Goal: Task Accomplishment & Management: Use online tool/utility

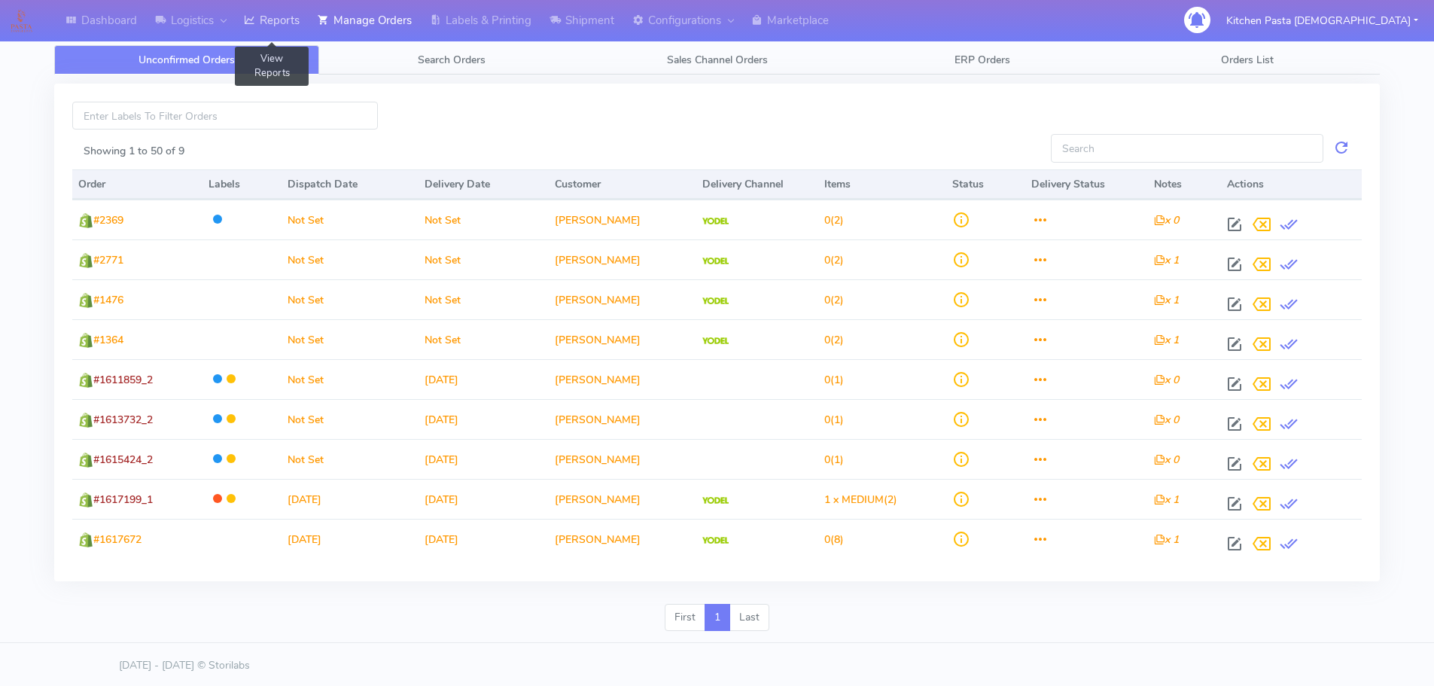
click at [268, 11] on link "Reports" at bounding box center [272, 20] width 74 height 41
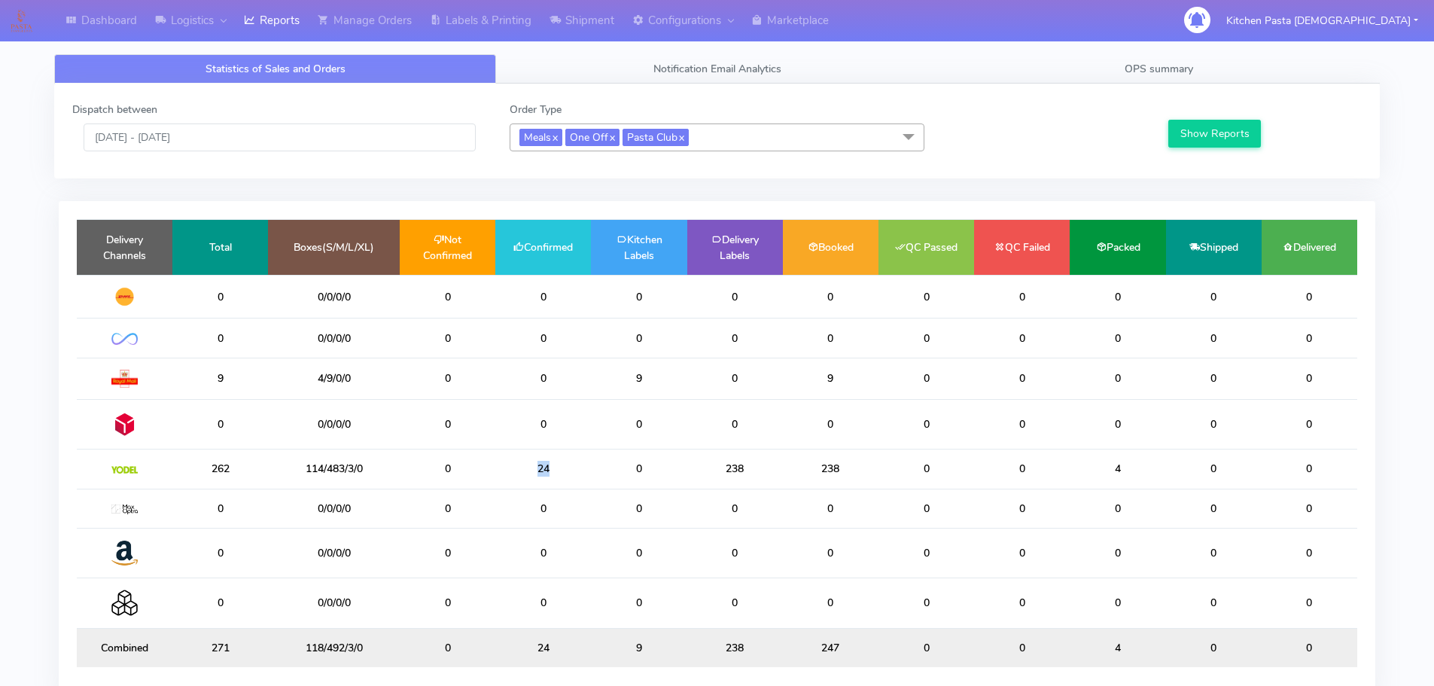
drag, startPoint x: 571, startPoint y: 480, endPoint x: 516, endPoint y: 477, distance: 54.3
click at [516, 477] on td "24" at bounding box center [543, 468] width 96 height 39
click at [574, 467] on td "24" at bounding box center [543, 468] width 96 height 39
drag, startPoint x: 585, startPoint y: 65, endPoint x: 562, endPoint y: 68, distance: 22.8
click at [585, 65] on link "Notification Email Analytics" at bounding box center [717, 68] width 442 height 29
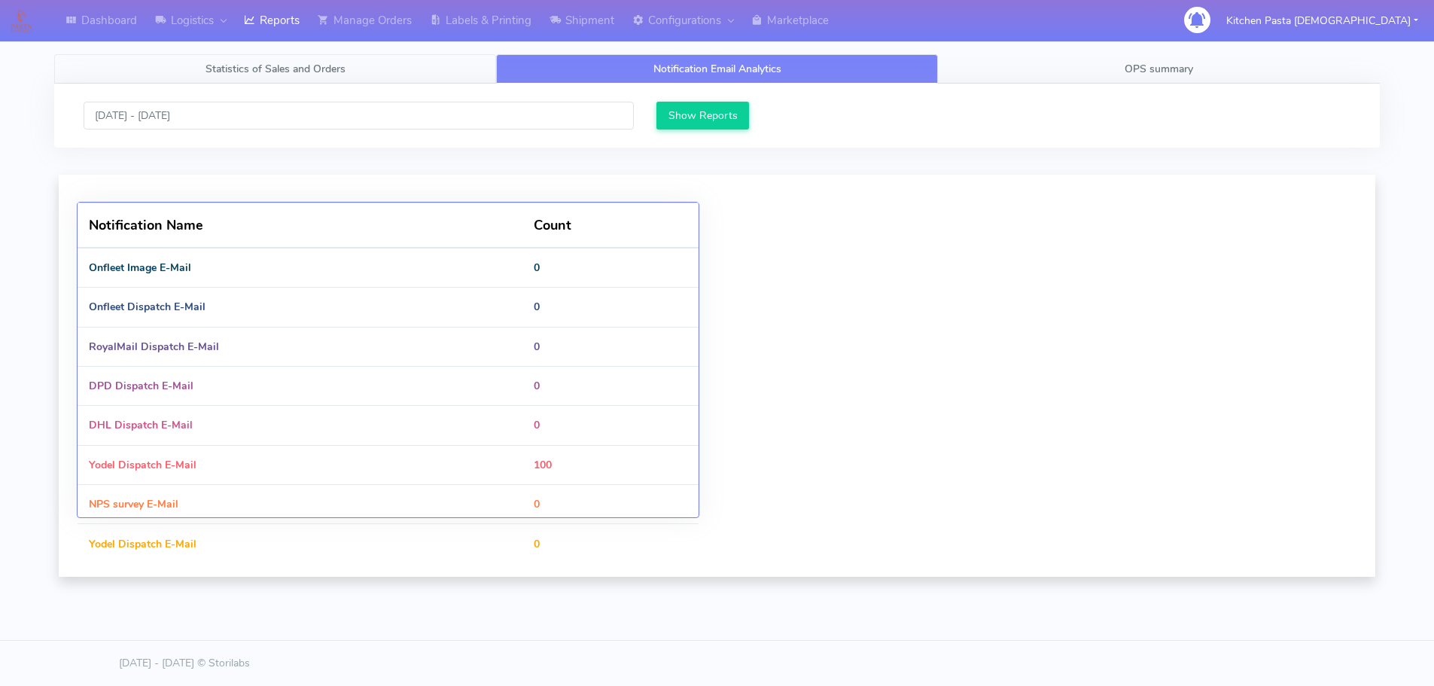
scroll to position [364, 653]
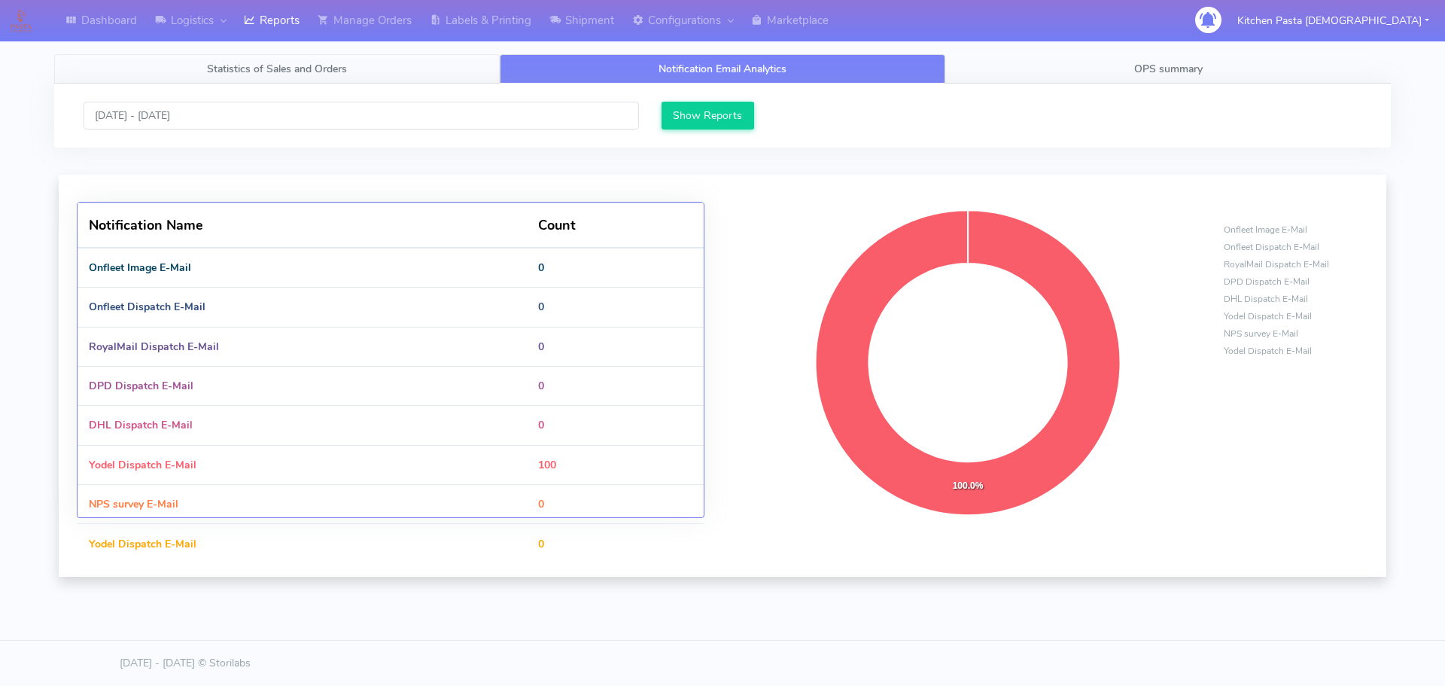
click at [355, 69] on link "Statistics of Sales and Orders" at bounding box center [277, 68] width 446 height 29
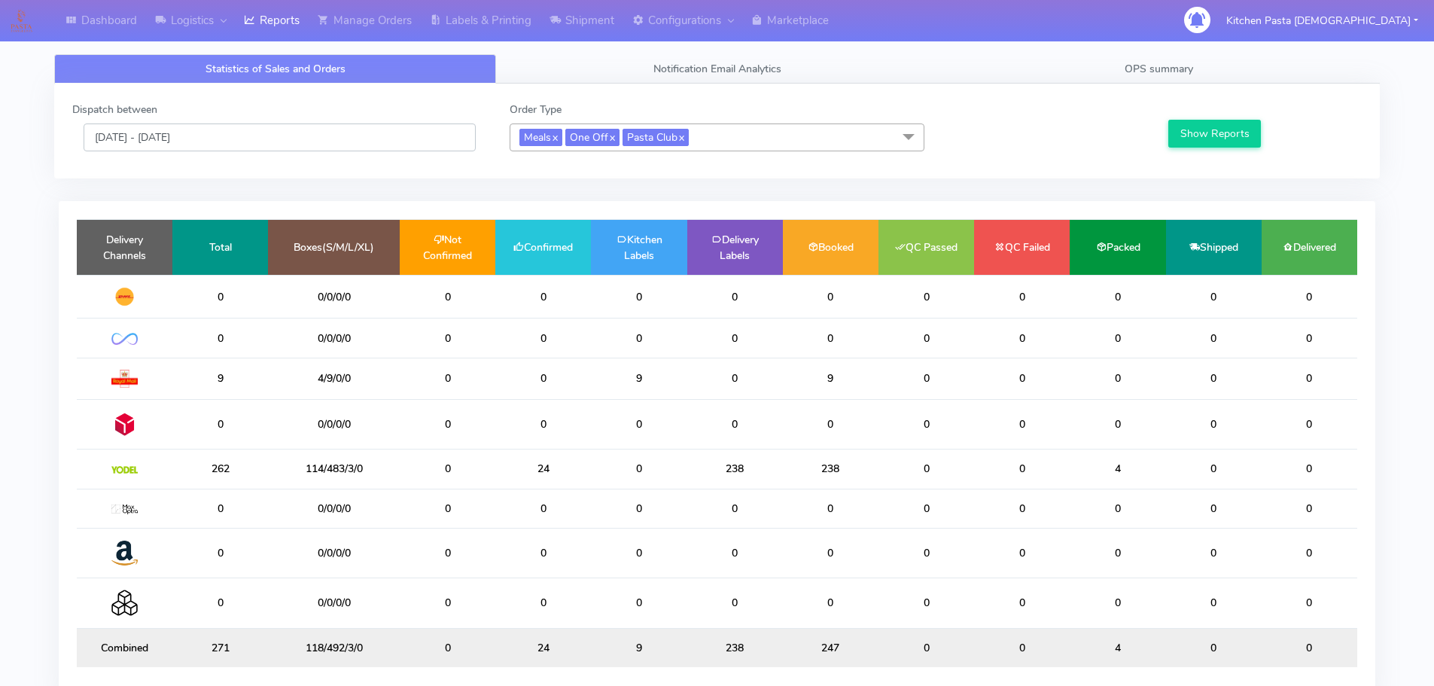
click at [197, 140] on input "[DATE] - [DATE]" at bounding box center [280, 137] width 392 height 28
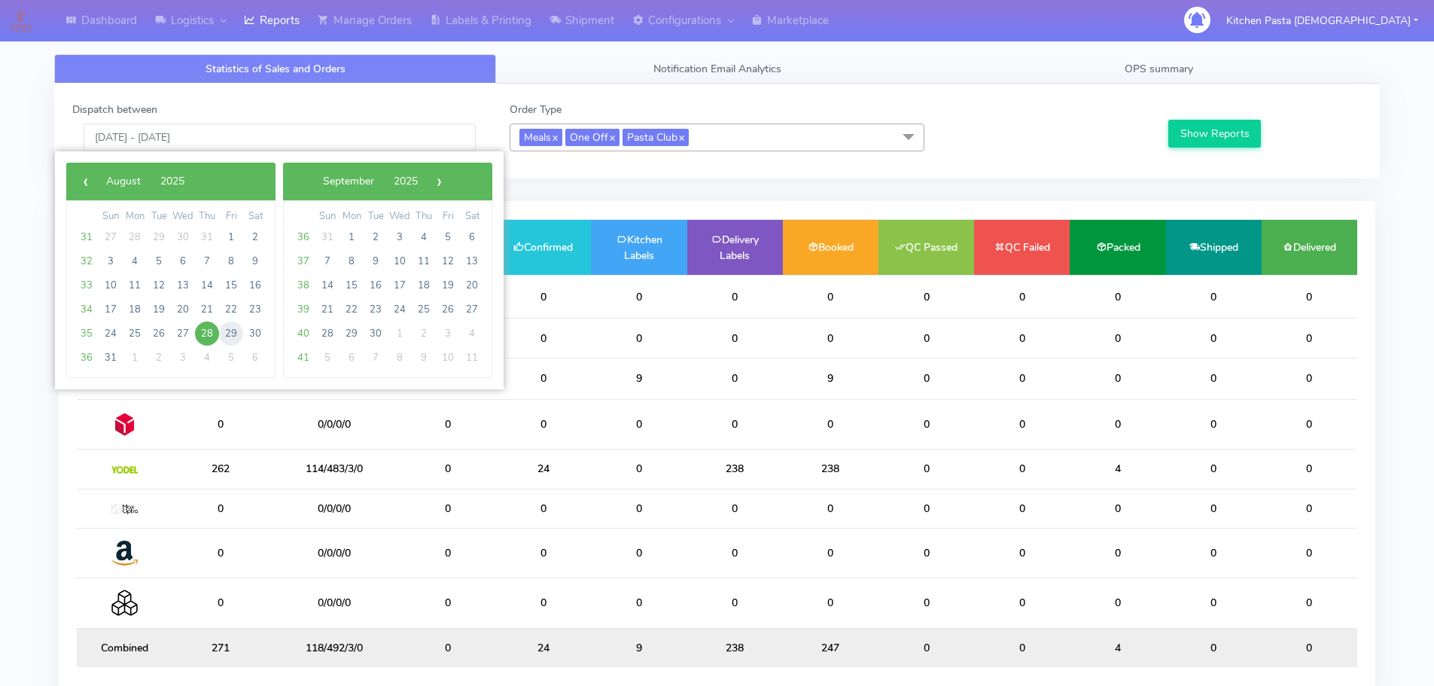
click at [228, 335] on span "29" at bounding box center [231, 333] width 24 height 24
type input "[DATE] - [DATE]"
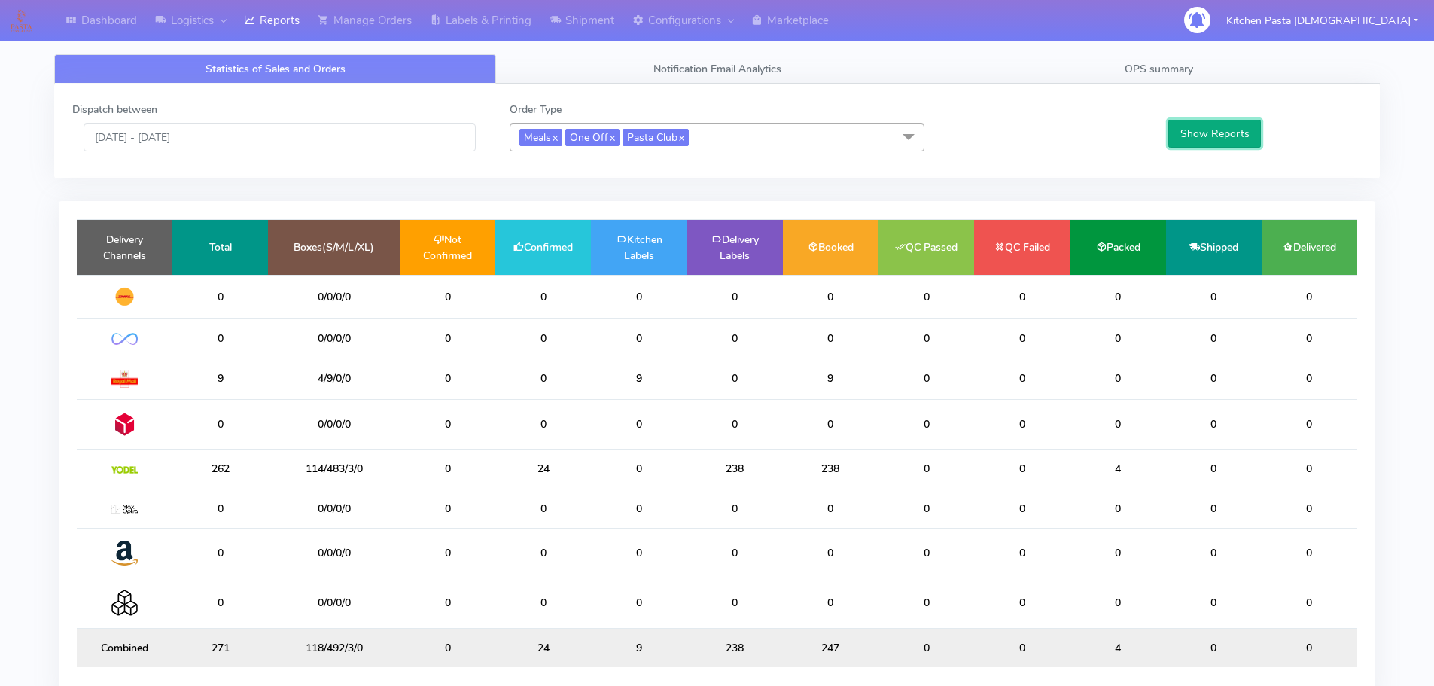
click at [1171, 130] on button "Show Reports" at bounding box center [1214, 134] width 93 height 28
click at [1217, 135] on button "Show Reports" at bounding box center [1214, 134] width 93 height 28
click at [1124, 84] on div "Dispatch between [DATE] - [DATE] Order Type Meals x One Off x Pasta Club x Sele…" at bounding box center [717, 131] width 1326 height 95
click at [1131, 73] on span "OPS summary" at bounding box center [1159, 69] width 69 height 14
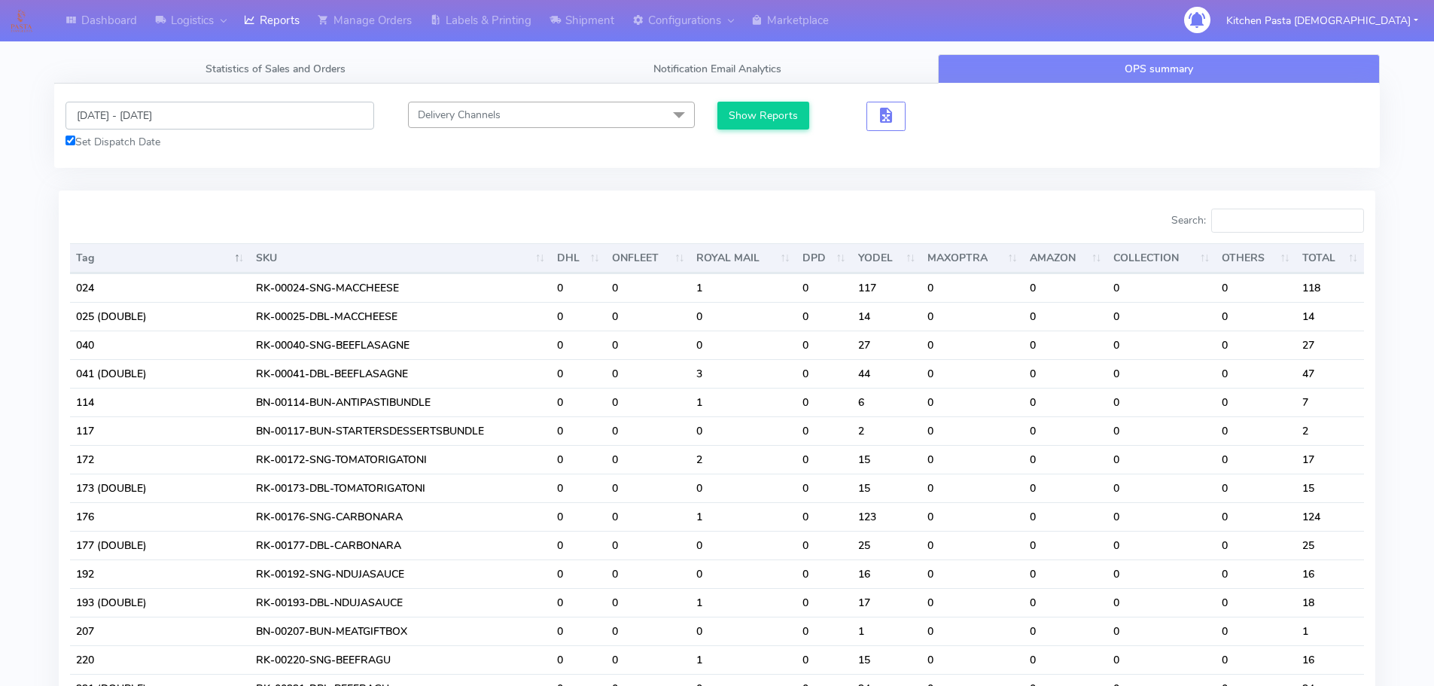
click at [128, 117] on input "[DATE] - [DATE]" at bounding box center [219, 116] width 309 height 28
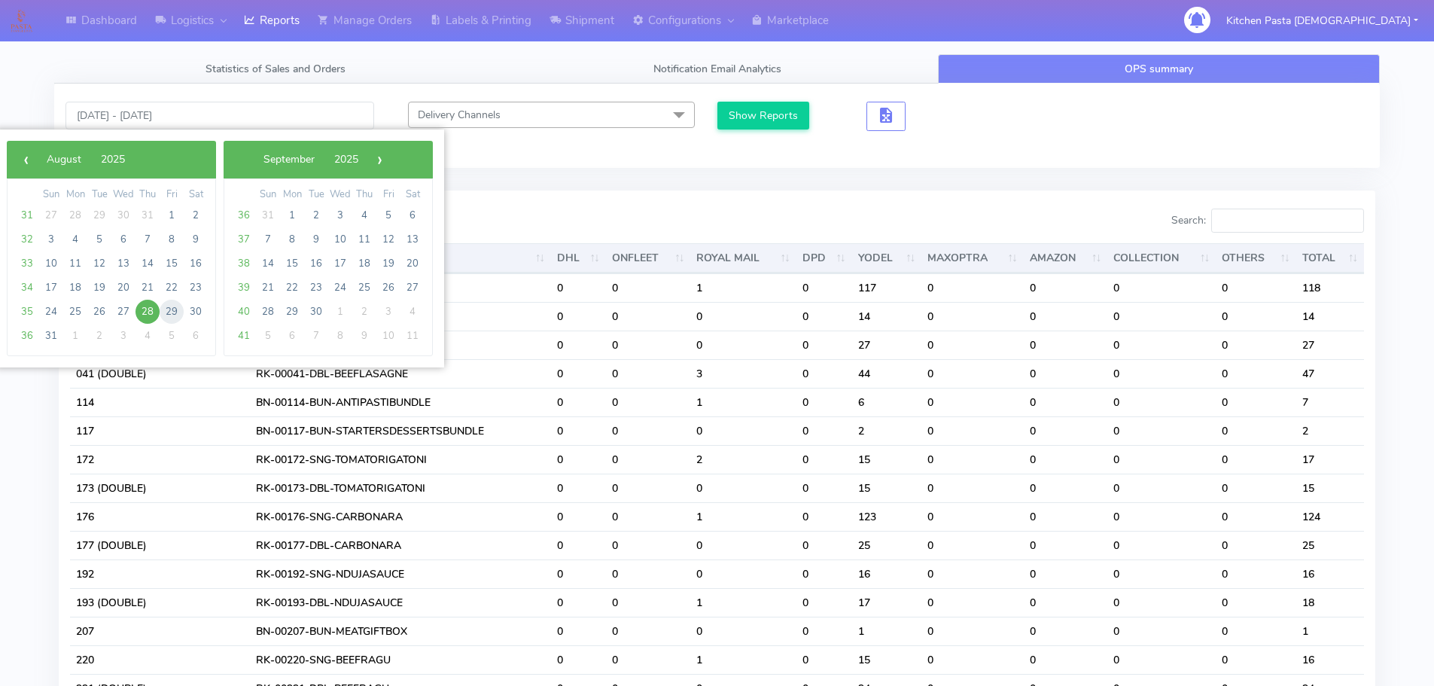
click at [172, 322] on span "29" at bounding box center [172, 312] width 24 height 24
type input "[DATE] - [DATE]"
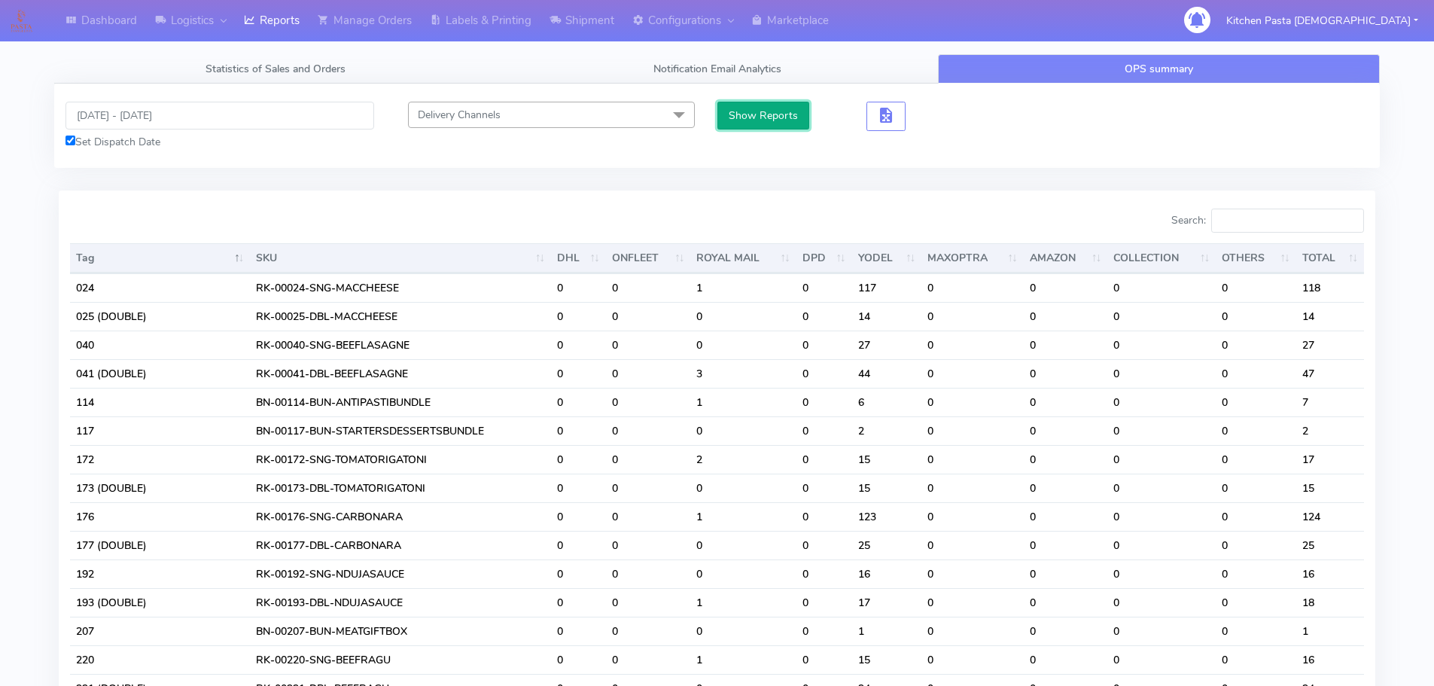
click at [763, 110] on button "Show Reports" at bounding box center [763, 116] width 93 height 28
click at [1264, 221] on input "Search:" at bounding box center [1287, 221] width 153 height 24
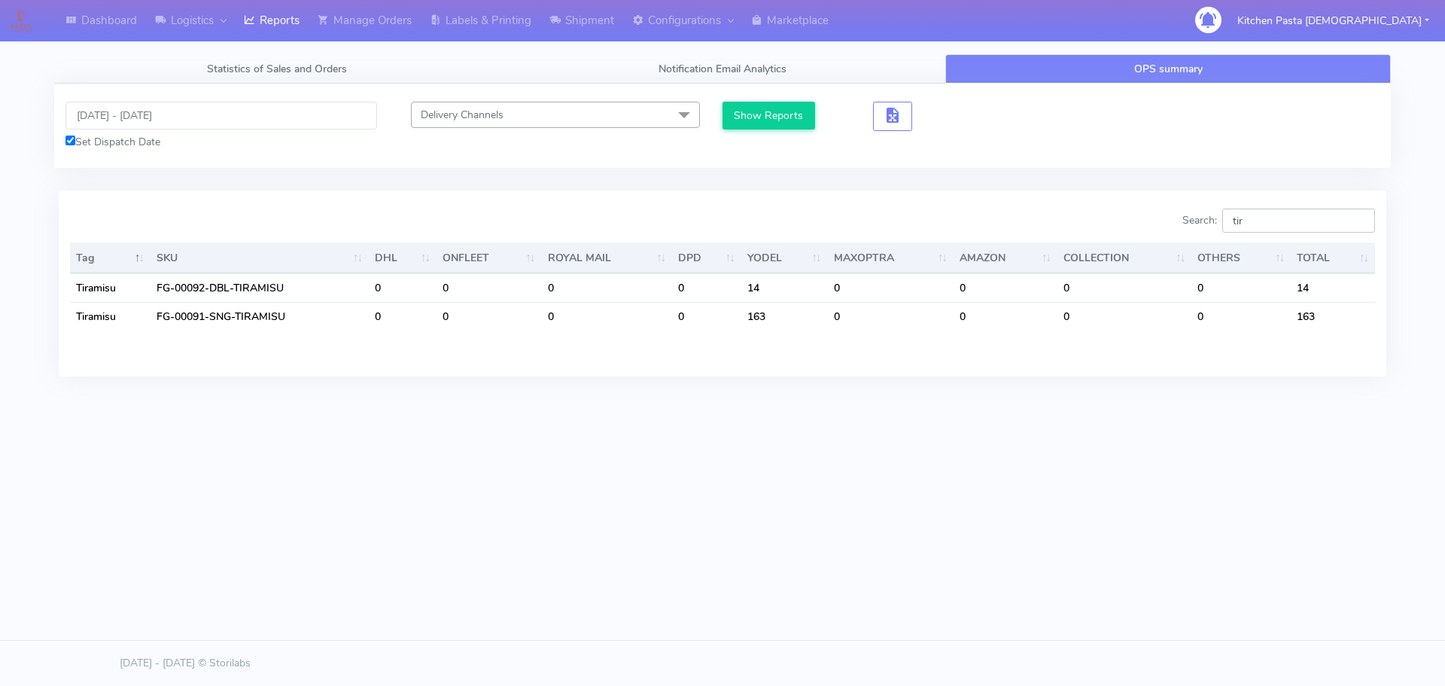
drag, startPoint x: 1262, startPoint y: 212, endPoint x: 1161, endPoint y: 217, distance: 101.0
click at [1161, 217] on div "Search: tir" at bounding box center [1054, 224] width 641 height 30
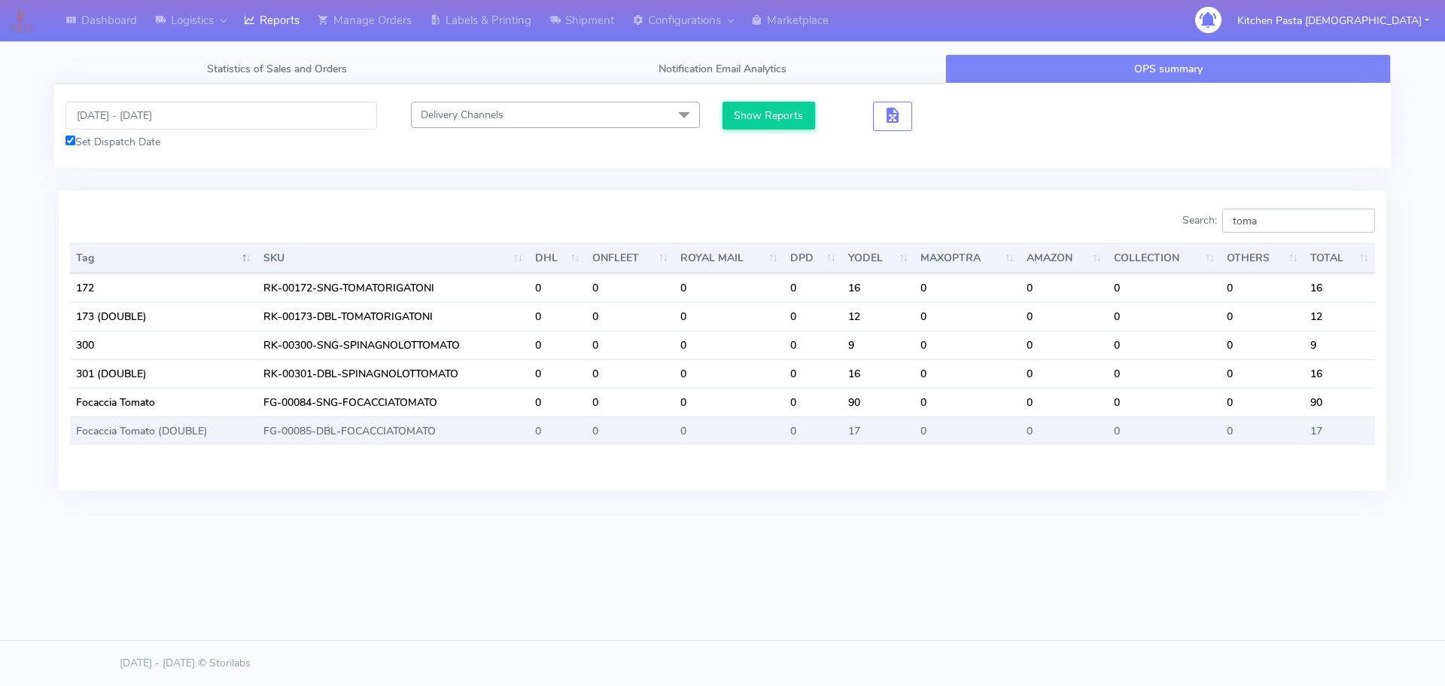
type input "toma"
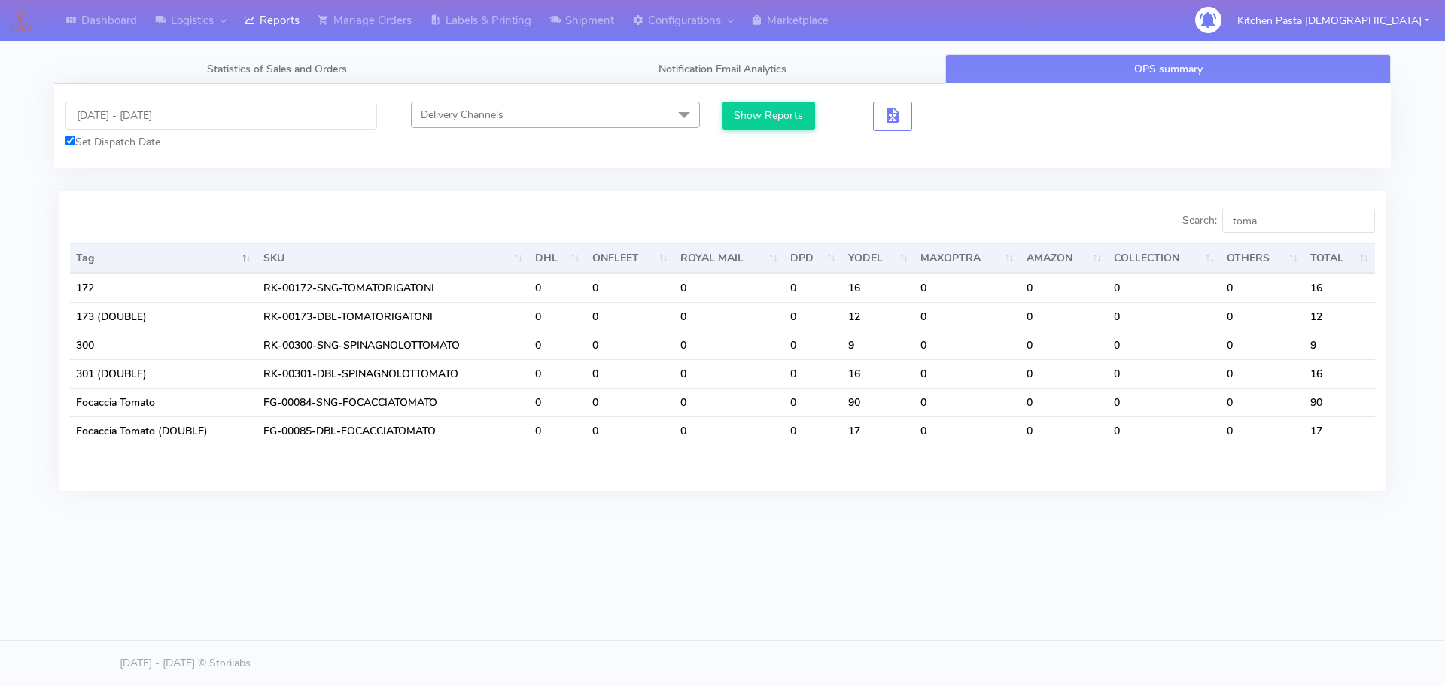
click at [1070, 239] on div "Tag SKU DHL ONFLEET ROYAL MAIL DPD YODEL MAXOPTRA AMAZON COLLECTION OTHERS TOTA…" at bounding box center [723, 355] width 1328 height 233
drag, startPoint x: 122, startPoint y: 90, endPoint x: 147, endPoint y: 118, distance: 37.9
click at [124, 93] on div "[DATE] - [DATE] Set Dispatch Date Delivery Channels Select All DHL OnFleet Roya…" at bounding box center [722, 126] width 1337 height 84
click at [147, 118] on input "[DATE] - [DATE]" at bounding box center [221, 116] width 312 height 28
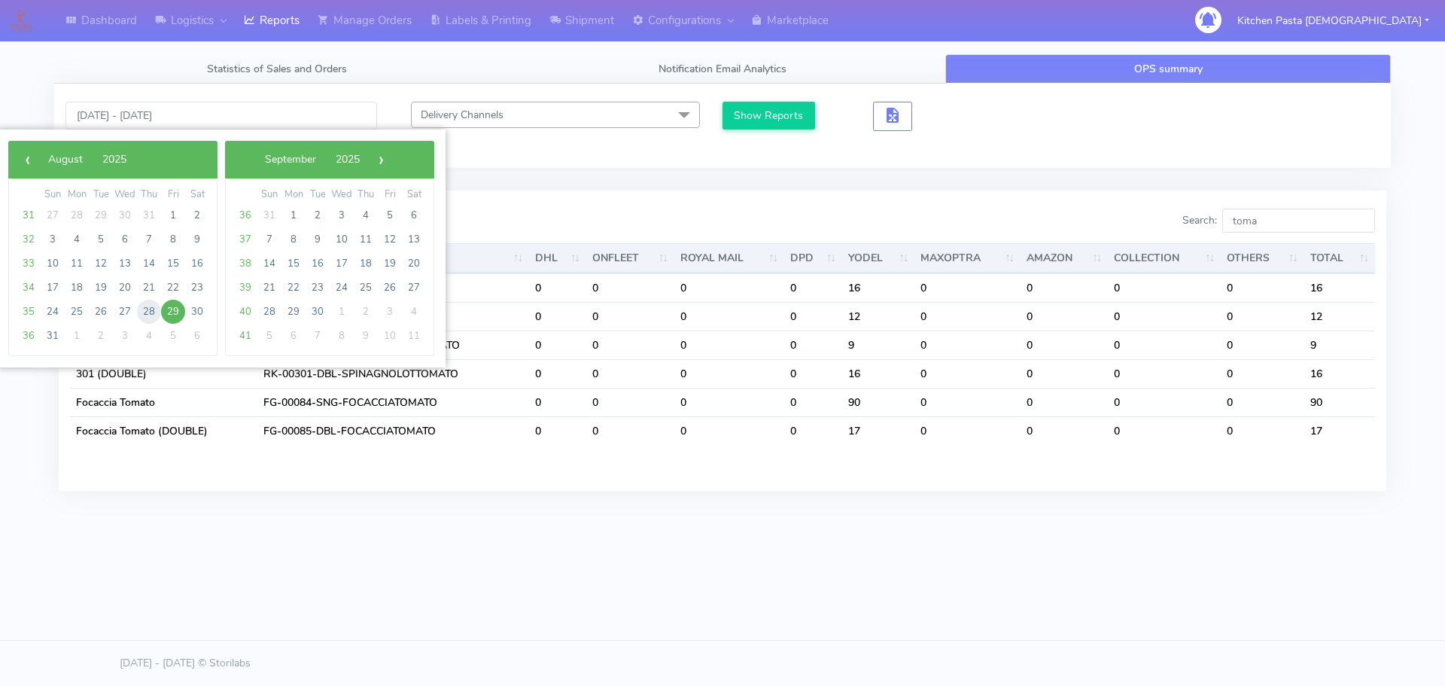
click at [147, 309] on span "28" at bounding box center [149, 312] width 24 height 24
type input "[DATE] - [DATE]"
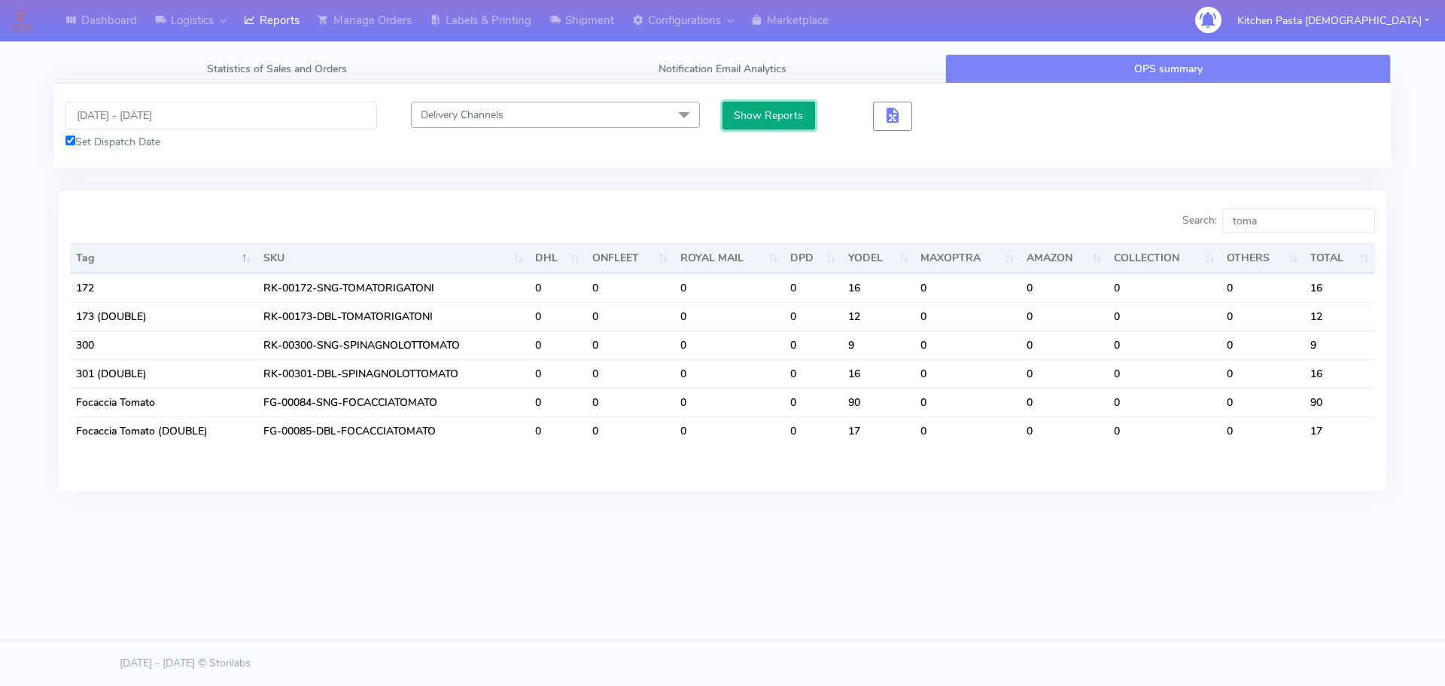
click at [780, 111] on button "Show Reports" at bounding box center [769, 116] width 93 height 28
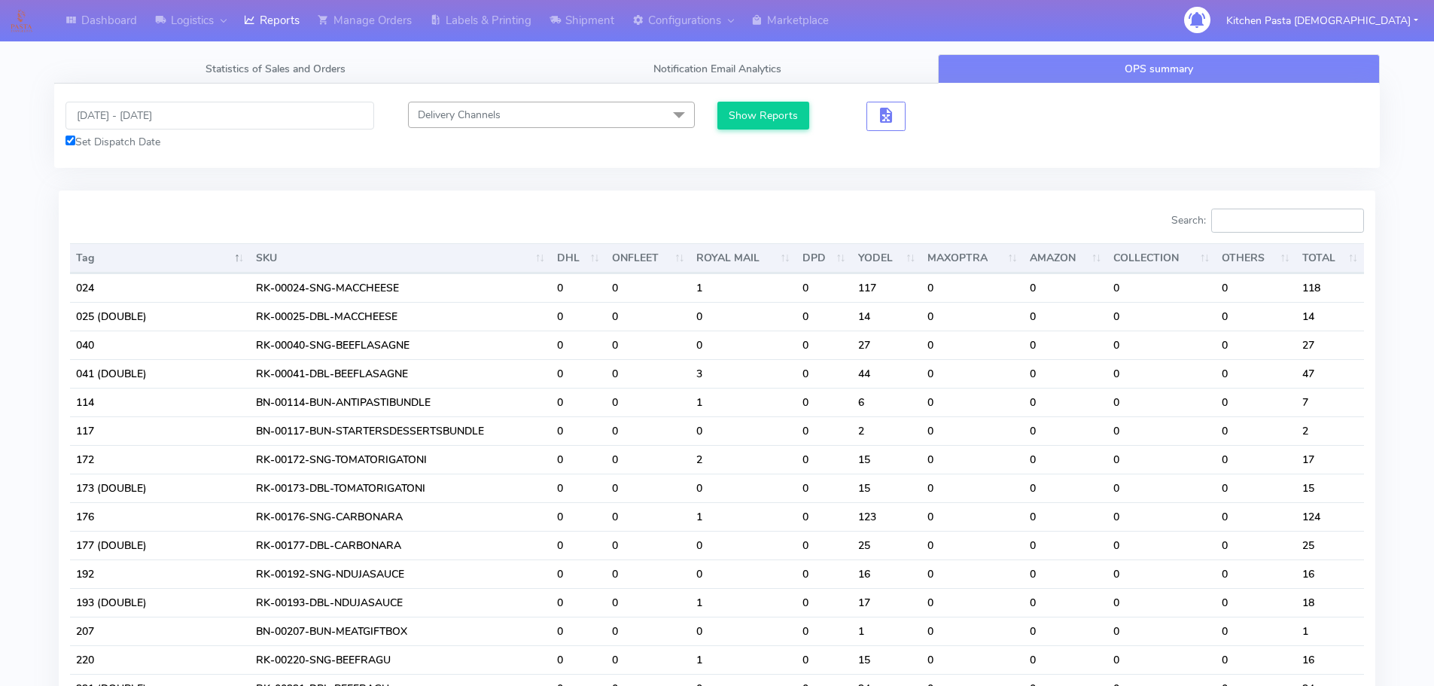
click at [1265, 221] on input "Search:" at bounding box center [1287, 221] width 153 height 24
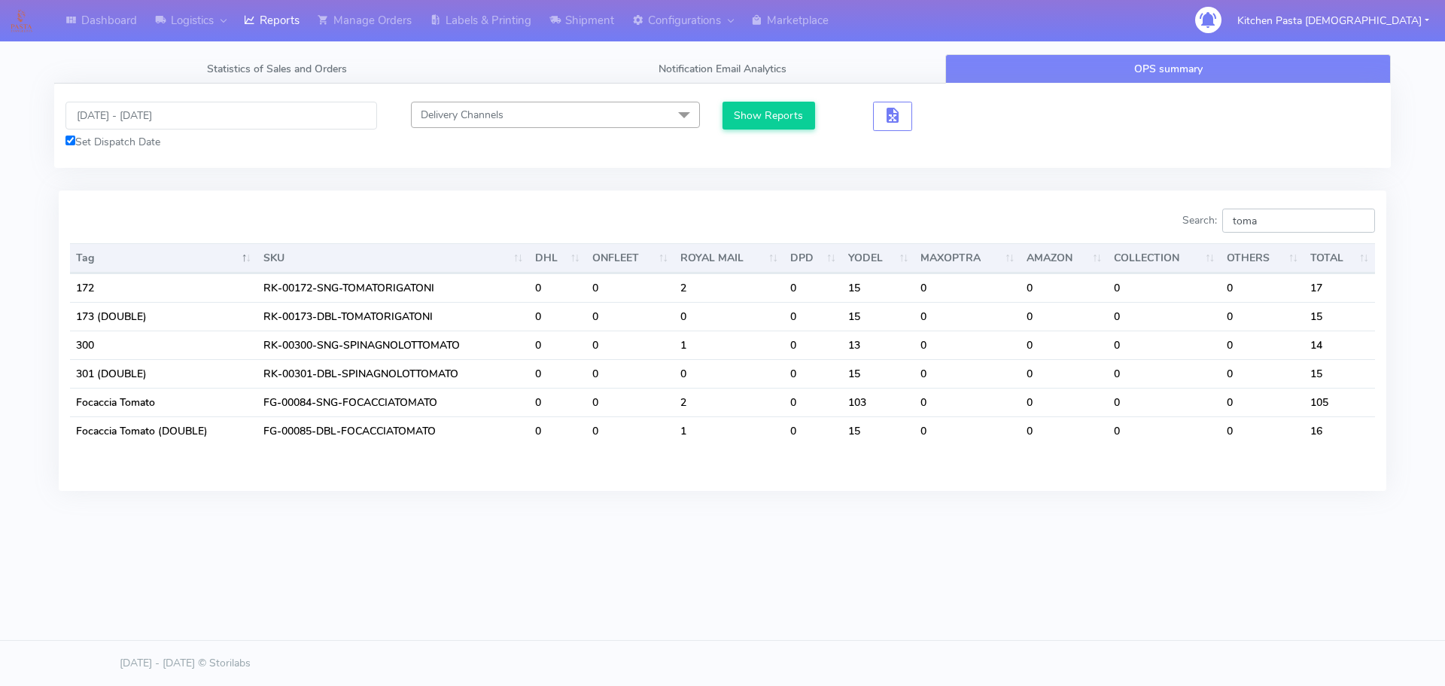
type input "toma"
click at [812, 96] on div "[DATE] - [DATE] Set Dispatch Date Delivery Channels Select All DHL OnFleet Roya…" at bounding box center [722, 126] width 1337 height 84
click at [760, 112] on button "Show Reports" at bounding box center [769, 116] width 93 height 28
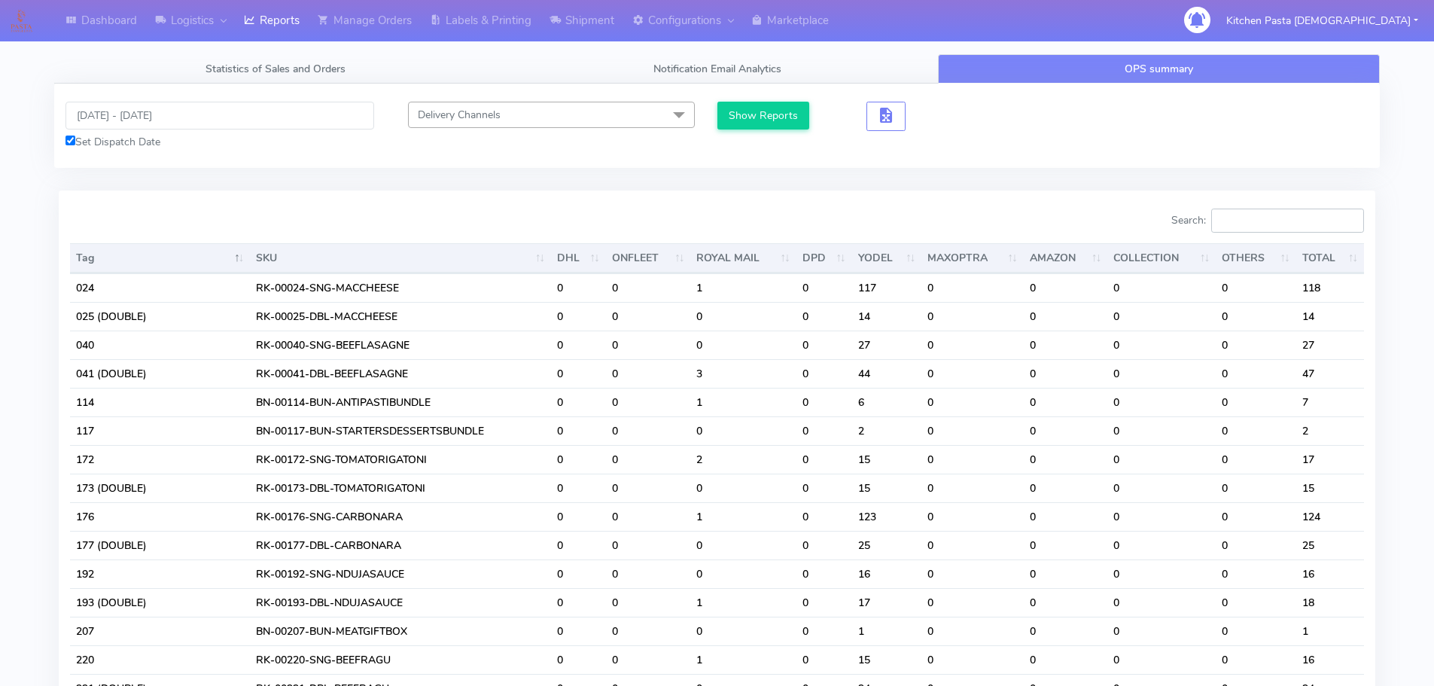
click at [1279, 214] on input "Search:" at bounding box center [1287, 221] width 153 height 24
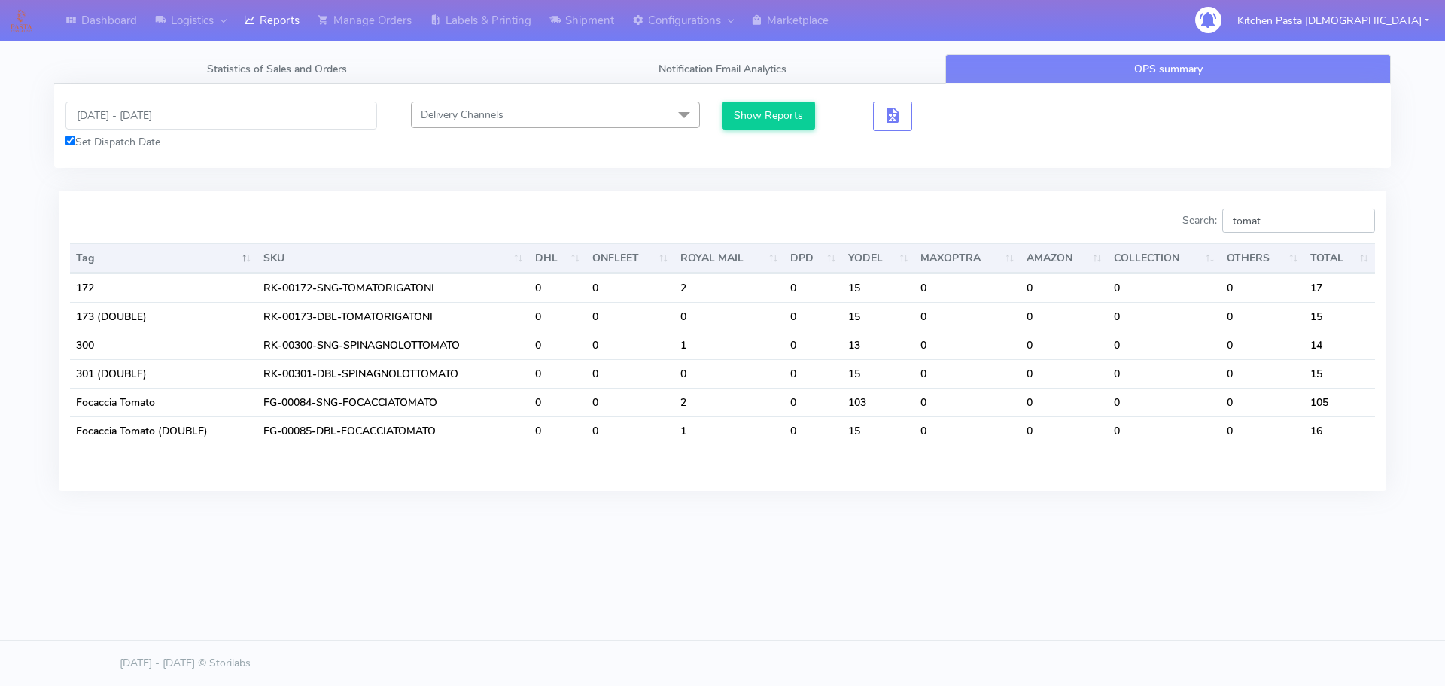
type input "tomat"
drag, startPoint x: 771, startPoint y: 221, endPoint x: 763, endPoint y: 210, distance: 13.0
click at [769, 218] on div "Search: tomat" at bounding box center [1054, 224] width 641 height 30
click at [139, 105] on input "[DATE] - [DATE]" at bounding box center [221, 116] width 312 height 28
click at [291, 19] on link "Reports" at bounding box center [272, 20] width 74 height 41
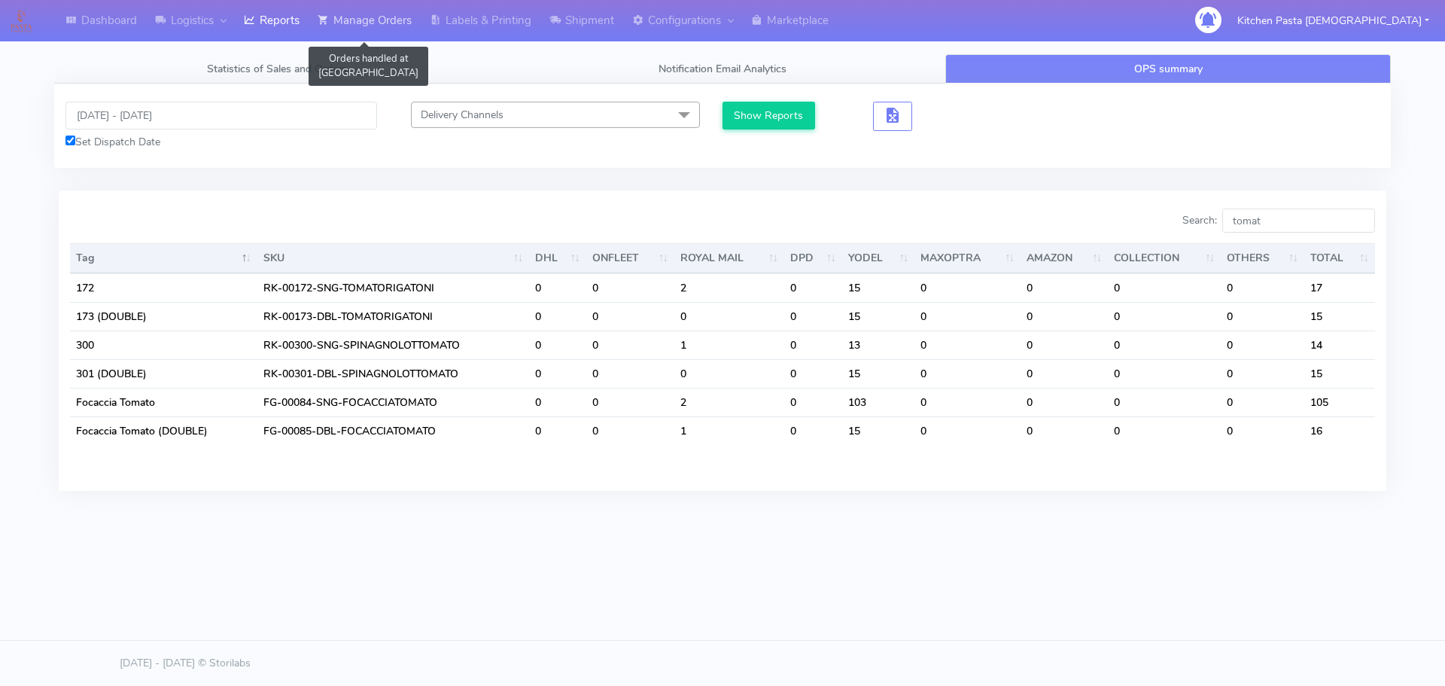
click at [378, 33] on link "Manage Orders" at bounding box center [365, 20] width 112 height 41
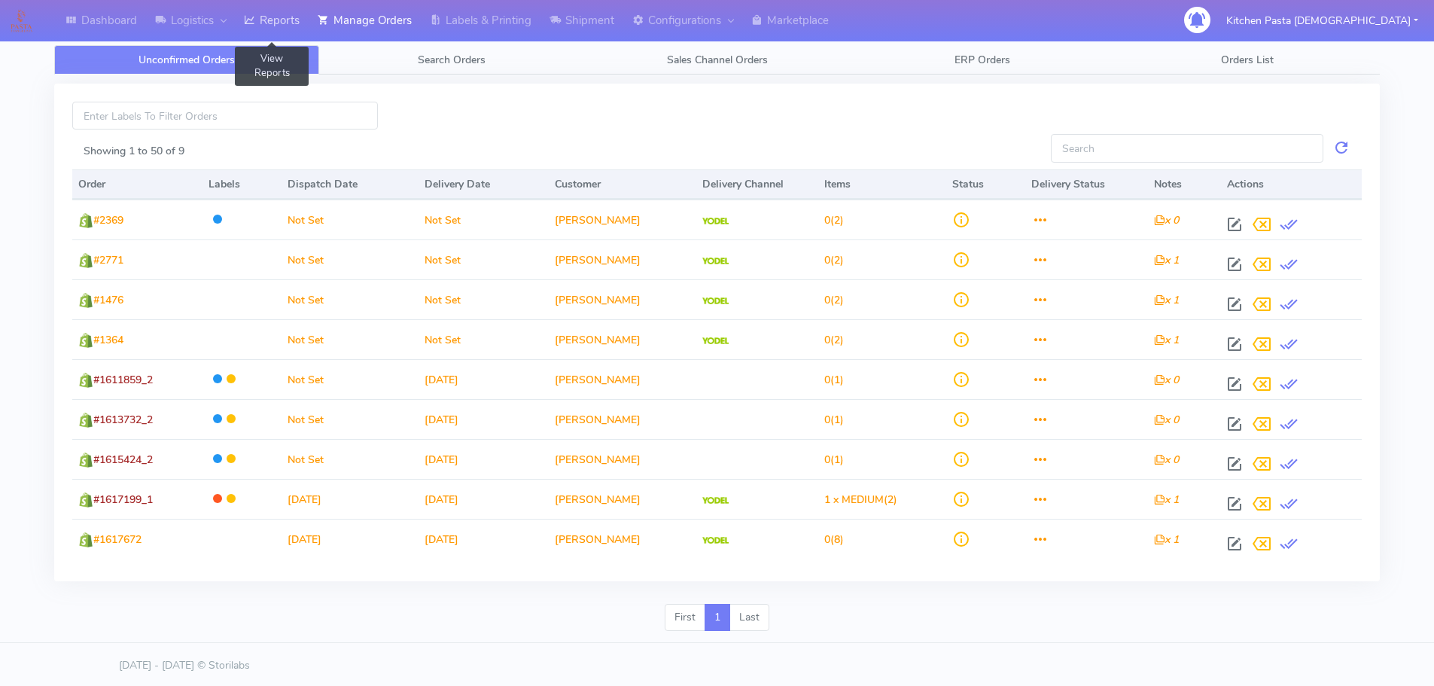
click at [299, 13] on link "Reports" at bounding box center [272, 20] width 74 height 41
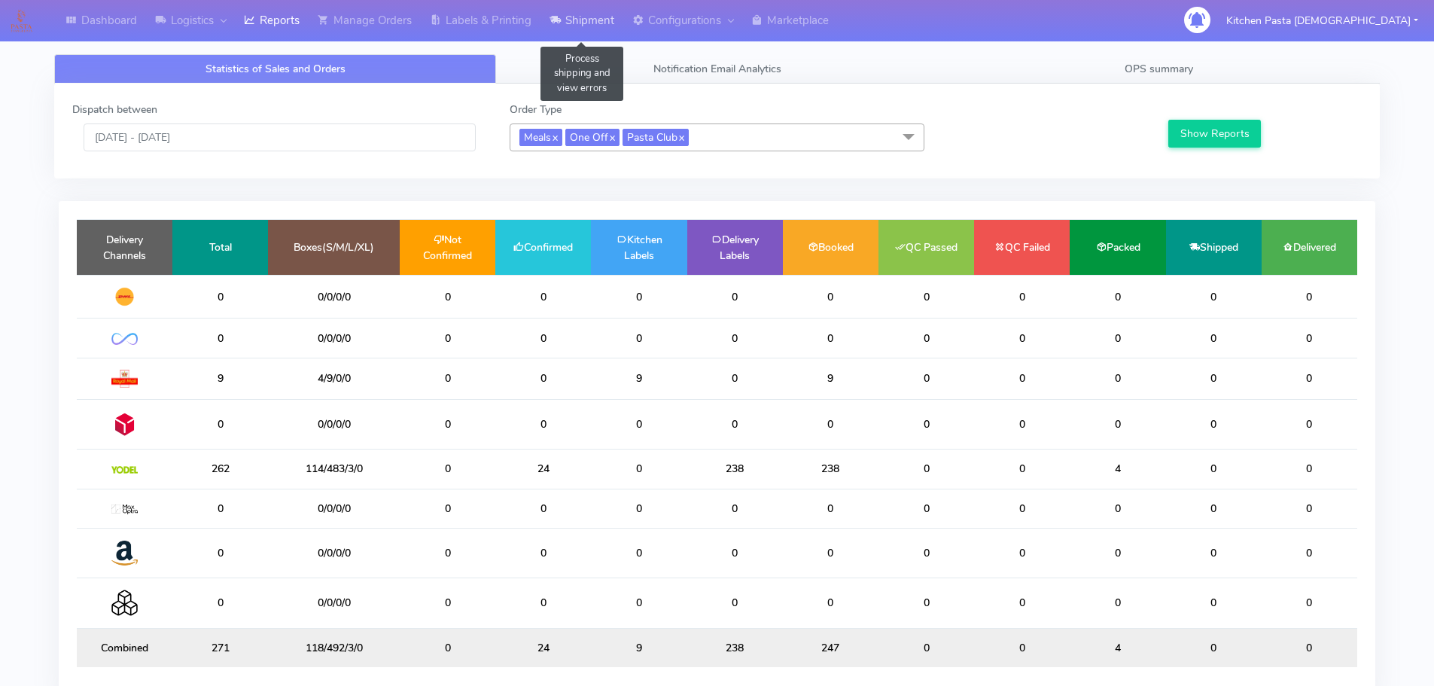
click at [596, 17] on link "Shipment" at bounding box center [582, 20] width 83 height 41
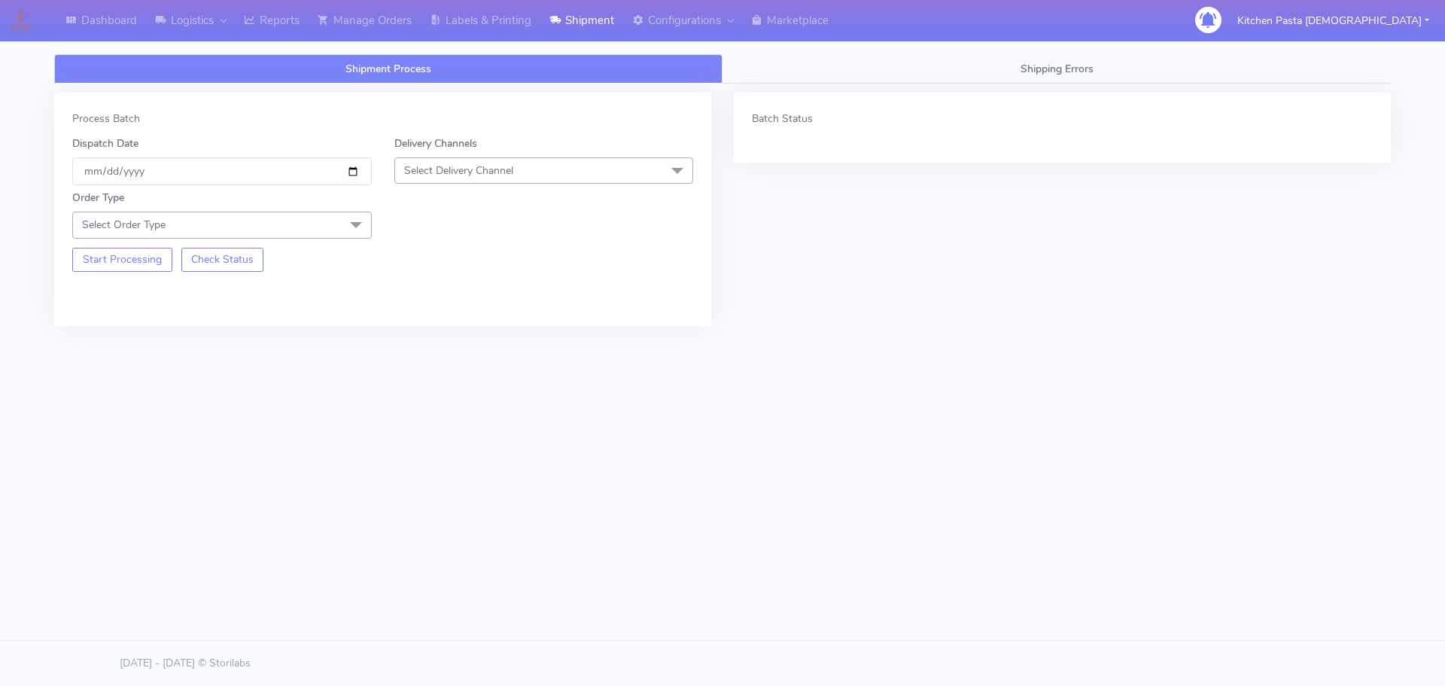
click at [470, 163] on span "Select Delivery Channel" at bounding box center [544, 170] width 300 height 26
drag, startPoint x: 450, startPoint y: 344, endPoint x: 340, endPoint y: 288, distance: 123.2
click at [449, 343] on div "Yodel" at bounding box center [544, 340] width 283 height 16
click at [346, 233] on span at bounding box center [356, 226] width 30 height 29
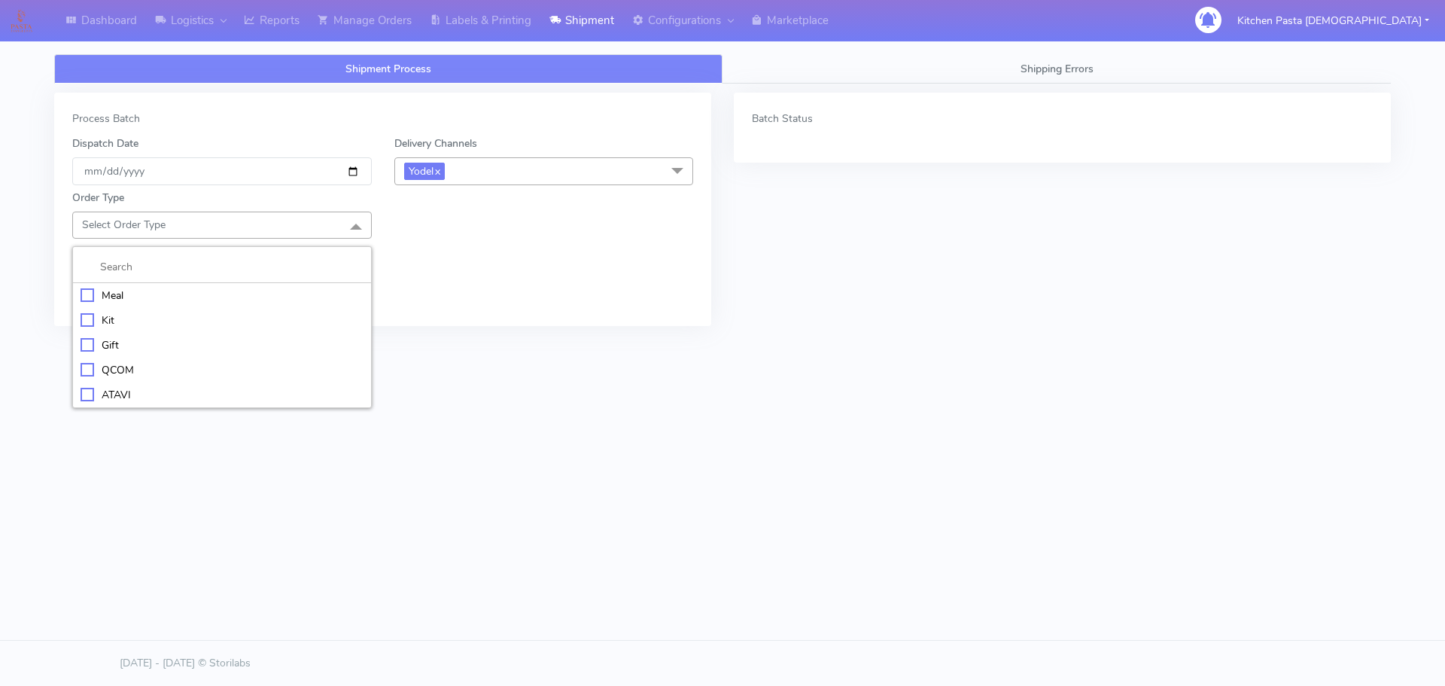
click at [276, 294] on div "Meal" at bounding box center [222, 296] width 283 height 16
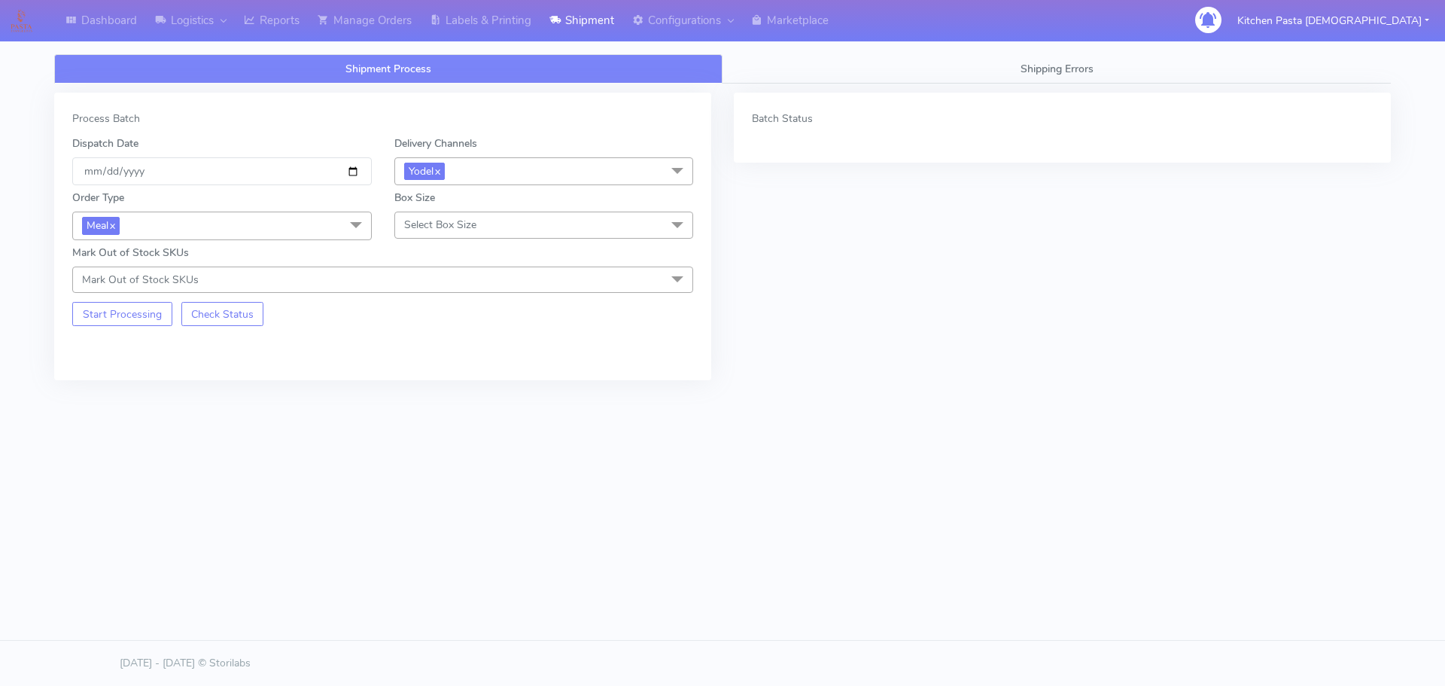
click at [404, 225] on span "Select Box Size" at bounding box center [440, 225] width 72 height 14
click at [455, 343] on div "Medium" at bounding box center [544, 345] width 283 height 16
click at [151, 310] on button "Start Processing" at bounding box center [122, 314] width 100 height 24
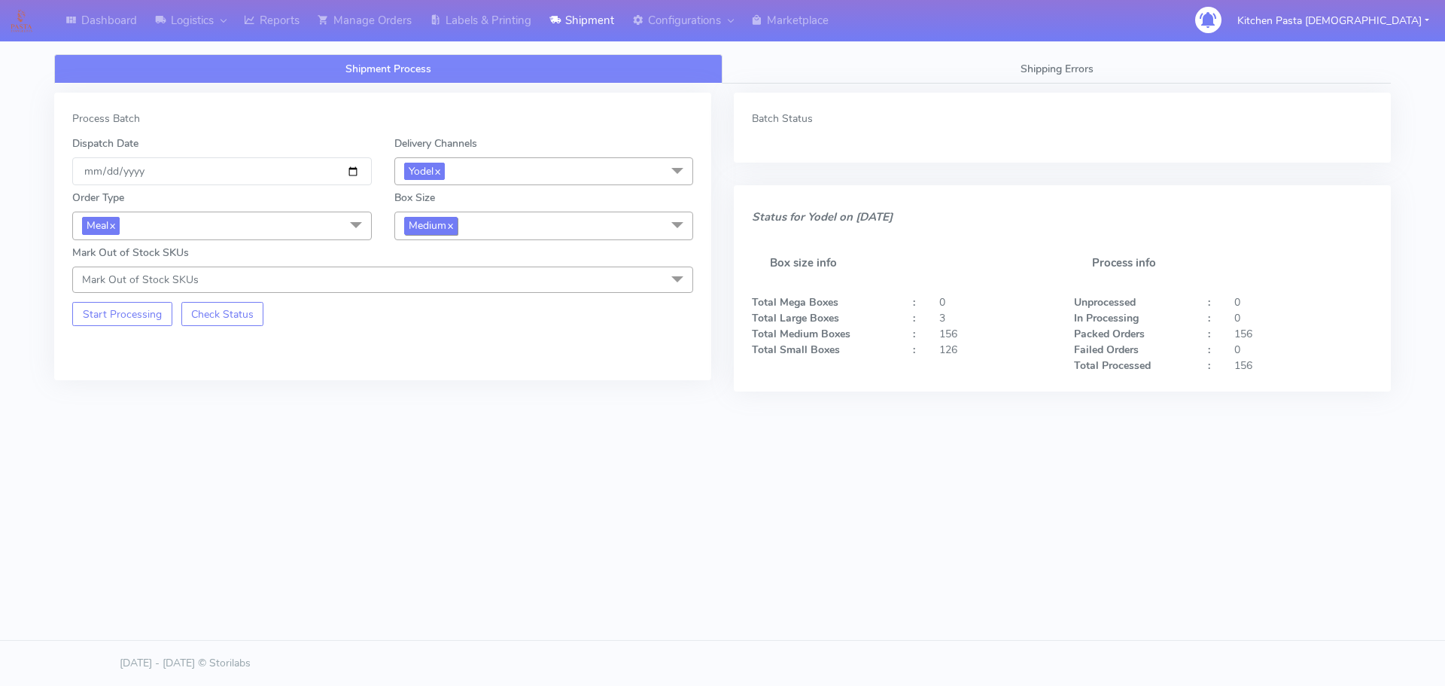
click at [448, 224] on span "Medium x" at bounding box center [430, 225] width 53 height 17
click at [446, 296] on div "Small" at bounding box center [544, 297] width 283 height 16
click at [96, 312] on button "Start Processing" at bounding box center [122, 314] width 100 height 24
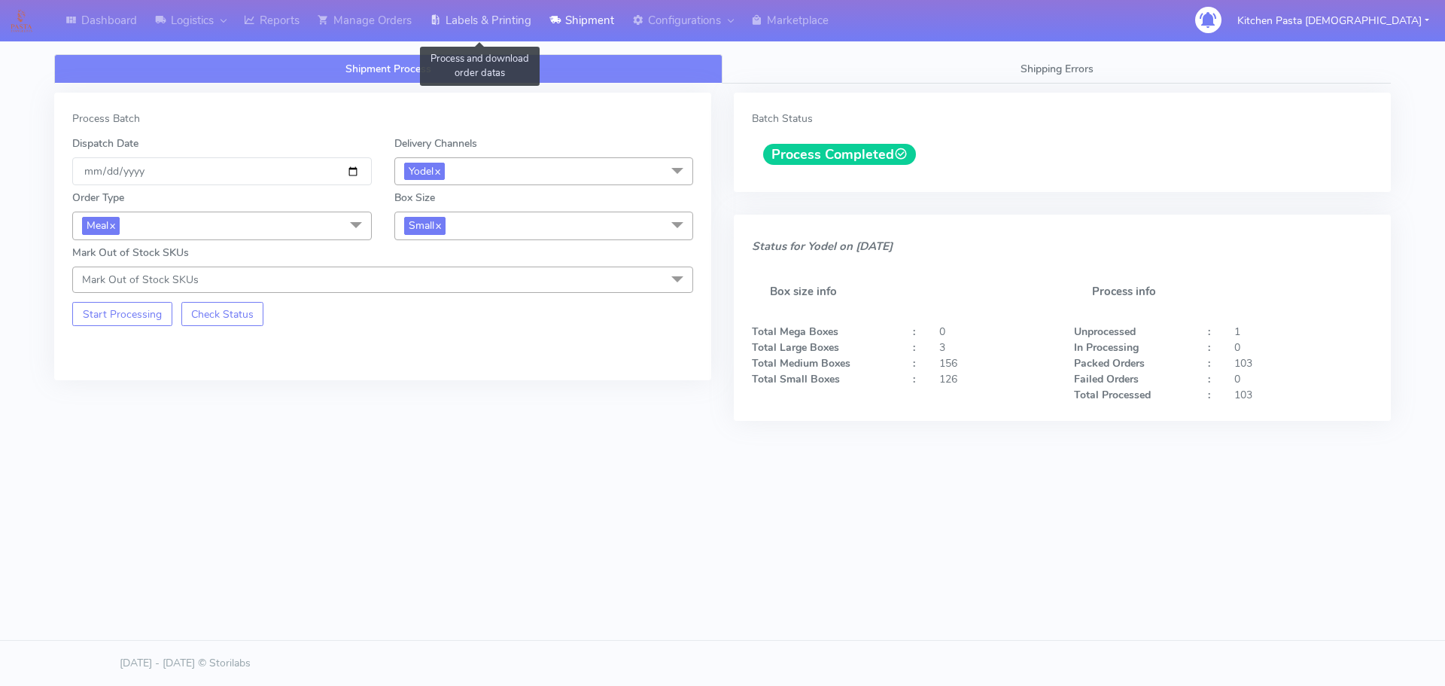
click at [522, 21] on link "Labels & Printing" at bounding box center [481, 20] width 120 height 41
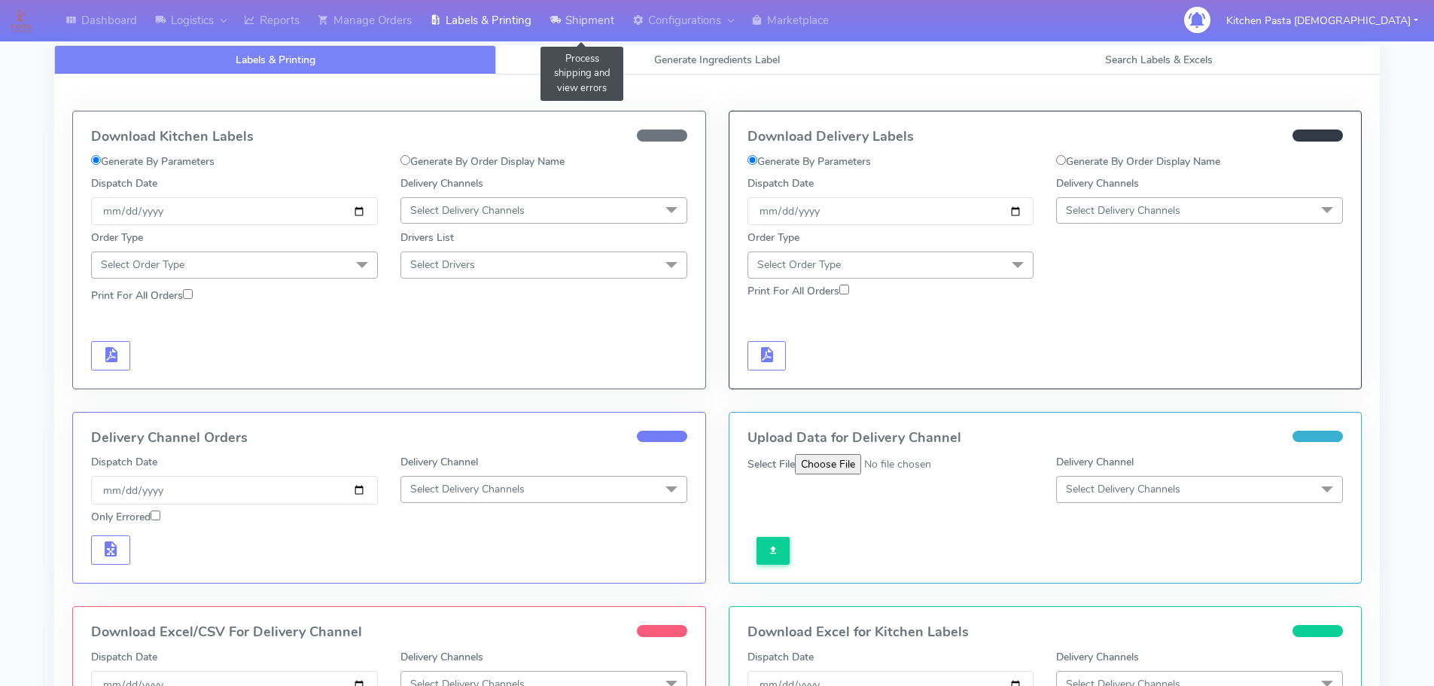
click at [577, 27] on link "Shipment" at bounding box center [582, 20] width 83 height 41
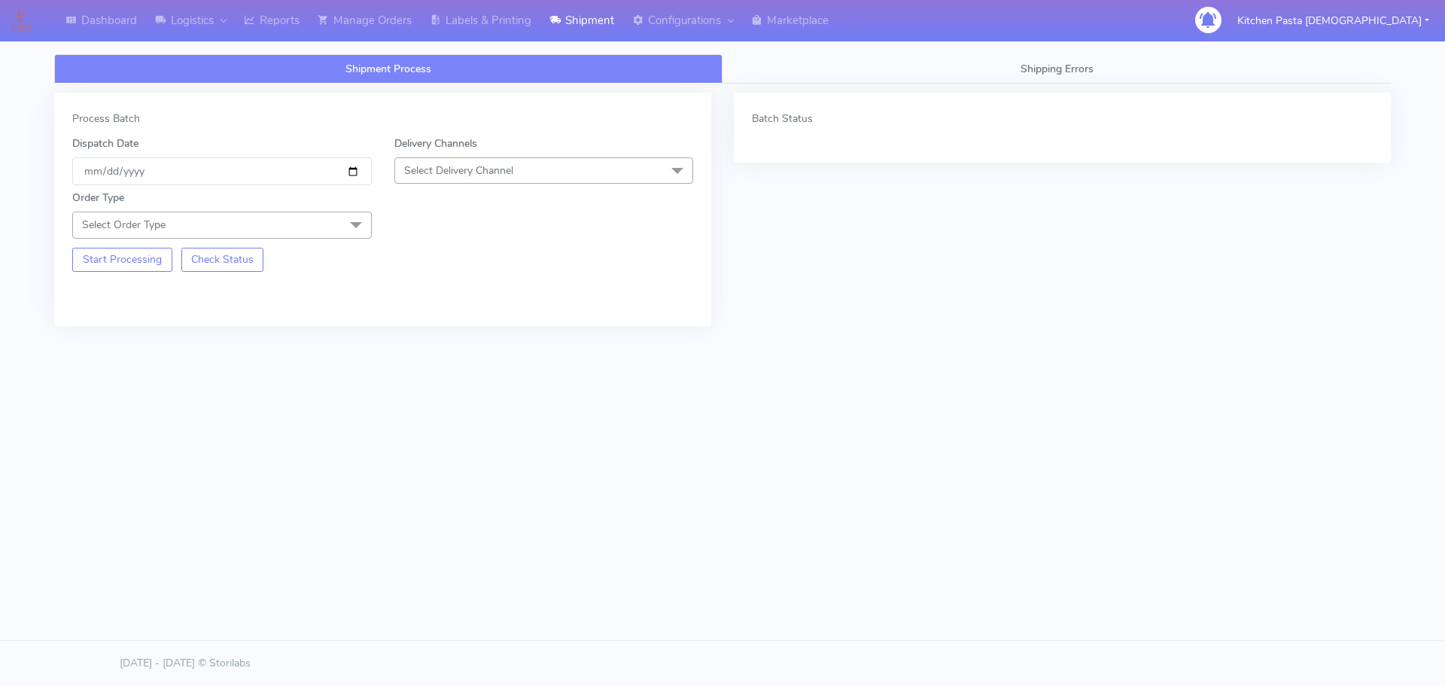
click at [546, 168] on span "Select Delivery Channel" at bounding box center [544, 170] width 300 height 26
drag, startPoint x: 488, startPoint y: 23, endPoint x: 517, endPoint y: 43, distance: 35.7
click at [489, 23] on link "Labels & Printing" at bounding box center [481, 20] width 120 height 41
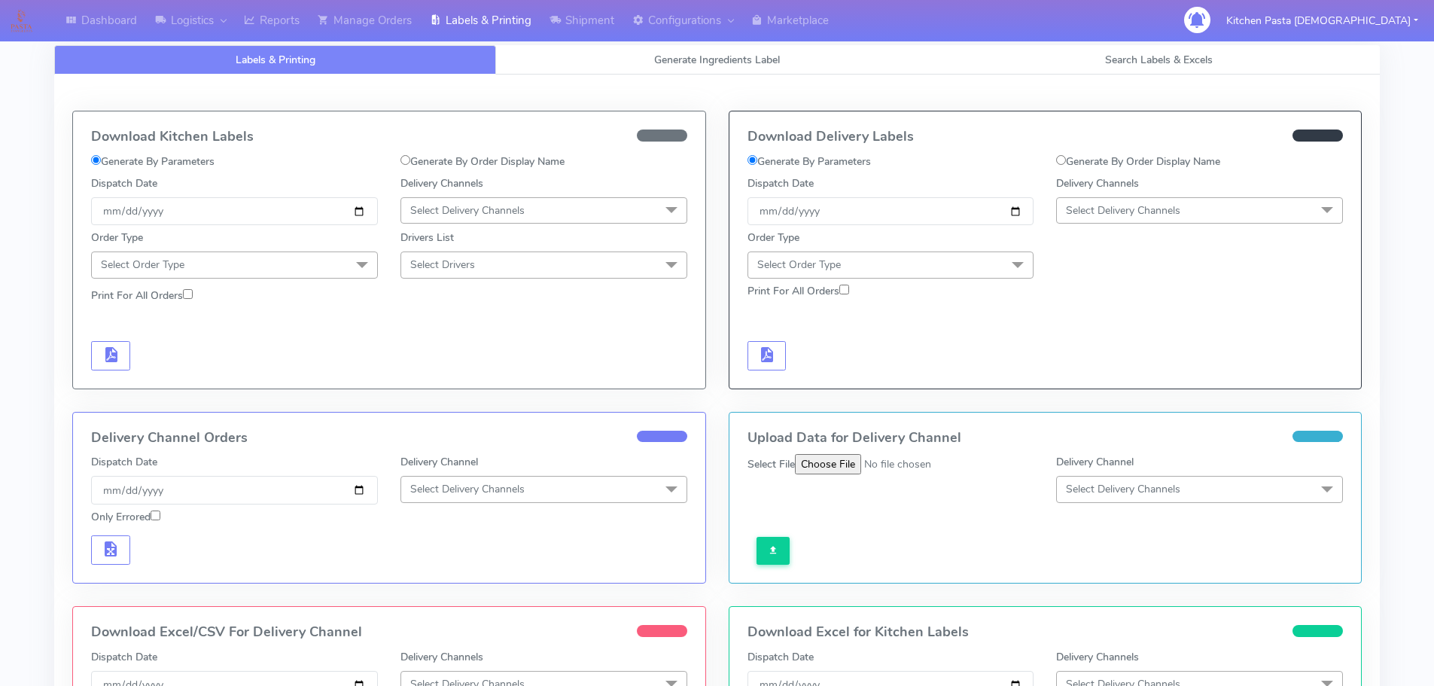
click at [1165, 217] on span "Select Delivery Channels" at bounding box center [1123, 210] width 114 height 14
click at [1107, 383] on div "Yodel" at bounding box center [1199, 380] width 270 height 16
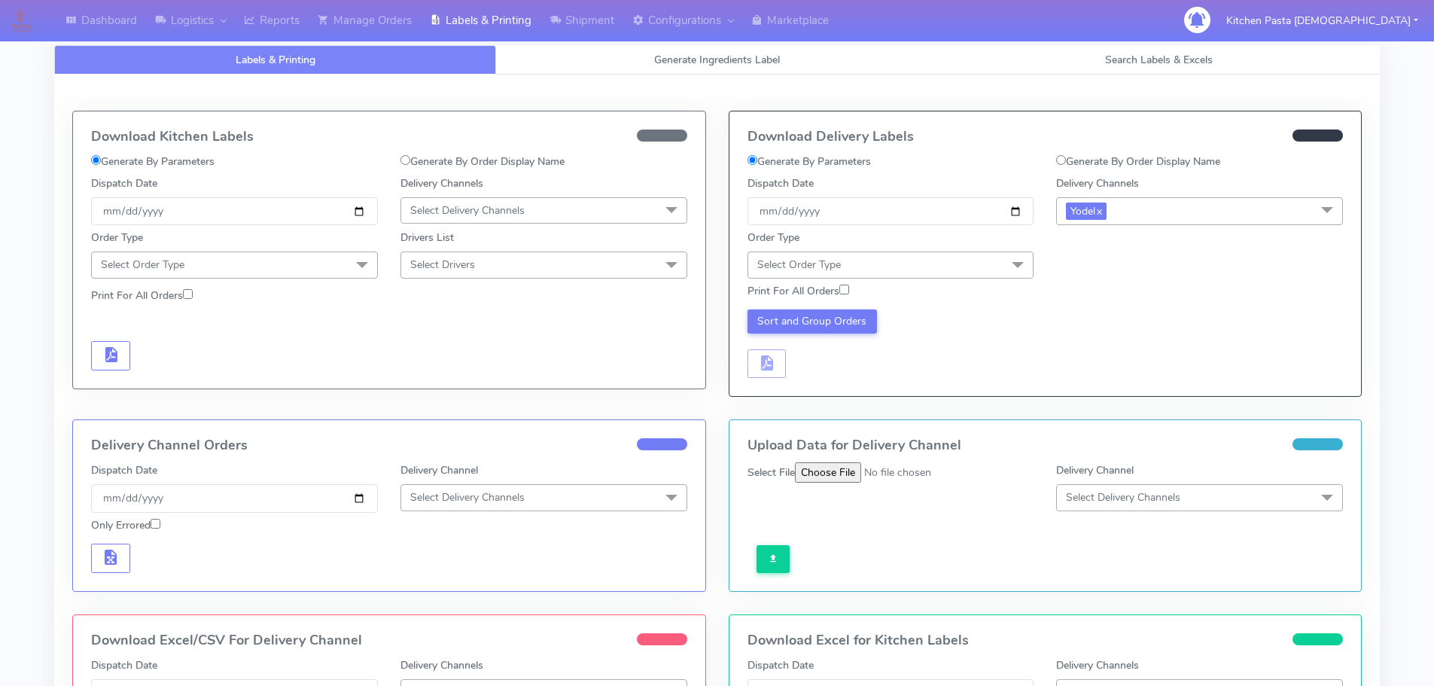
click at [942, 251] on div "Order Type Select Order Type Meal Kit Gift QCOM ATAVI" at bounding box center [890, 254] width 309 height 48
click at [950, 273] on span "Select Order Type" at bounding box center [891, 264] width 287 height 26
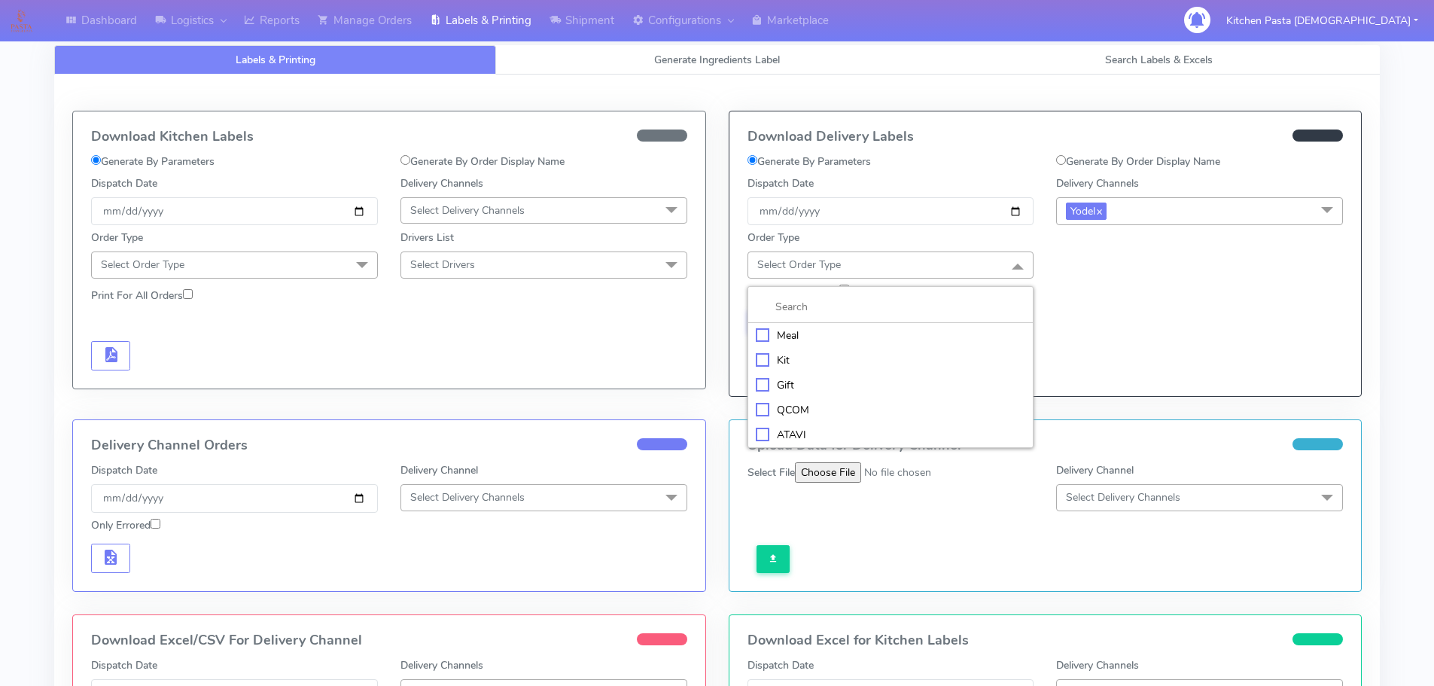
click at [846, 335] on div "Meal" at bounding box center [891, 335] width 270 height 16
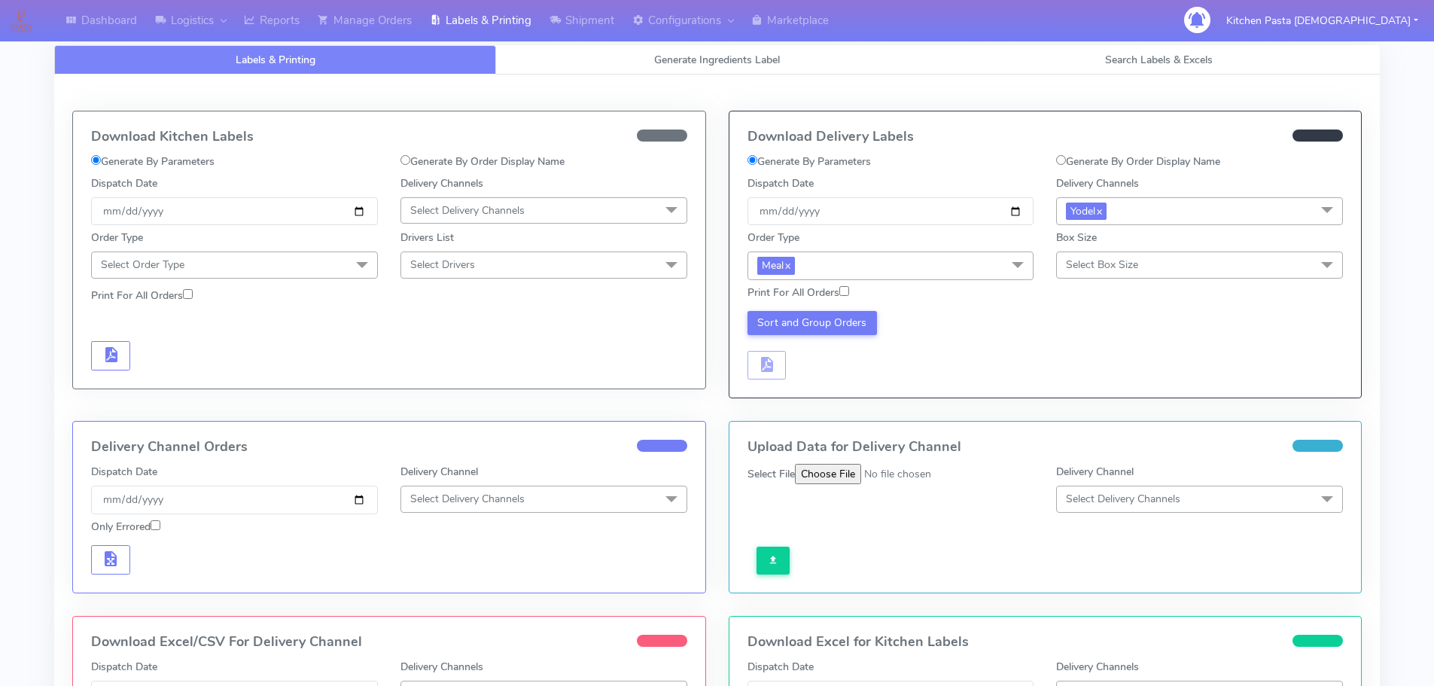
click at [1129, 261] on span "Select Box Size" at bounding box center [1102, 264] width 72 height 14
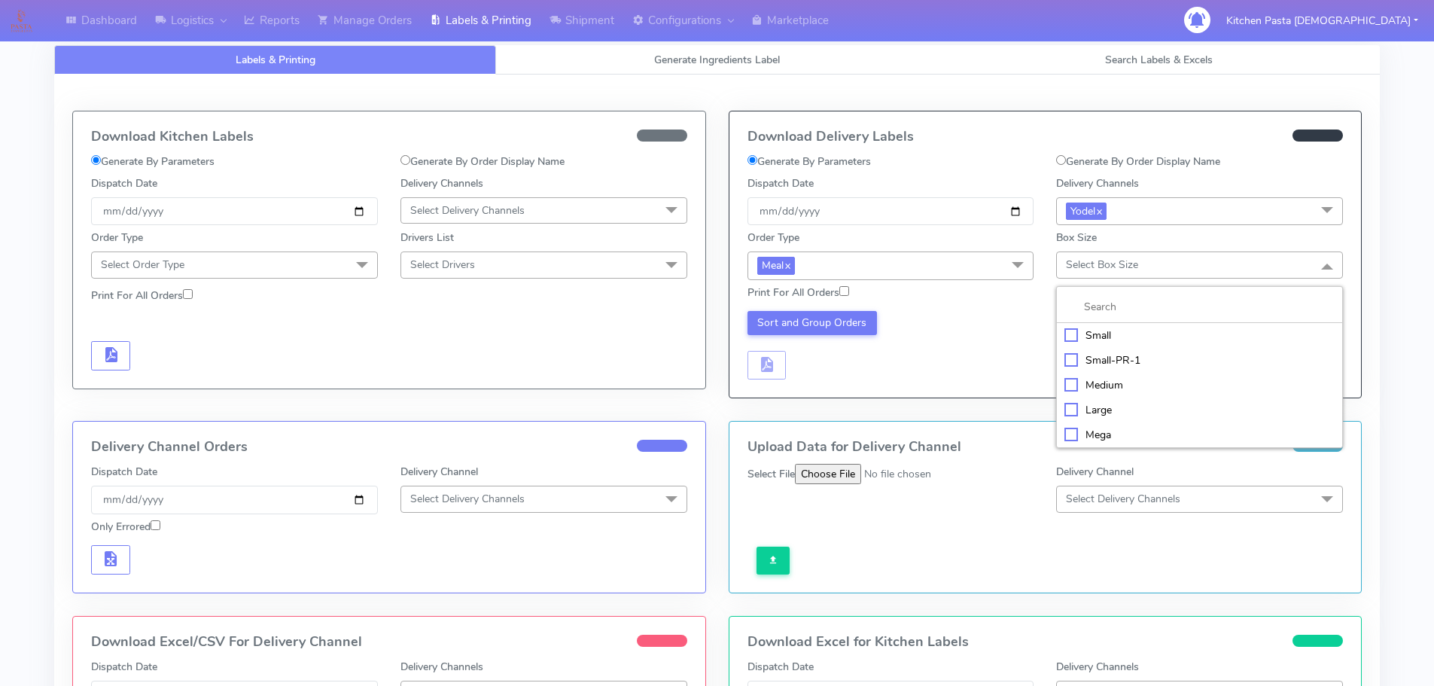
click at [1124, 342] on div "Small" at bounding box center [1199, 335] width 270 height 16
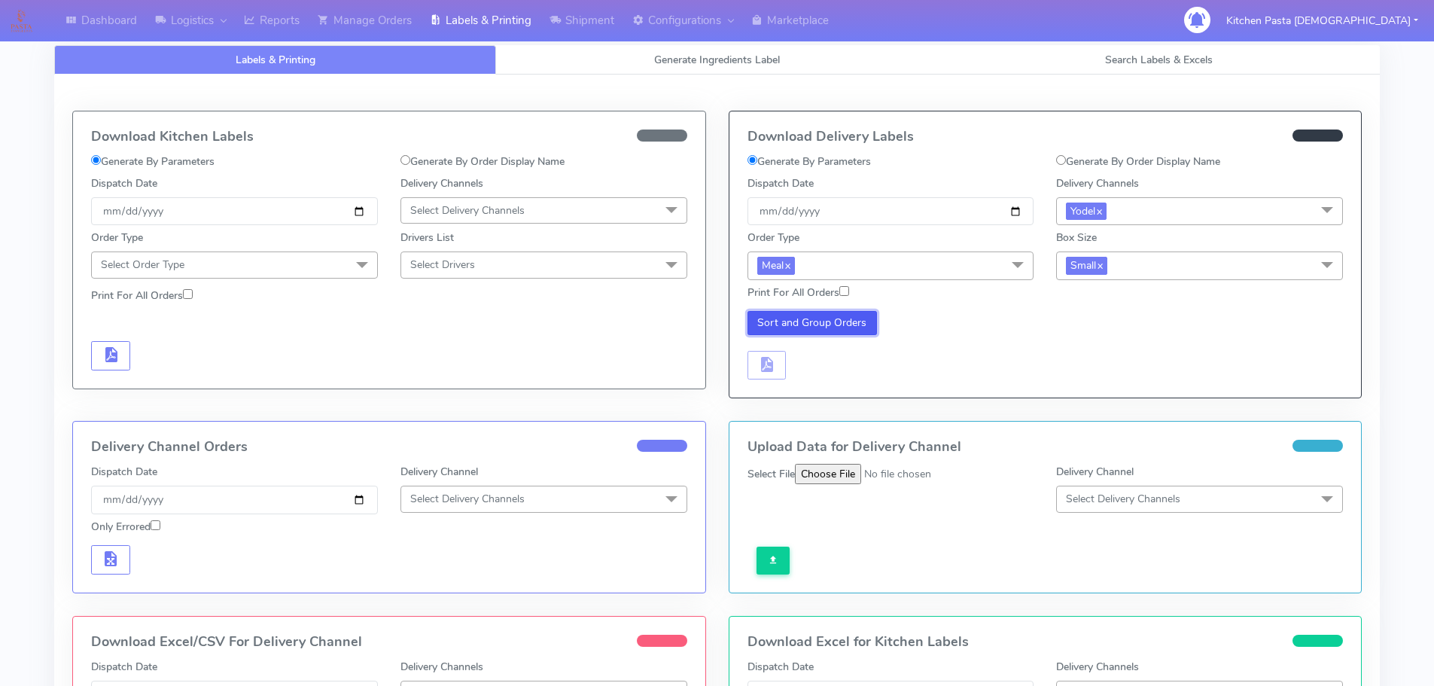
click at [850, 329] on button "Sort and Group Orders" at bounding box center [813, 323] width 130 height 24
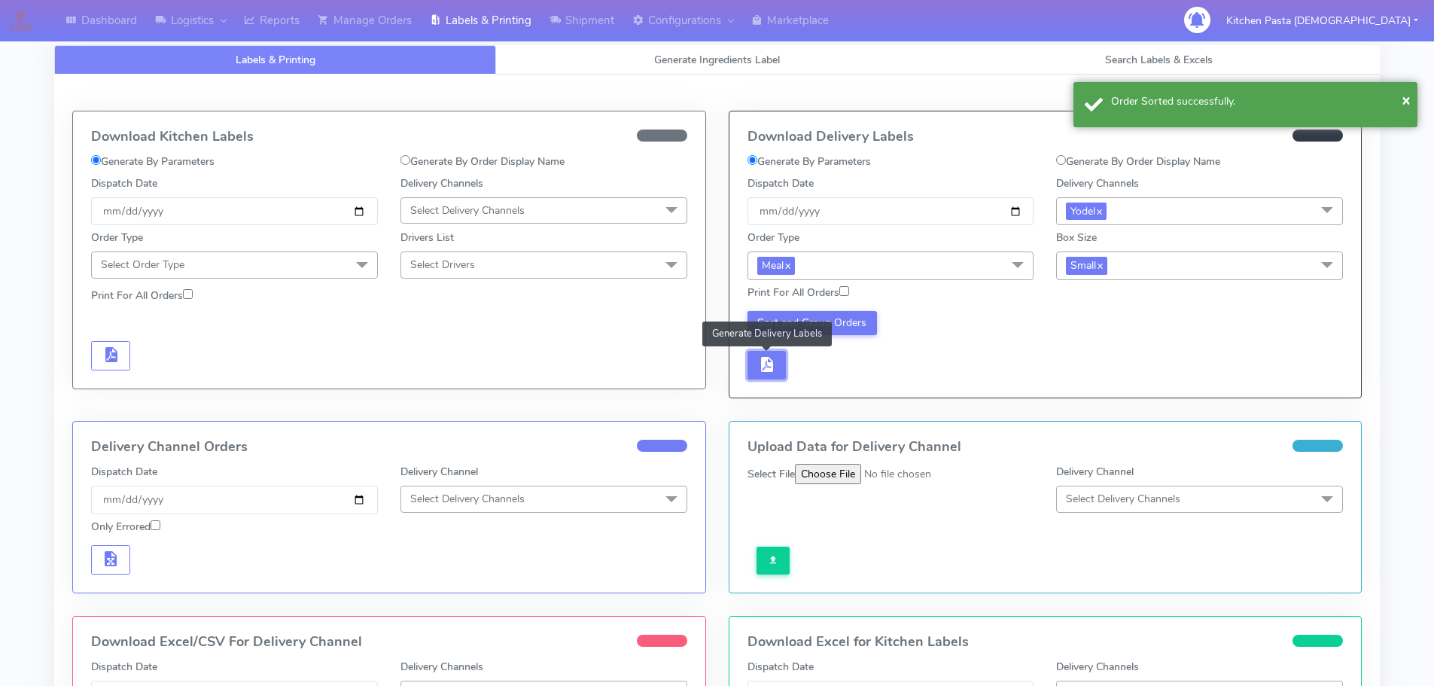
drag, startPoint x: 766, startPoint y: 378, endPoint x: 773, endPoint y: 372, distance: 9.6
click at [766, 377] on button "button" at bounding box center [767, 365] width 39 height 29
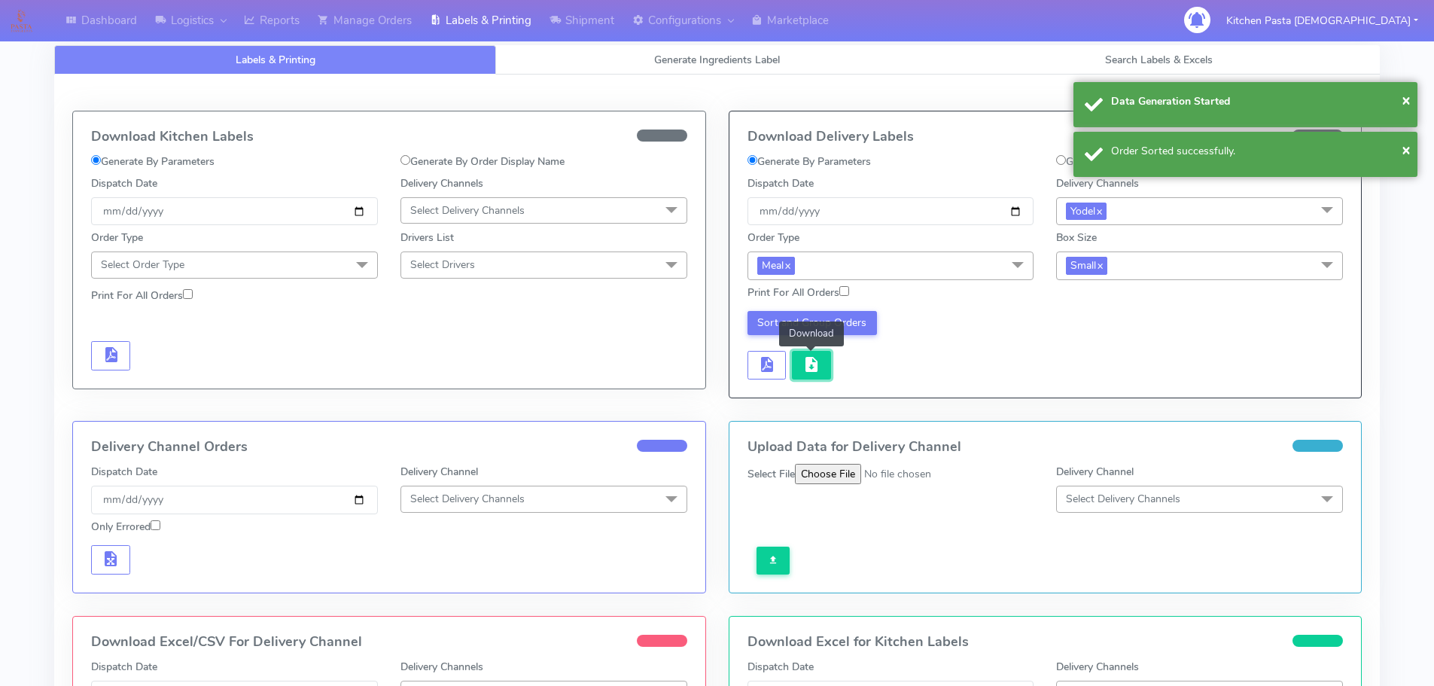
click at [805, 364] on span "button" at bounding box center [811, 368] width 18 height 14
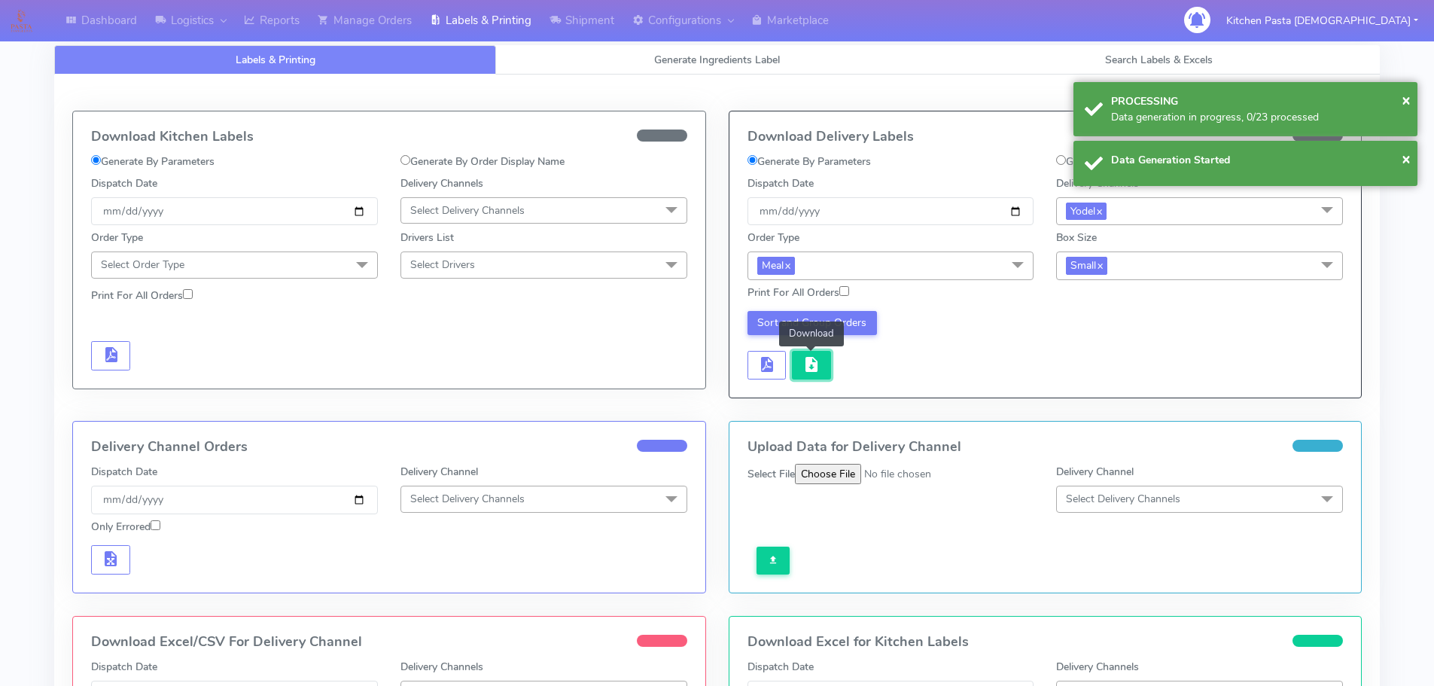
click at [827, 370] on button "button" at bounding box center [811, 365] width 39 height 29
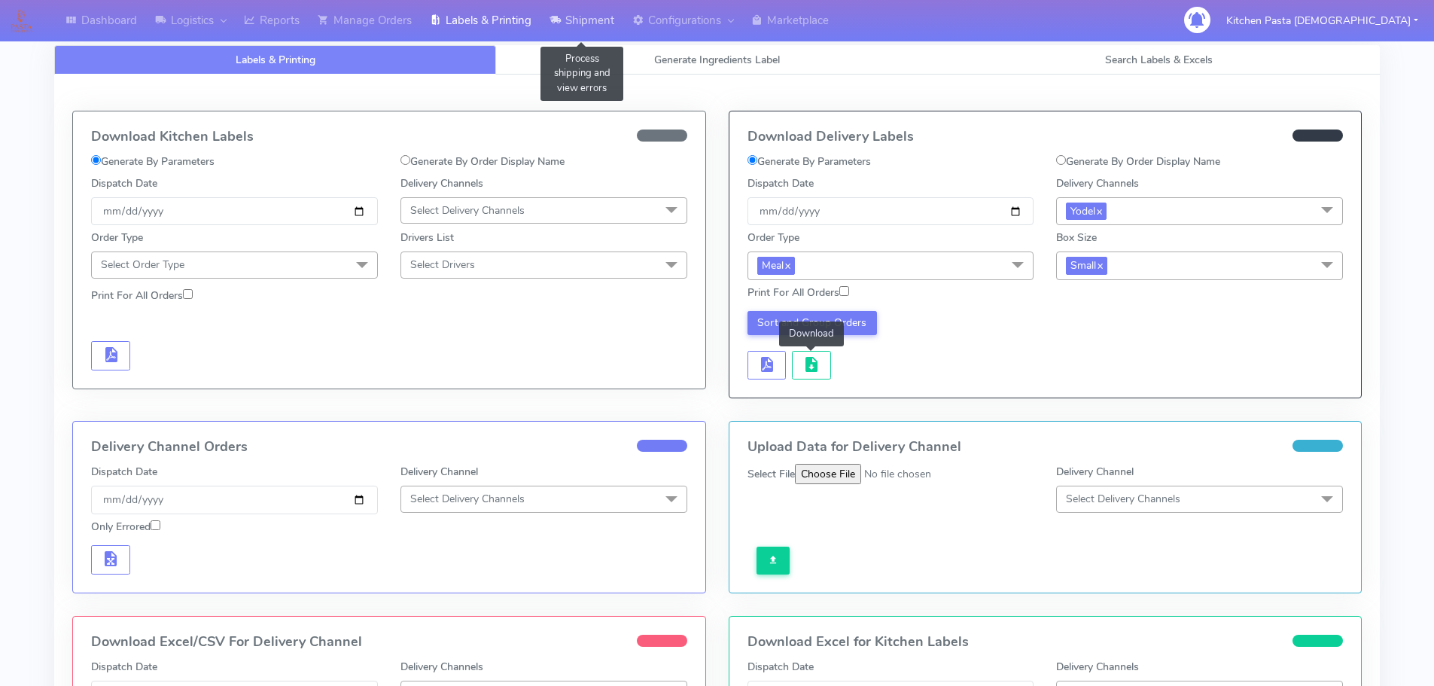
drag, startPoint x: 544, startPoint y: 34, endPoint x: 564, endPoint y: 40, distance: 20.5
click at [544, 34] on link "Shipment" at bounding box center [582, 20] width 83 height 41
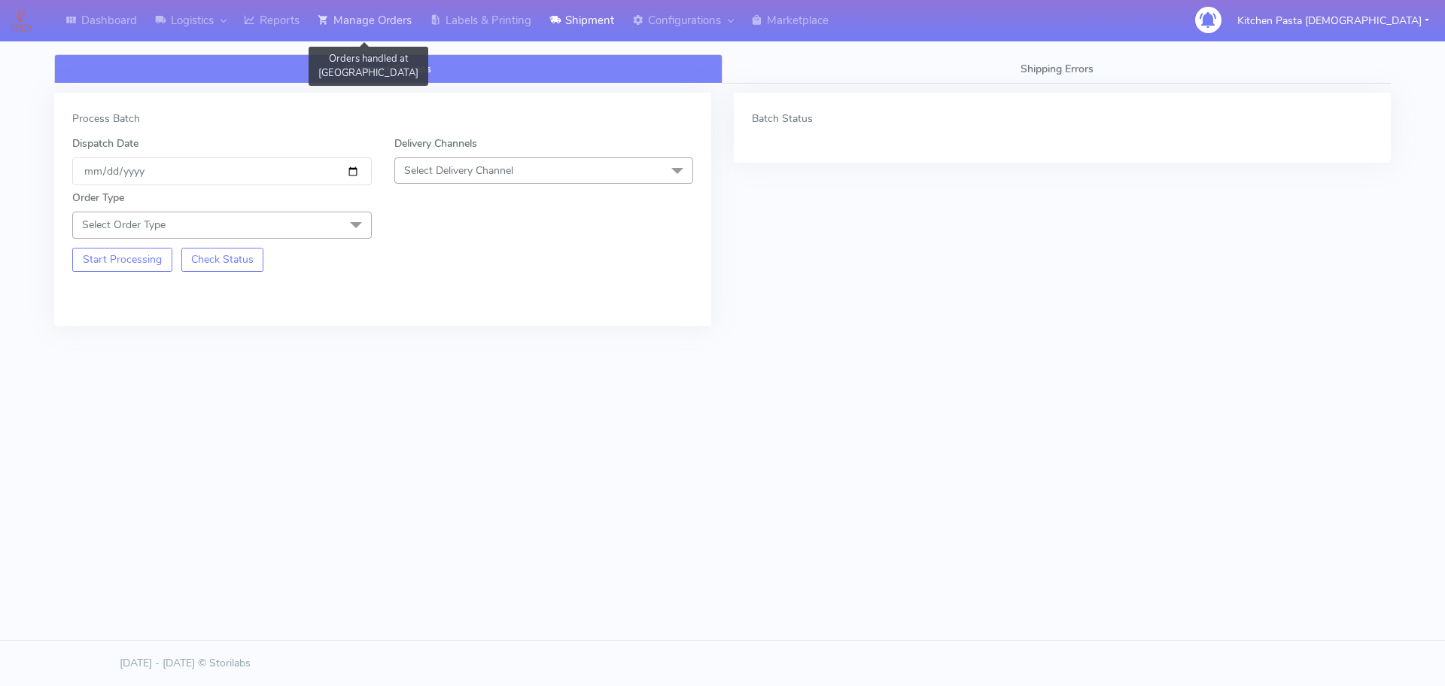
click at [355, 24] on link "Manage Orders" at bounding box center [365, 20] width 112 height 41
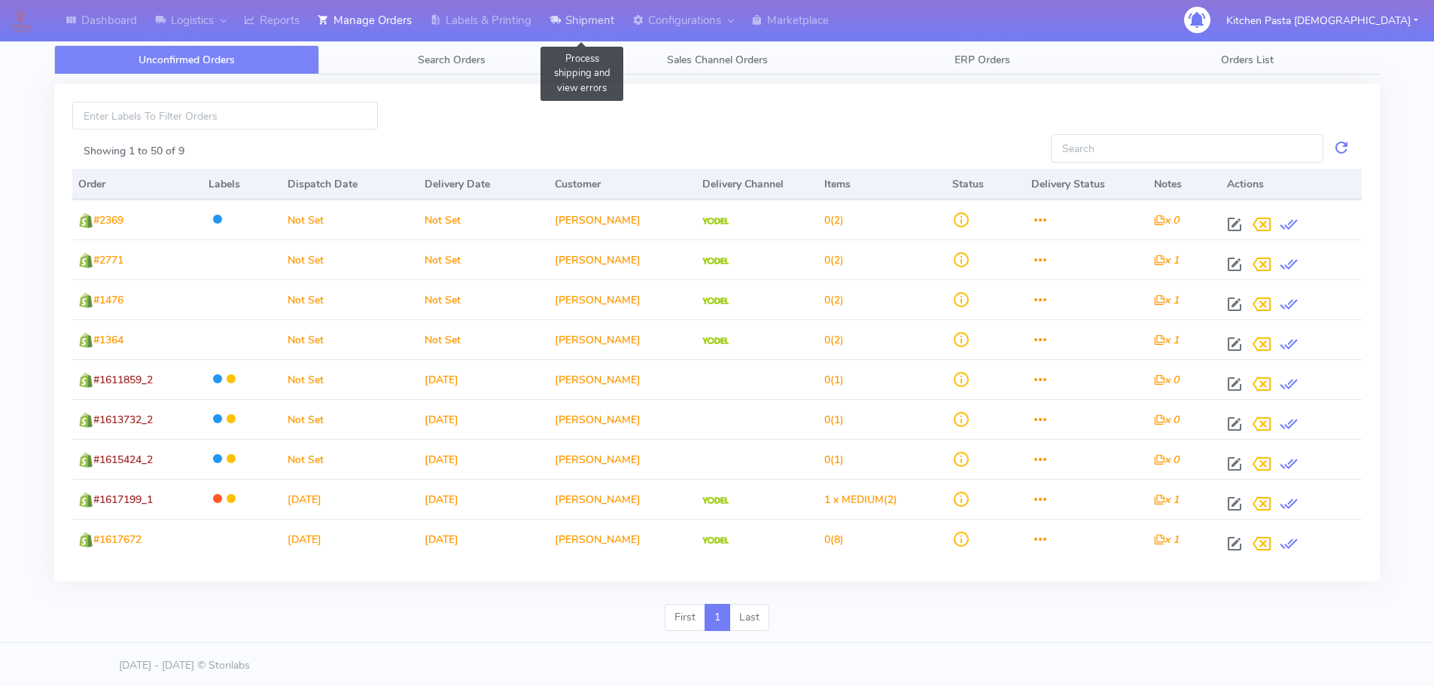
click at [561, 26] on icon at bounding box center [555, 20] width 11 height 15
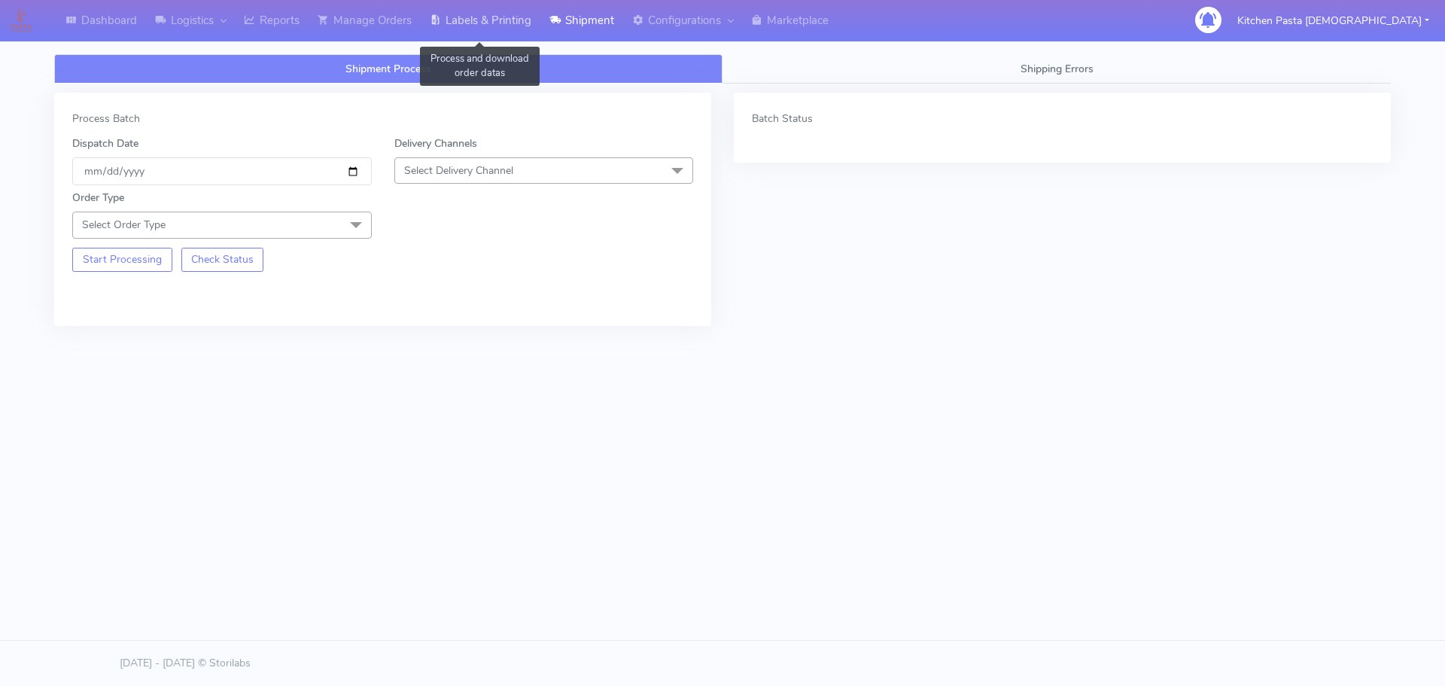
click at [464, 28] on link "Labels & Printing" at bounding box center [481, 20] width 120 height 41
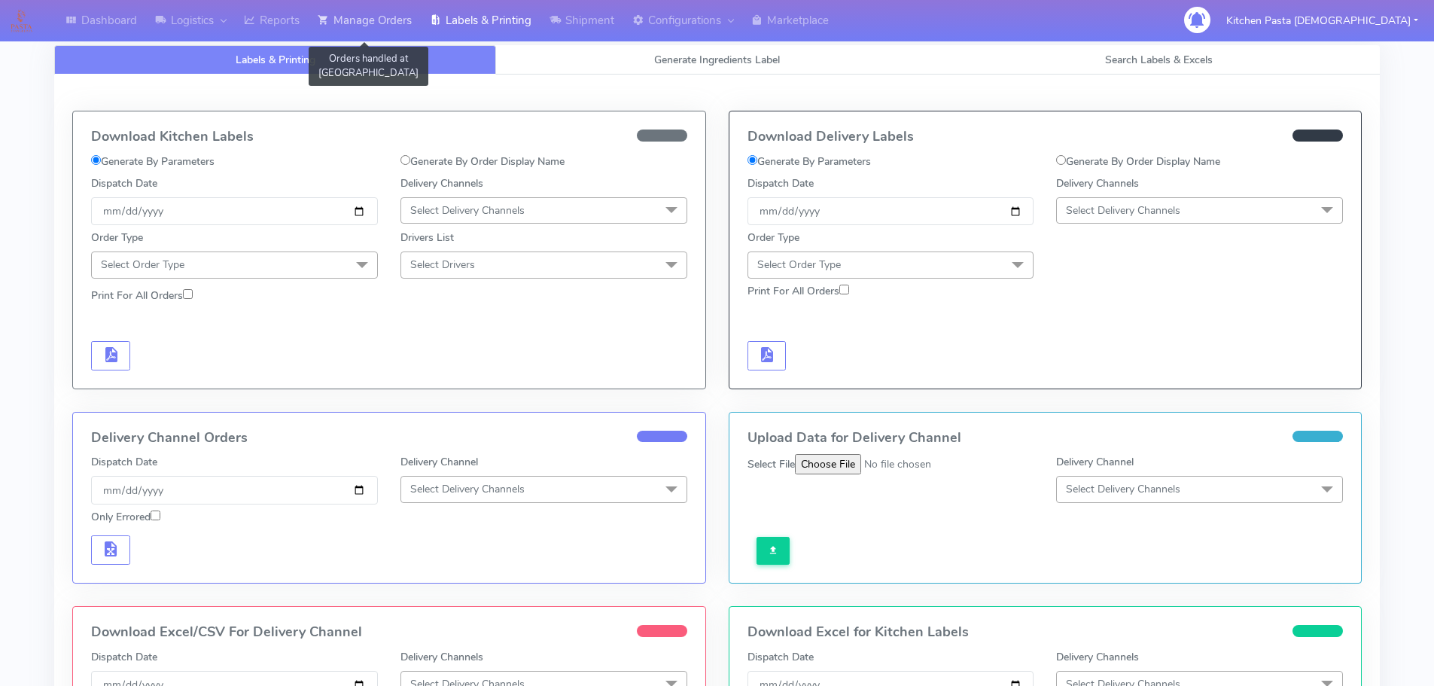
click at [326, 29] on link "Manage Orders" at bounding box center [365, 20] width 112 height 41
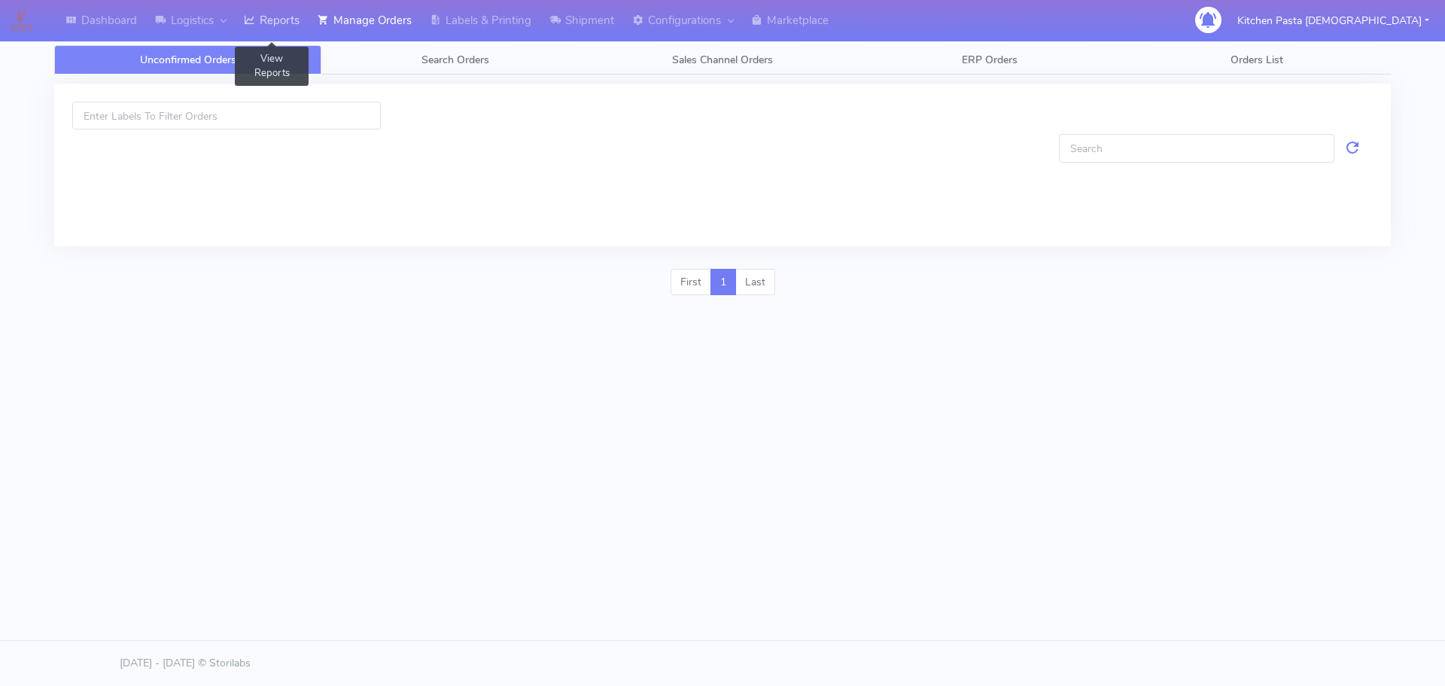
click at [279, 20] on link "Reports" at bounding box center [272, 20] width 74 height 41
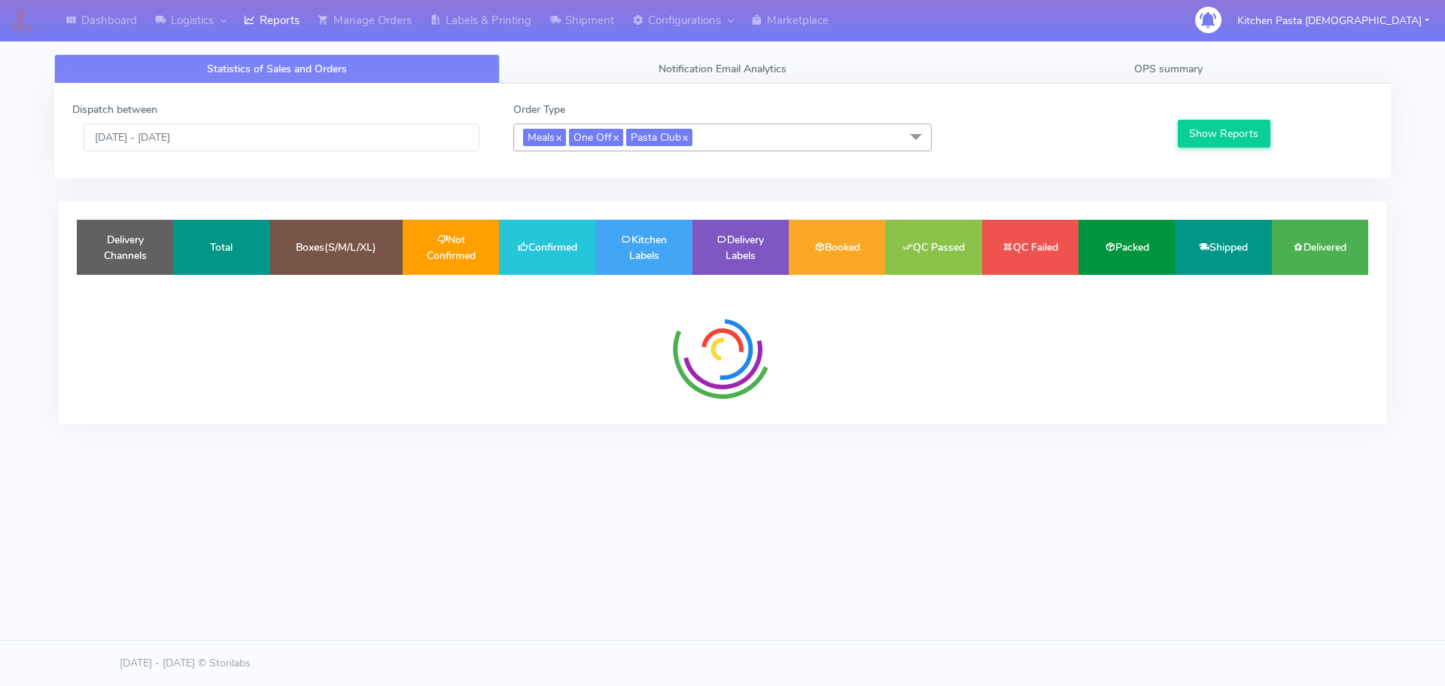
click at [629, 136] on span "Meals x One Off x Pasta Club x" at bounding box center [722, 137] width 419 height 28
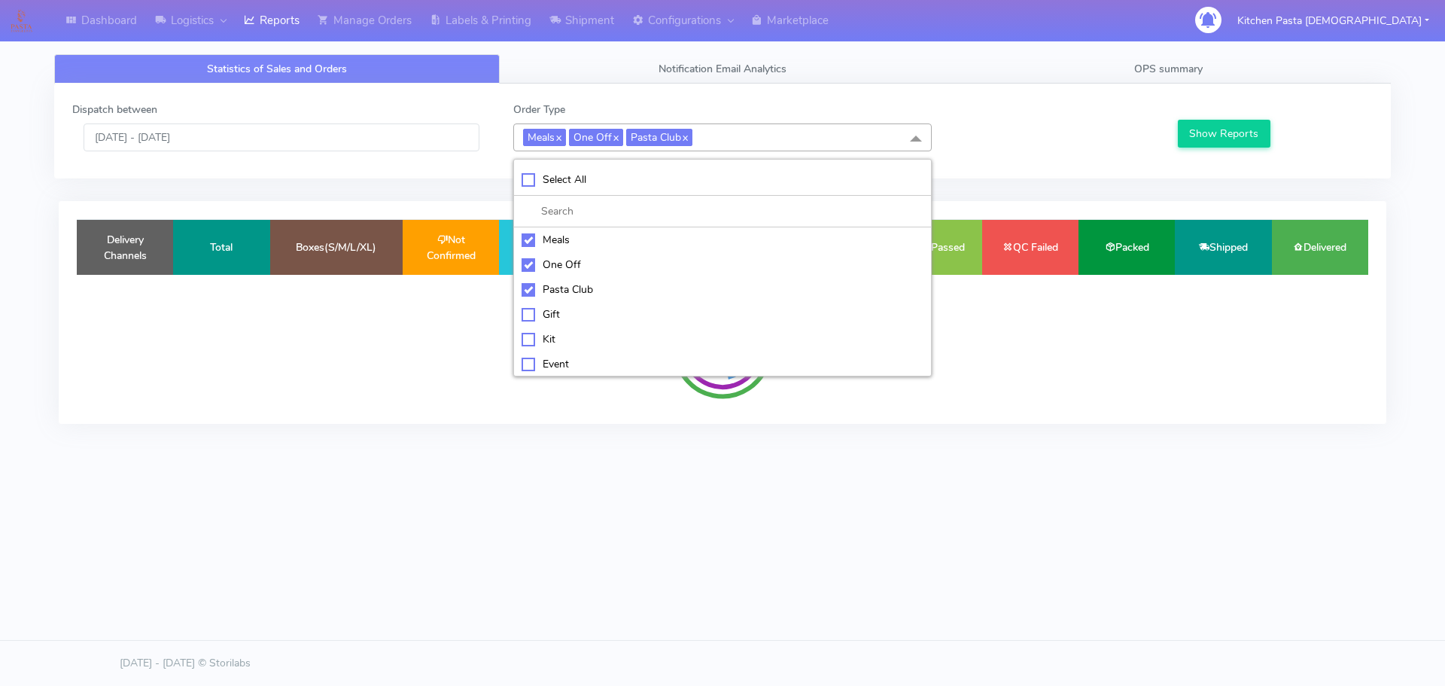
click at [579, 179] on div "Select All" at bounding box center [723, 180] width 402 height 16
checkbox input "true"
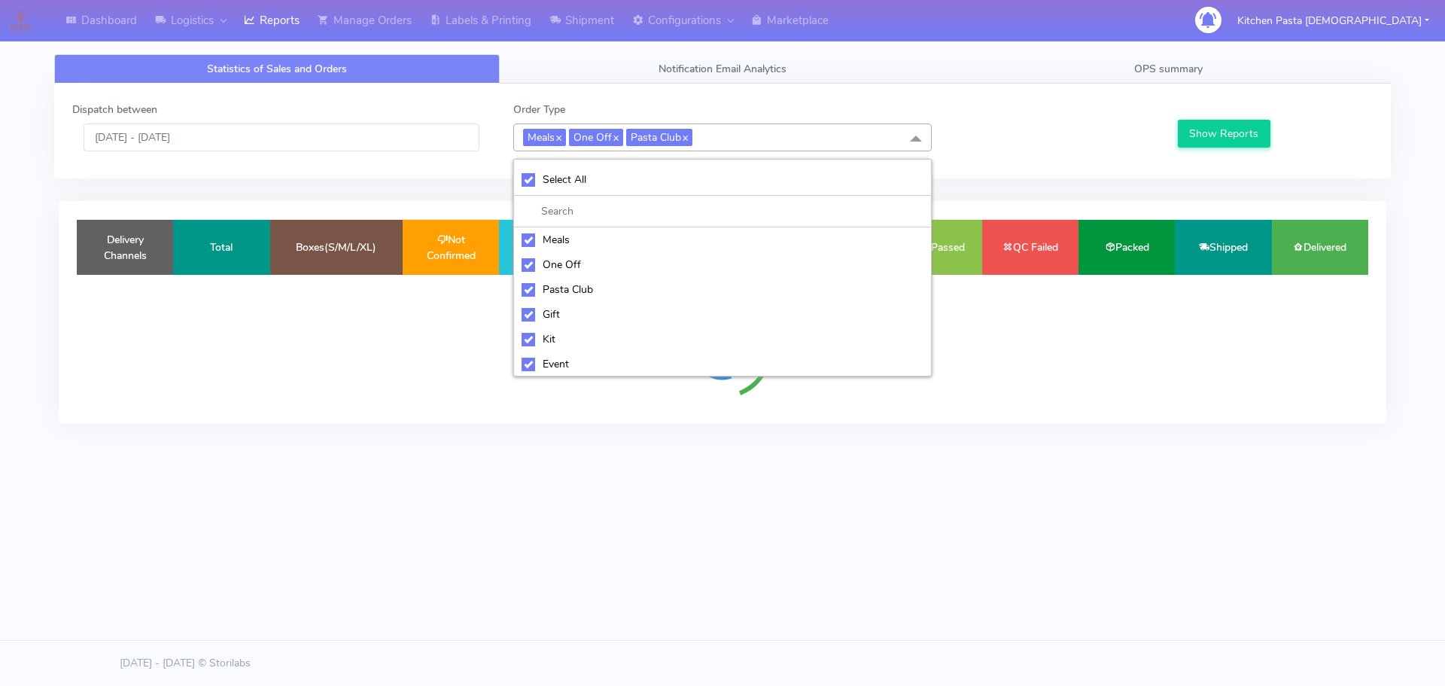
checkbox input "true"
click at [579, 179] on div "UnSelect All" at bounding box center [723, 180] width 402 height 16
checkbox input "false"
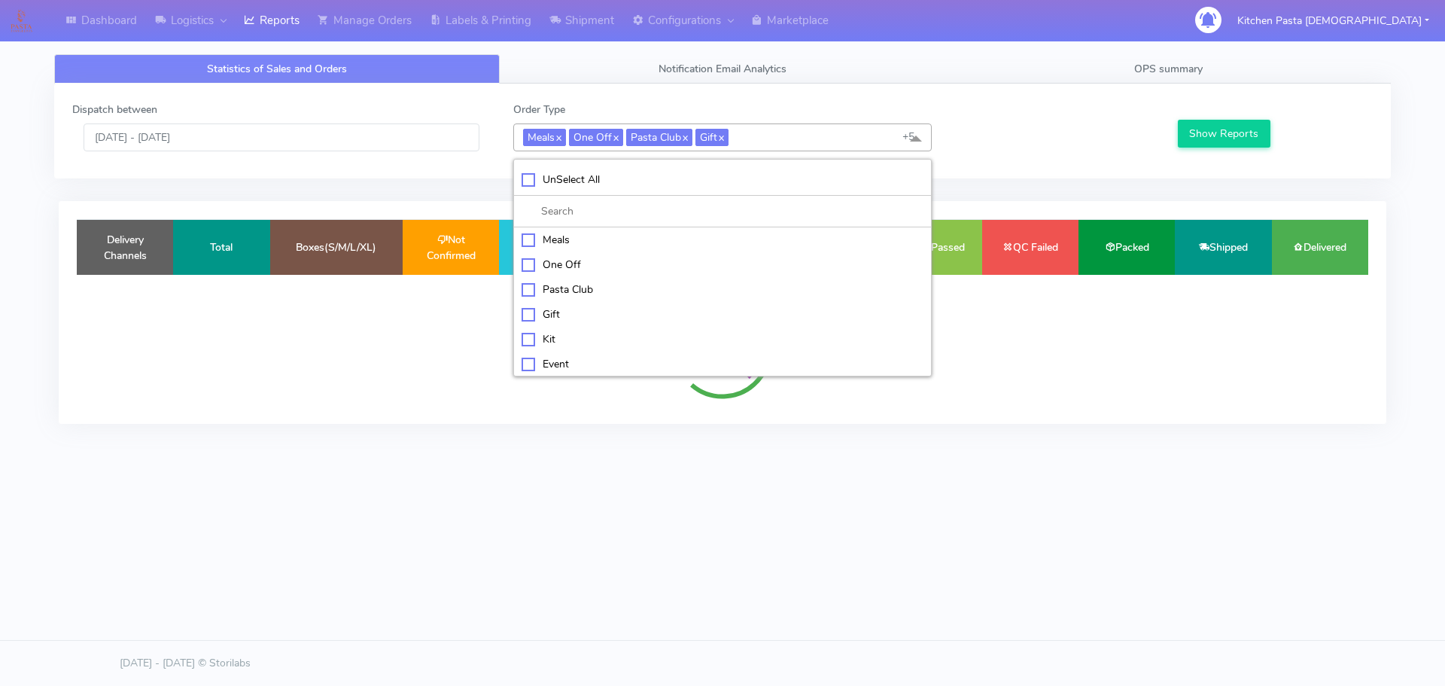
checkbox input "false"
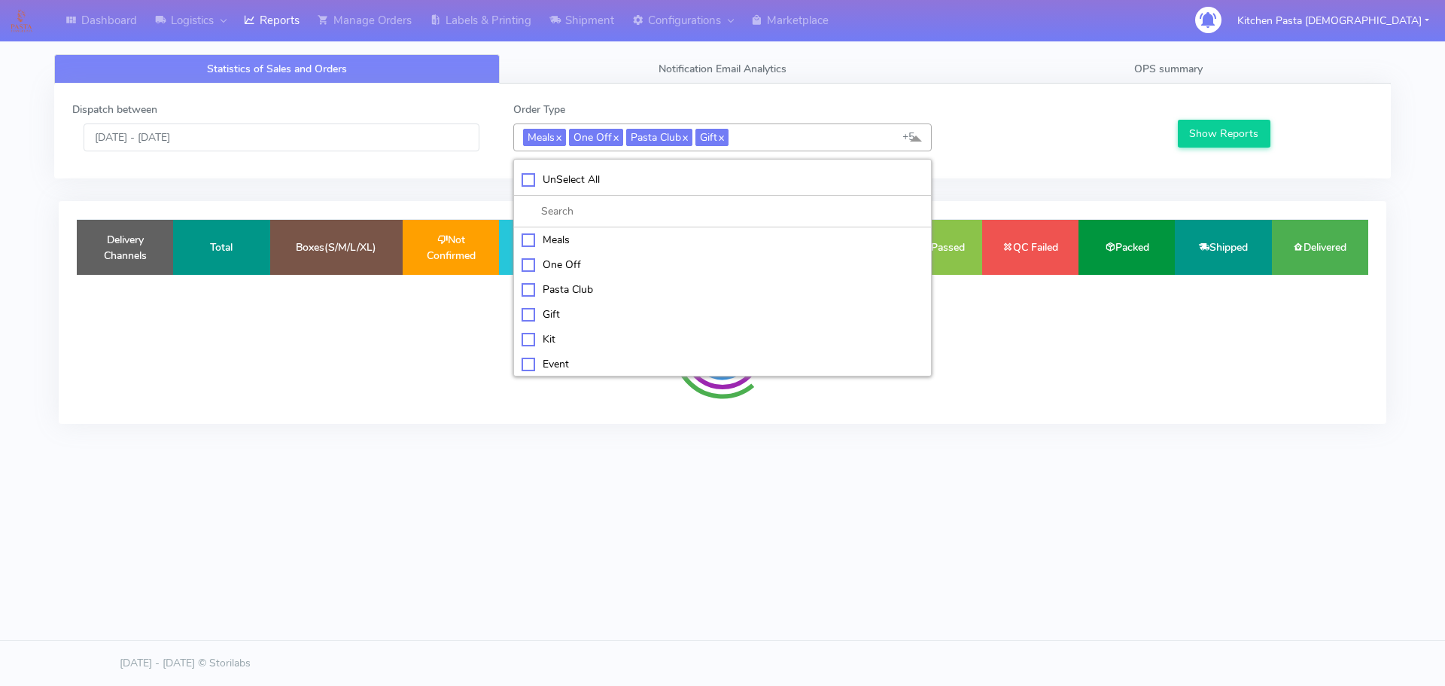
checkbox input "false"
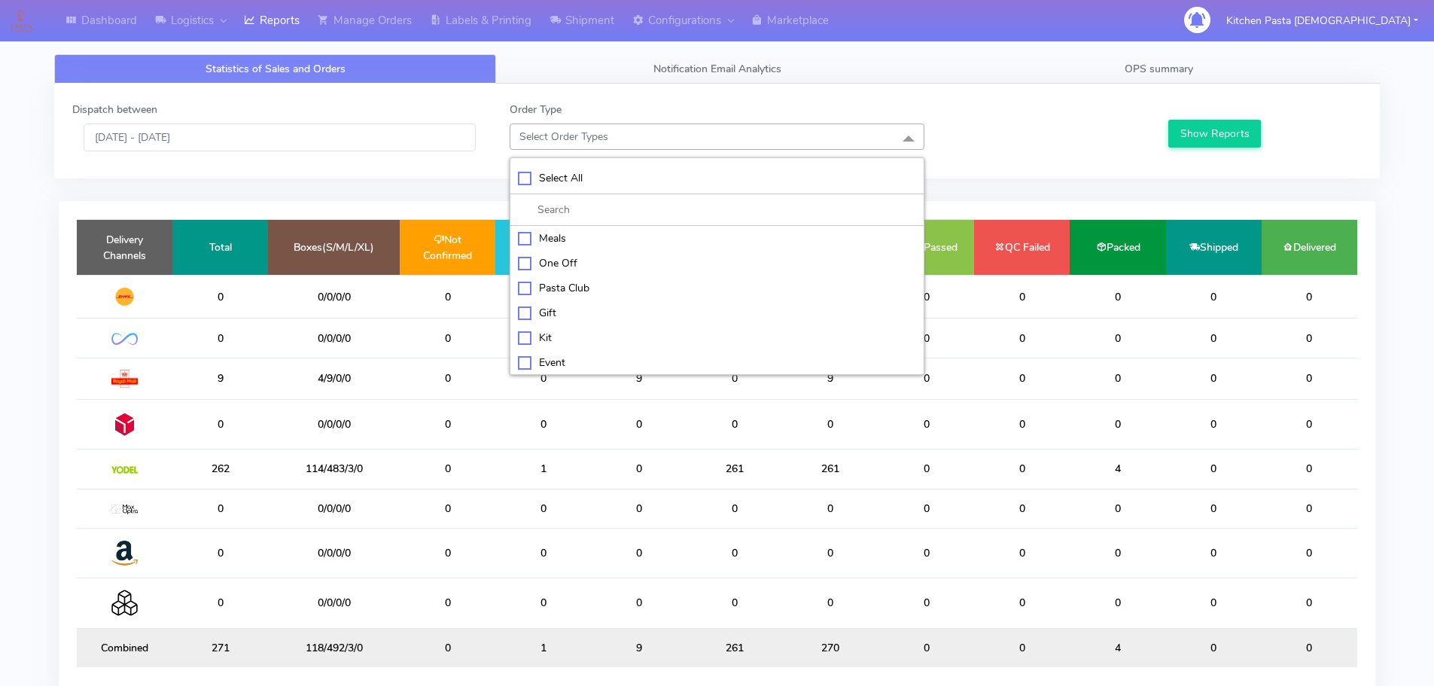
click at [565, 333] on div "Kit" at bounding box center [717, 338] width 398 height 16
checkbox input "true"
click at [578, 363] on div "ATAVI" at bounding box center [717, 363] width 398 height 16
checkbox input "true"
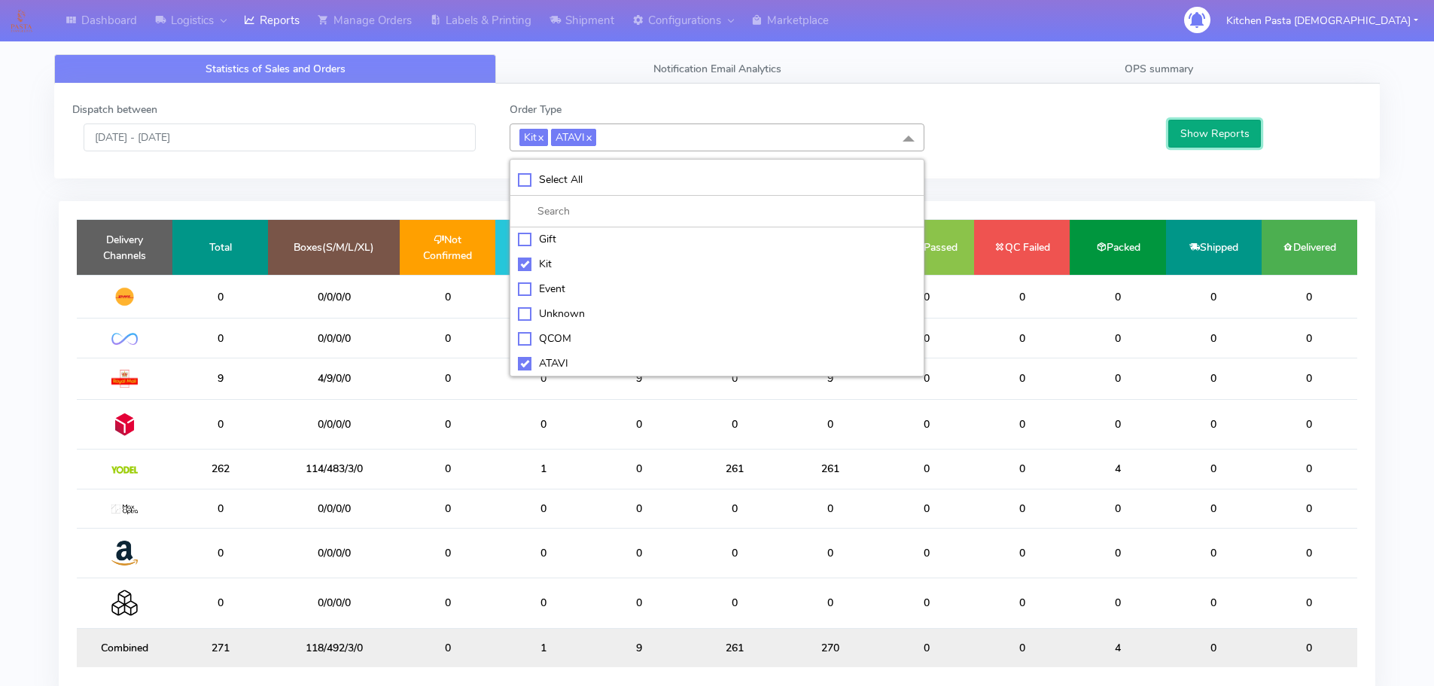
click at [1219, 131] on button "Show Reports" at bounding box center [1214, 134] width 93 height 28
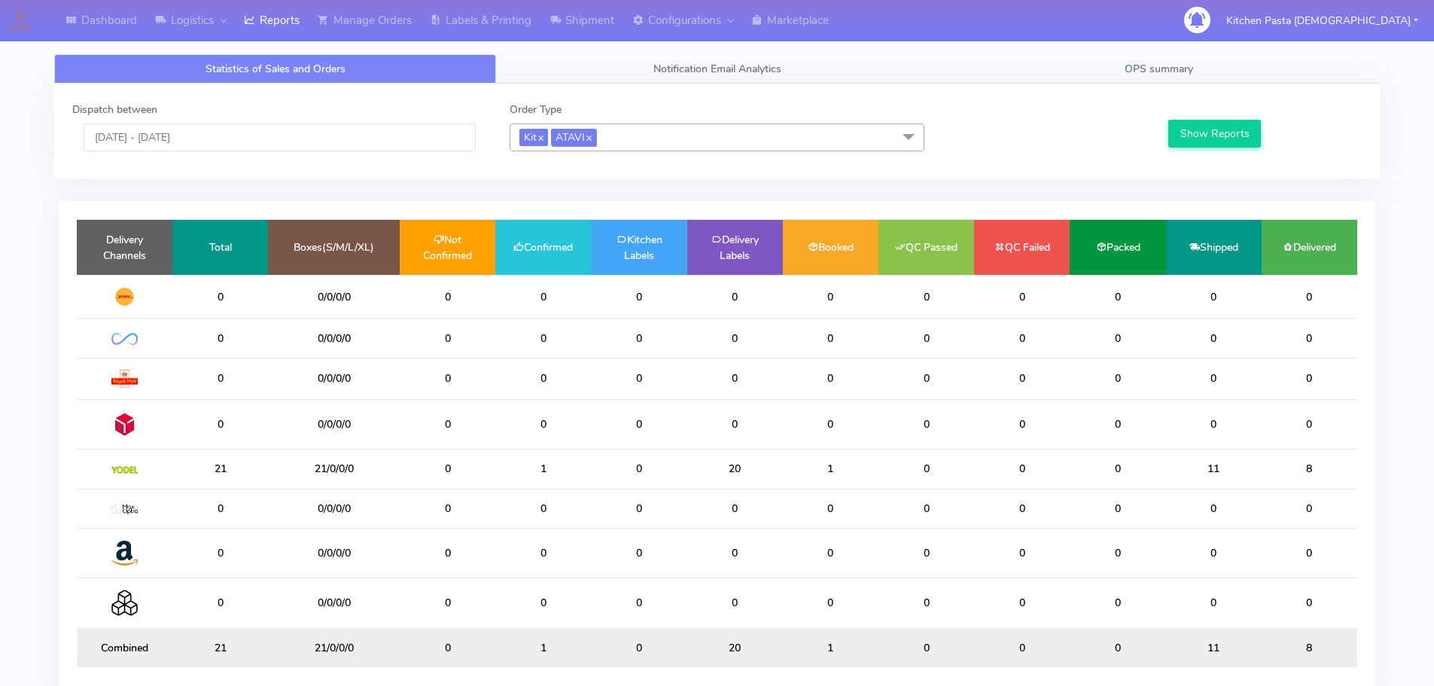
click at [570, 137] on span "ATAVI x" at bounding box center [573, 137] width 45 height 17
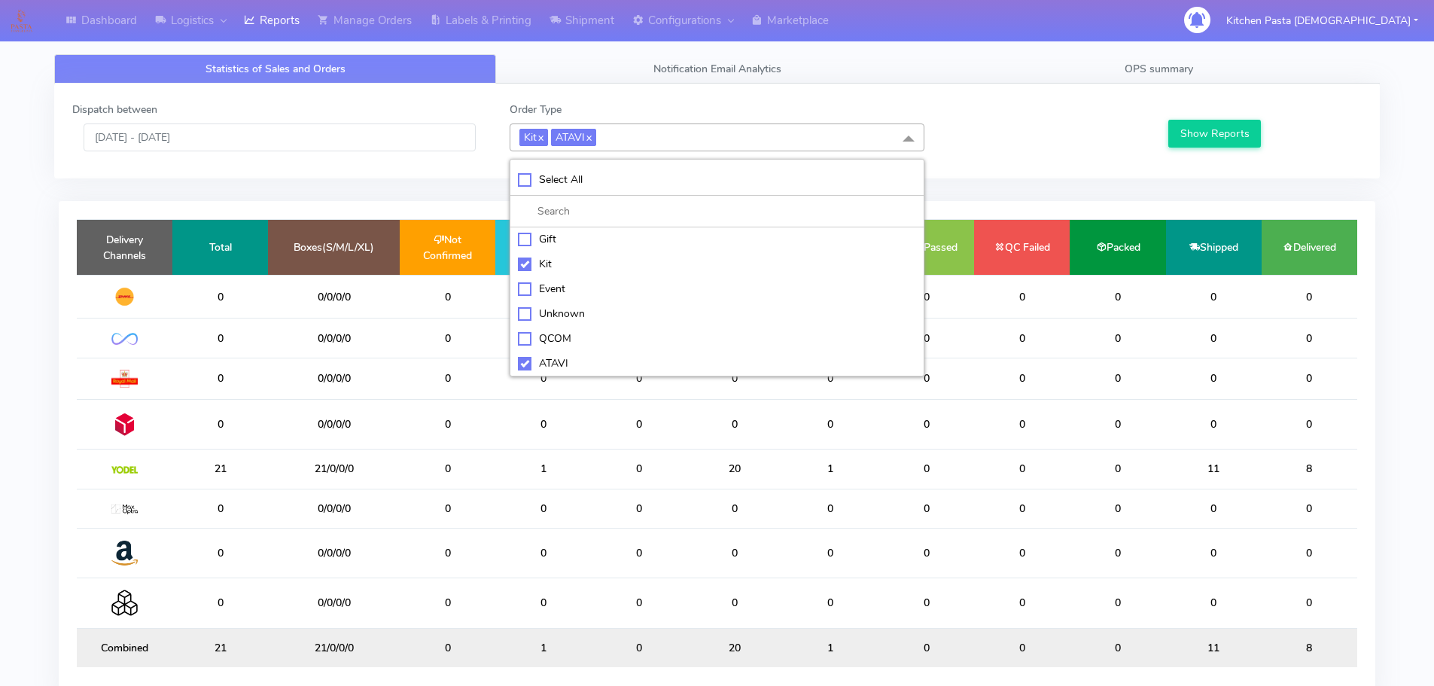
click at [564, 267] on div "Kit" at bounding box center [717, 264] width 398 height 16
checkbox input "false"
click at [562, 373] on li "ATAVI" at bounding box center [716, 363] width 413 height 25
checkbox input "false"
click at [578, 265] on div "Kit" at bounding box center [717, 262] width 398 height 16
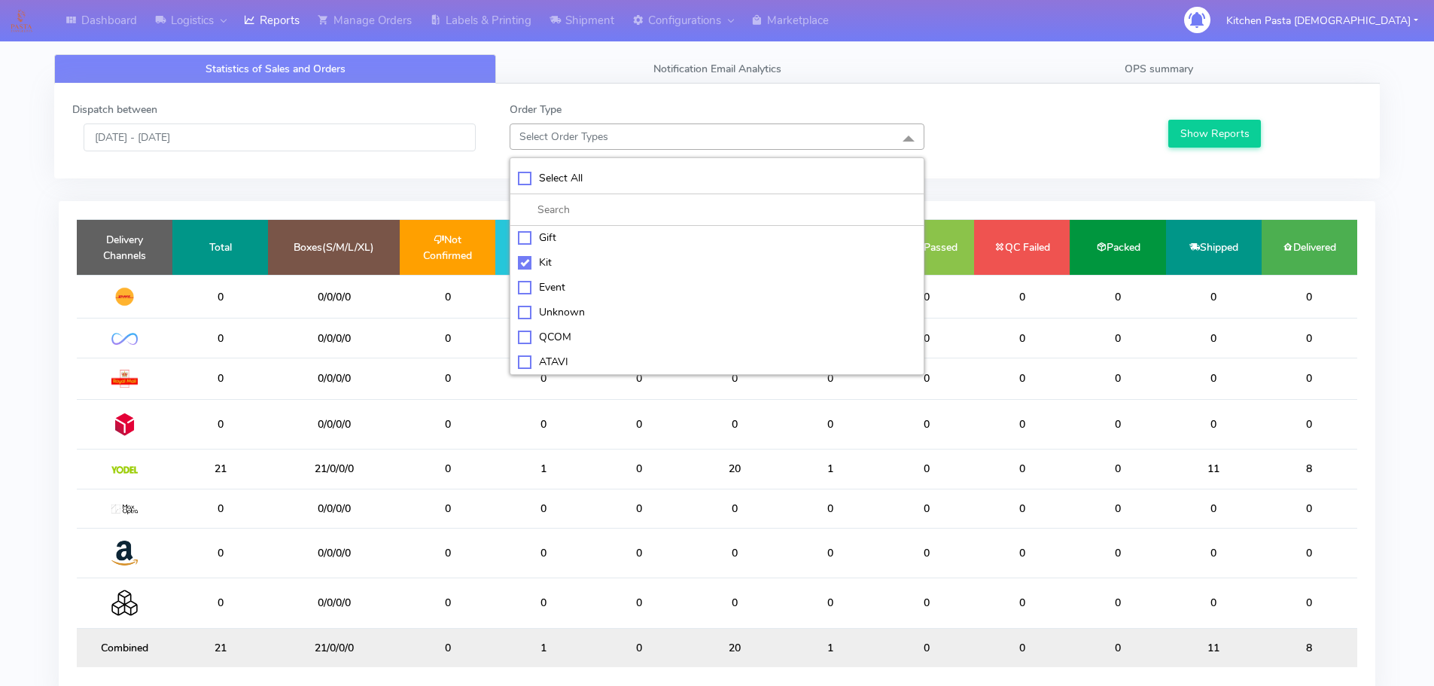
checkbox input "true"
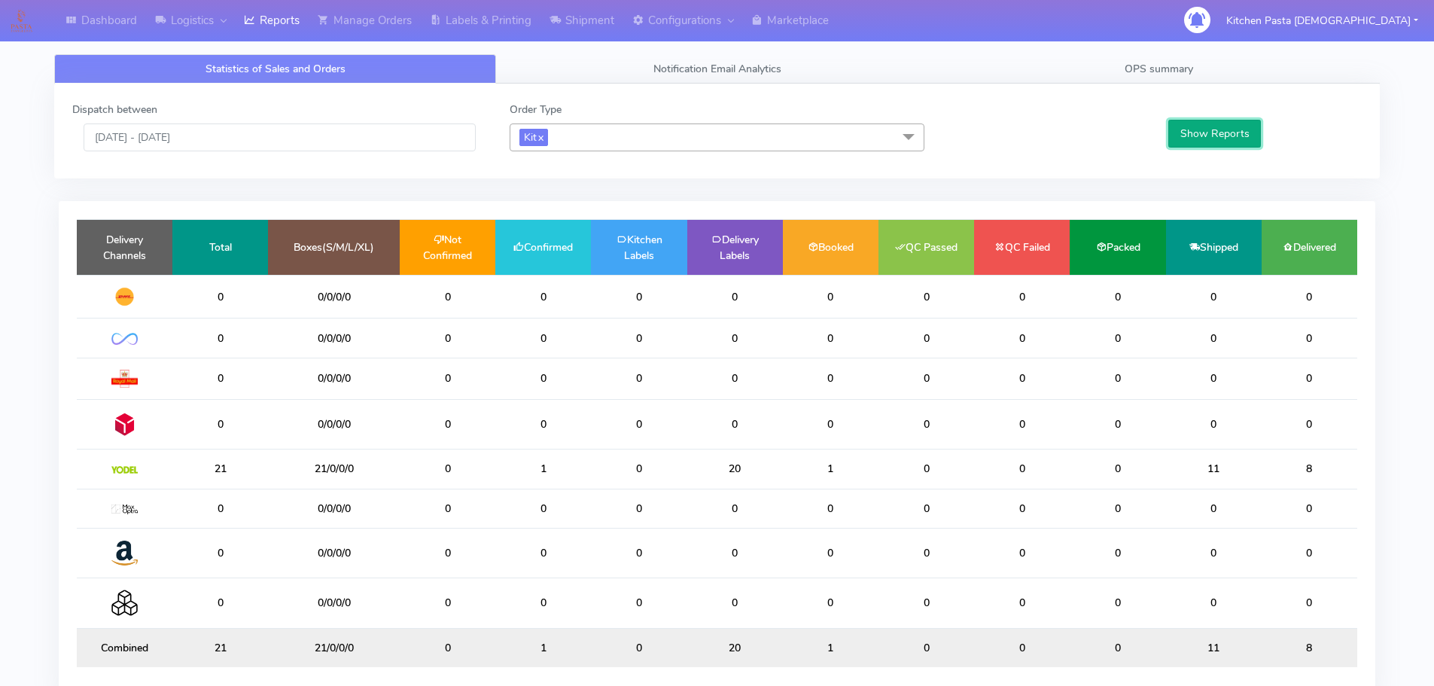
click at [1180, 130] on button "Show Reports" at bounding box center [1214, 134] width 93 height 28
drag, startPoint x: 589, startPoint y: 22, endPoint x: 589, endPoint y: 33, distance: 11.3
click at [590, 22] on link "Shipment" at bounding box center [582, 20] width 83 height 41
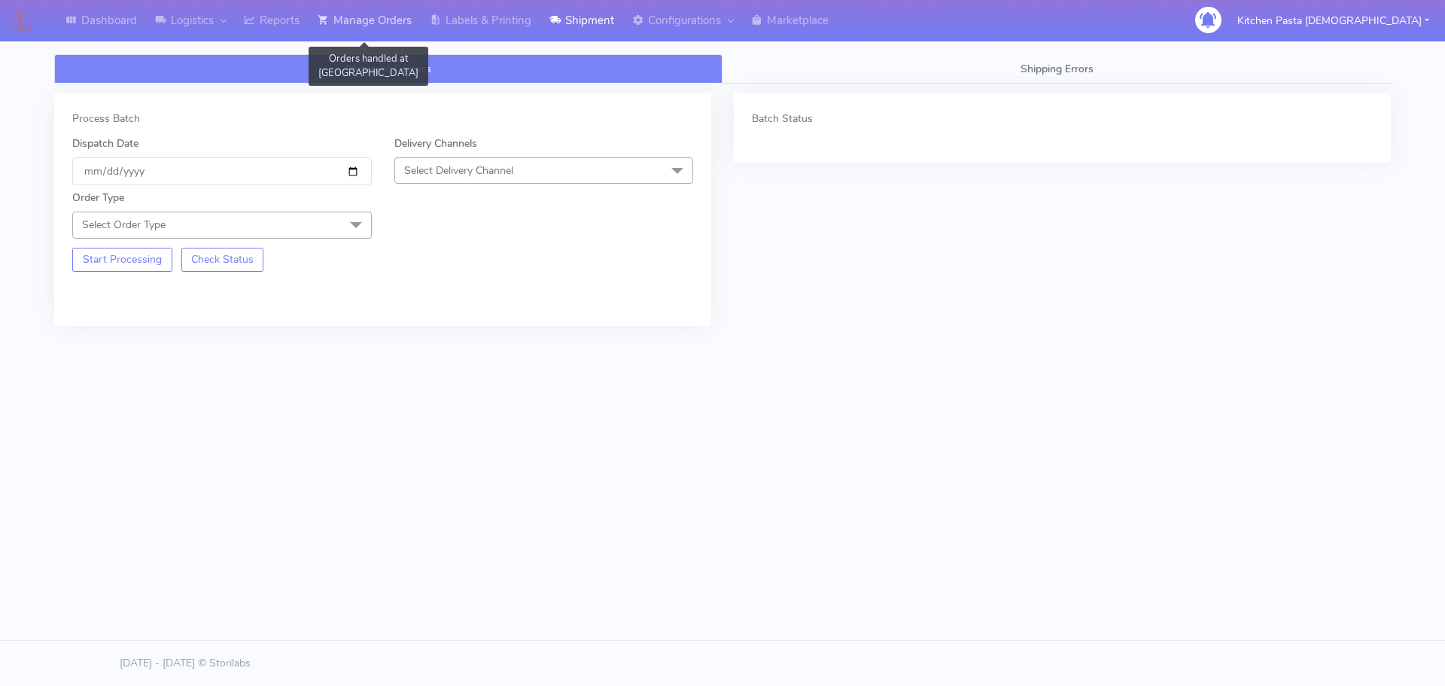
click at [394, 6] on link "Manage Orders" at bounding box center [365, 20] width 112 height 41
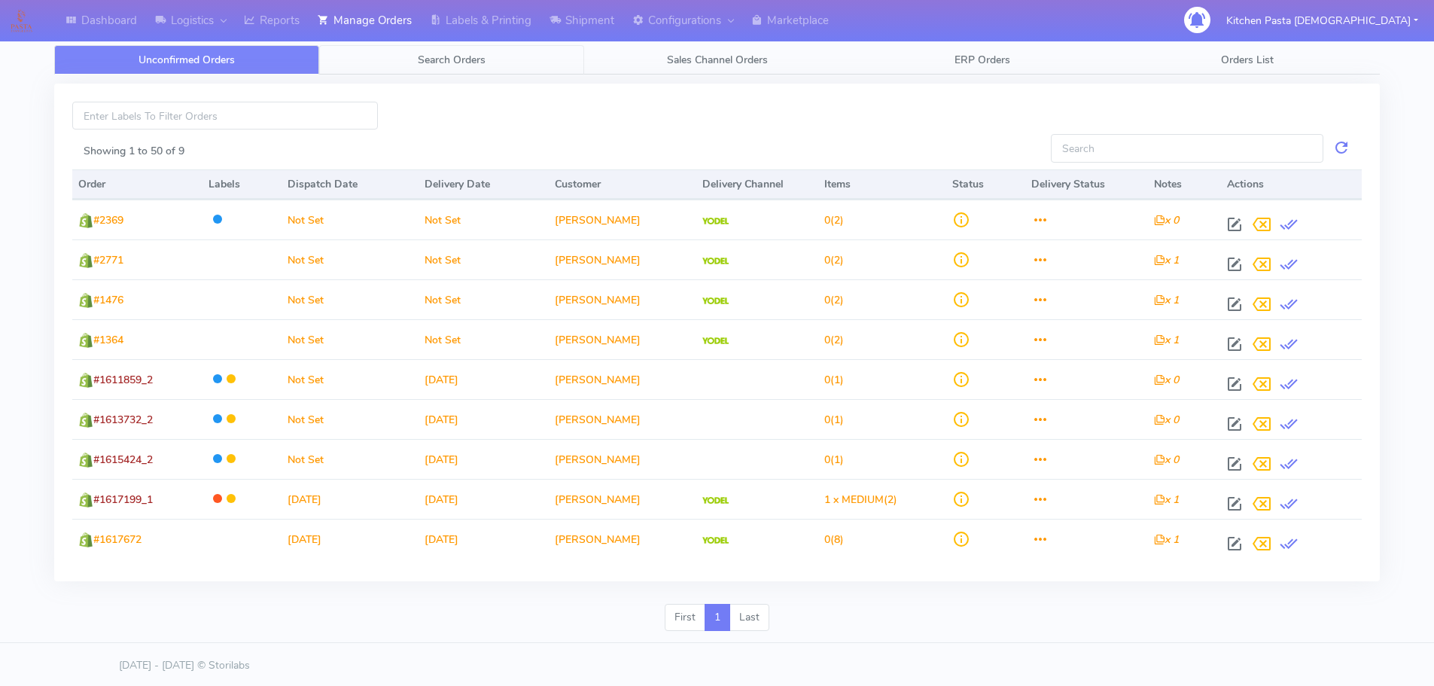
click at [489, 65] on link "Search Orders" at bounding box center [451, 59] width 265 height 29
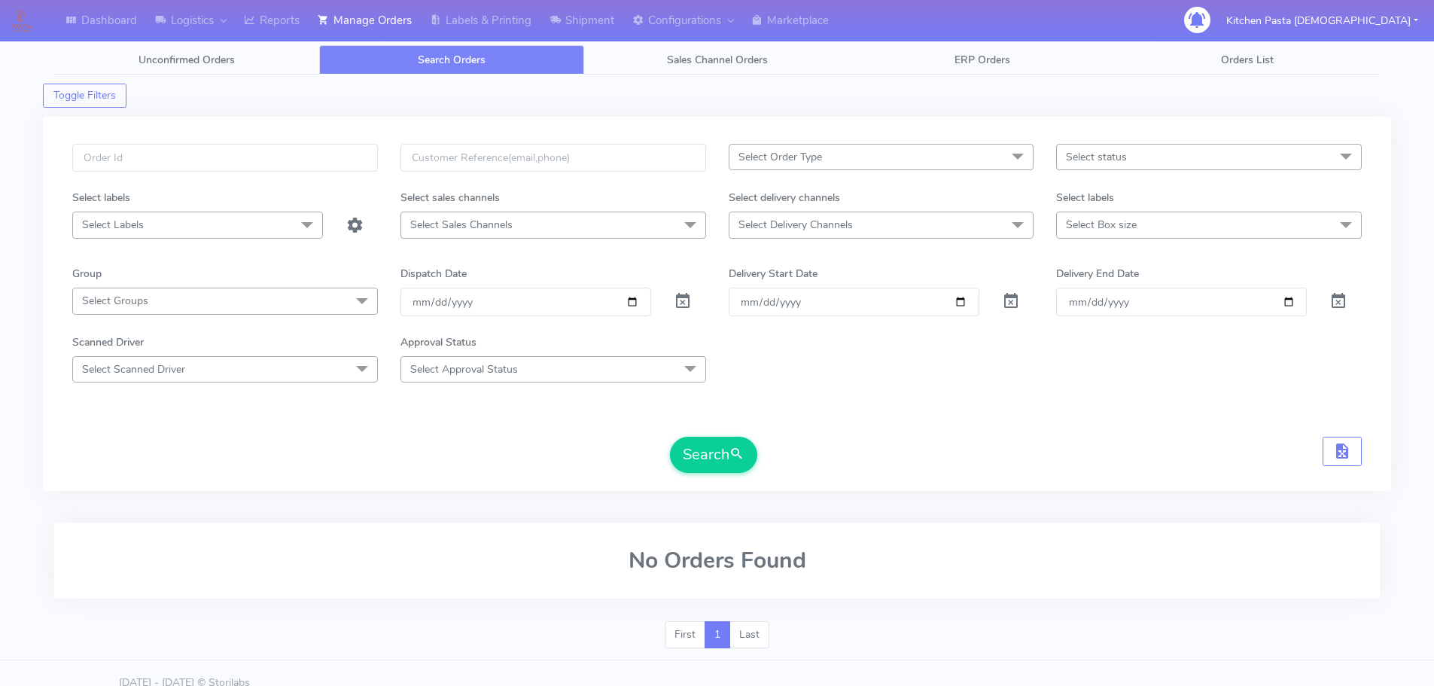
click at [952, 241] on form "Select Order Type Select All MEALS ATAVI One Off Pasta Club Gift Kit Event Unkn…" at bounding box center [717, 308] width 1290 height 329
click at [1233, 227] on span "Select Box size" at bounding box center [1209, 225] width 306 height 26
click at [979, 240] on form "Select Order Type Select All MEALS ATAVI One Off Pasta Club Gift Kit Event Unkn…" at bounding box center [717, 308] width 1290 height 329
click at [976, 225] on span "Select Delivery Channels" at bounding box center [882, 225] width 306 height 26
click at [824, 435] on li "Yodel" at bounding box center [881, 426] width 304 height 25
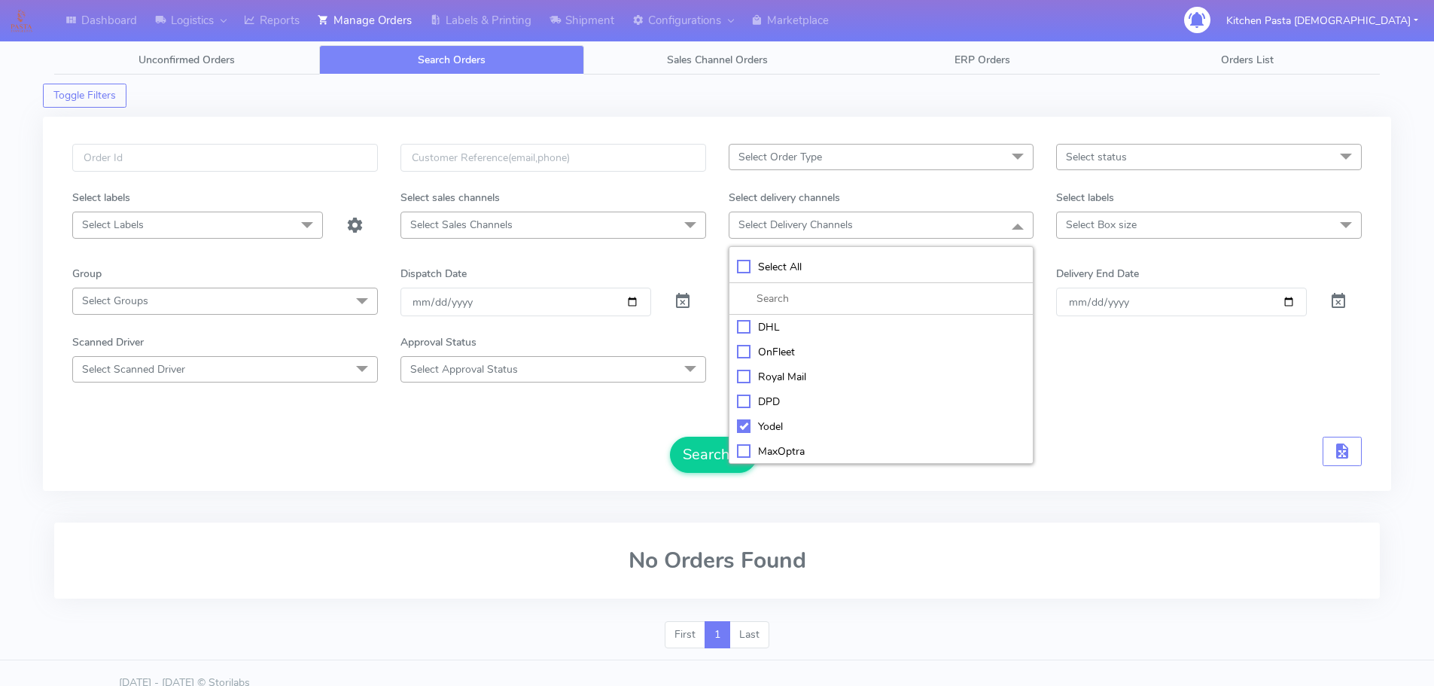
checkbox input "true"
click at [1141, 220] on span "Select Box size" at bounding box center [1209, 225] width 306 height 26
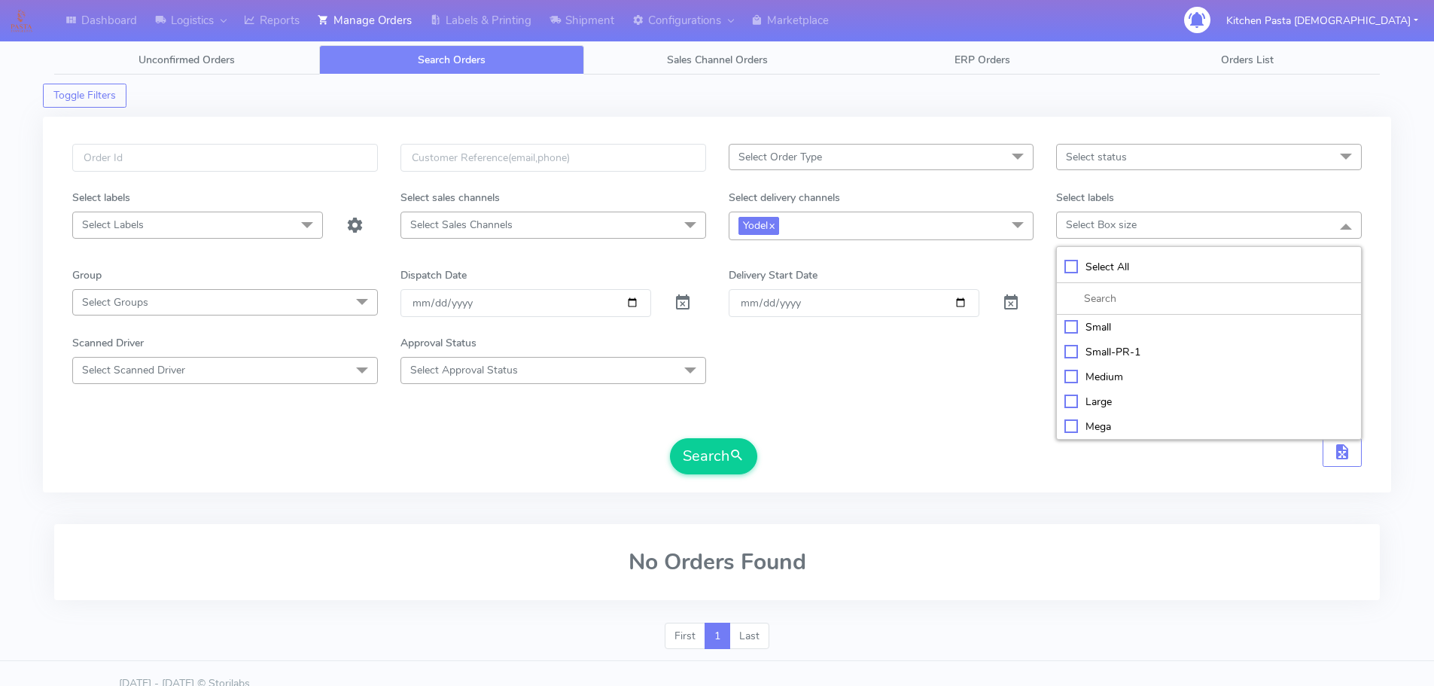
click at [1101, 151] on span "Select status" at bounding box center [1096, 157] width 61 height 14
click at [989, 157] on span "Select Order Type" at bounding box center [882, 157] width 306 height 26
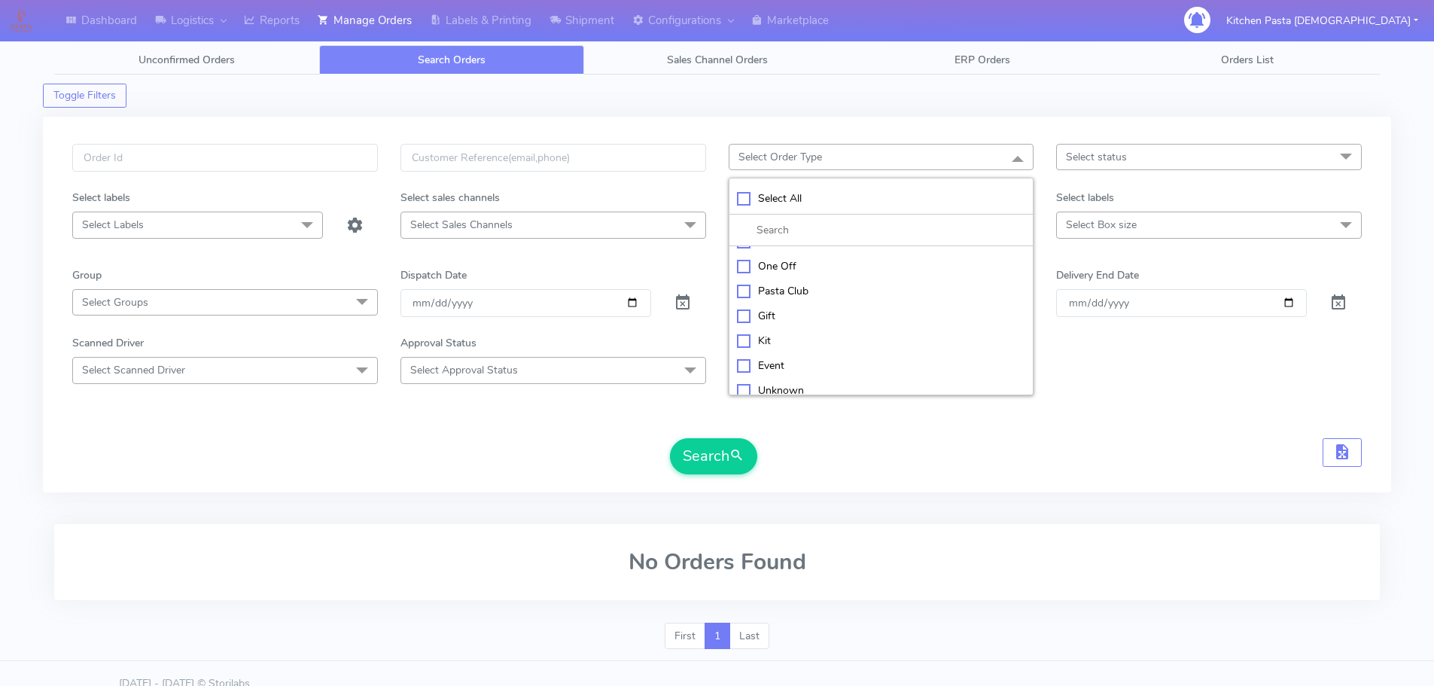
scroll to position [75, 0]
click at [769, 308] on div "Kit" at bounding box center [881, 308] width 289 height 16
checkbox input "true"
click at [731, 446] on span "submit" at bounding box center [736, 456] width 15 height 20
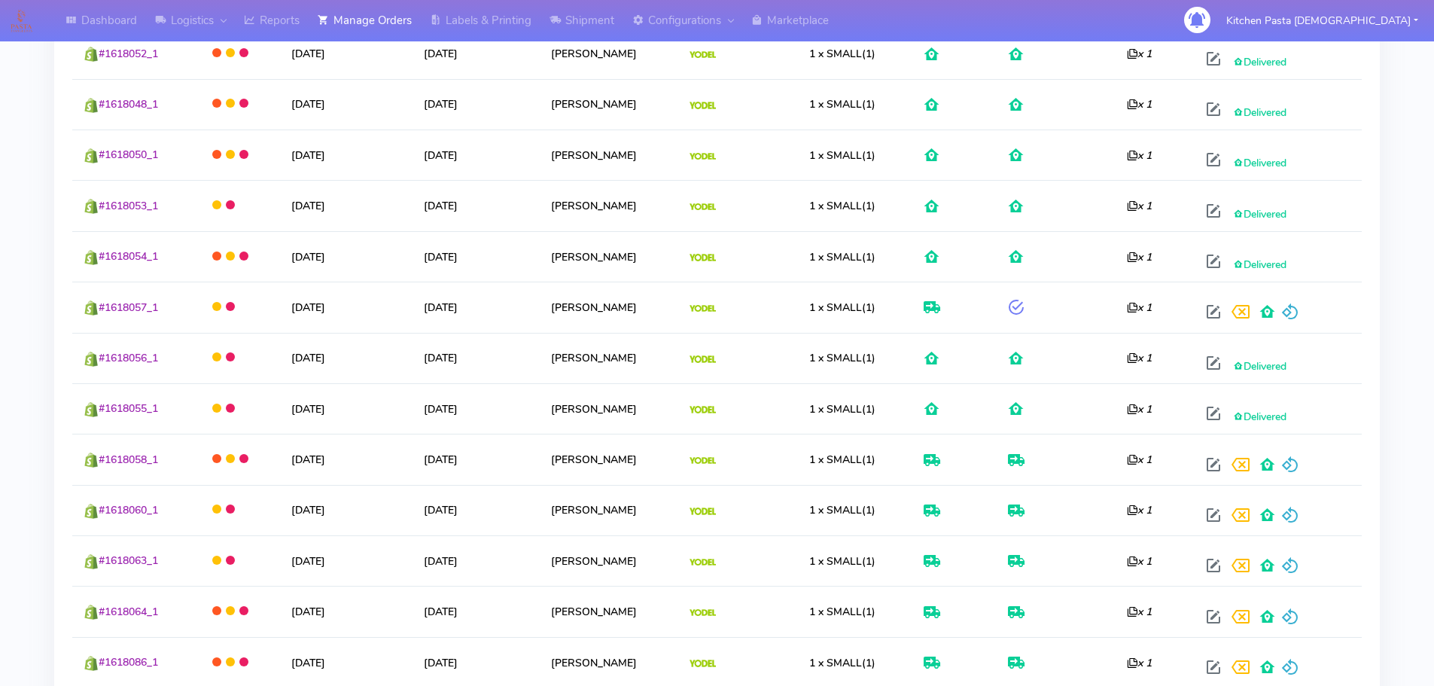
scroll to position [846, 0]
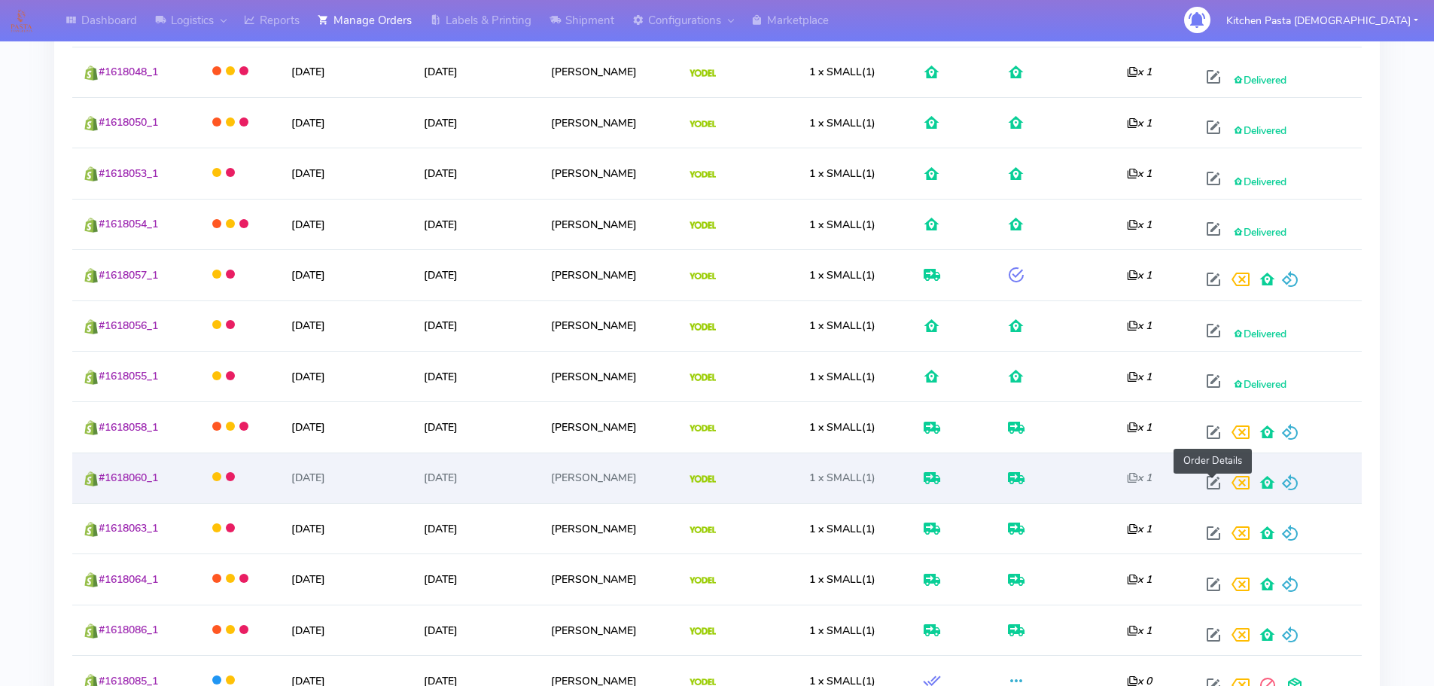
click at [1217, 483] on span at bounding box center [1213, 486] width 27 height 14
select select "5"
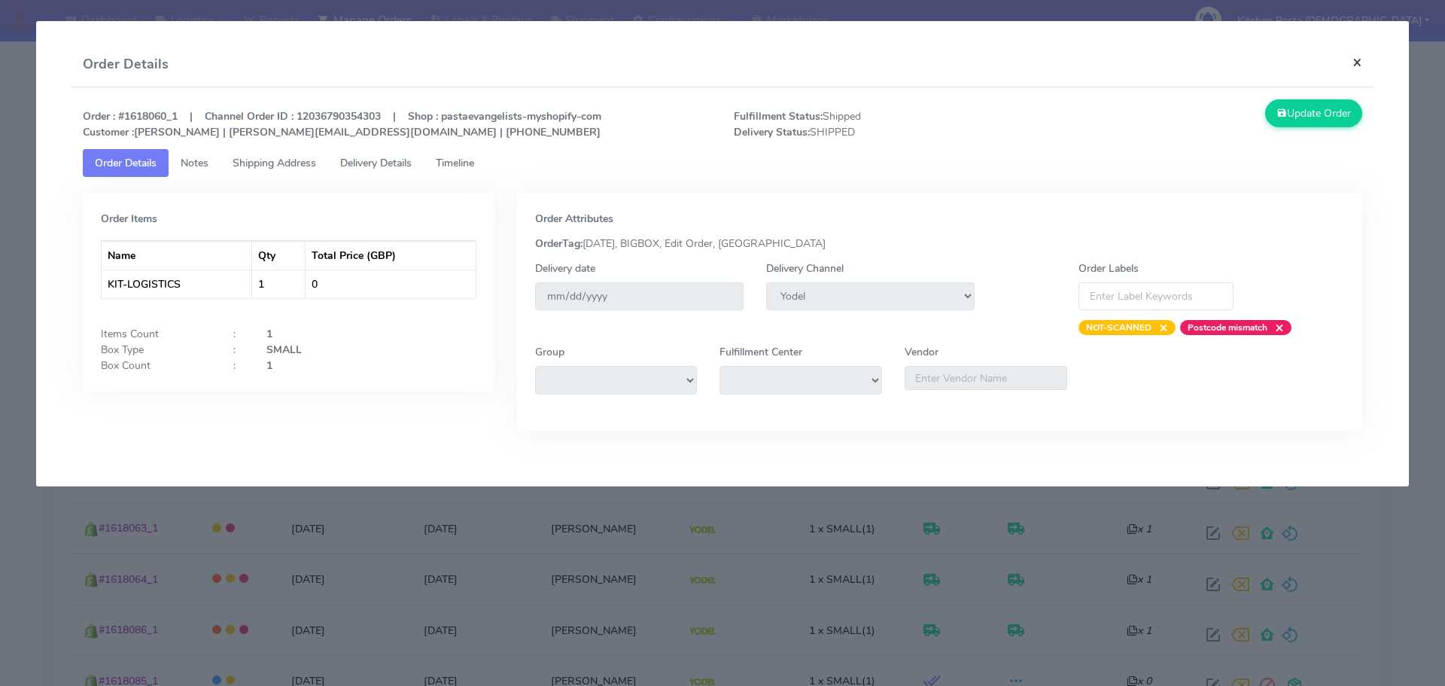
click at [1357, 63] on button "×" at bounding box center [1358, 62] width 34 height 40
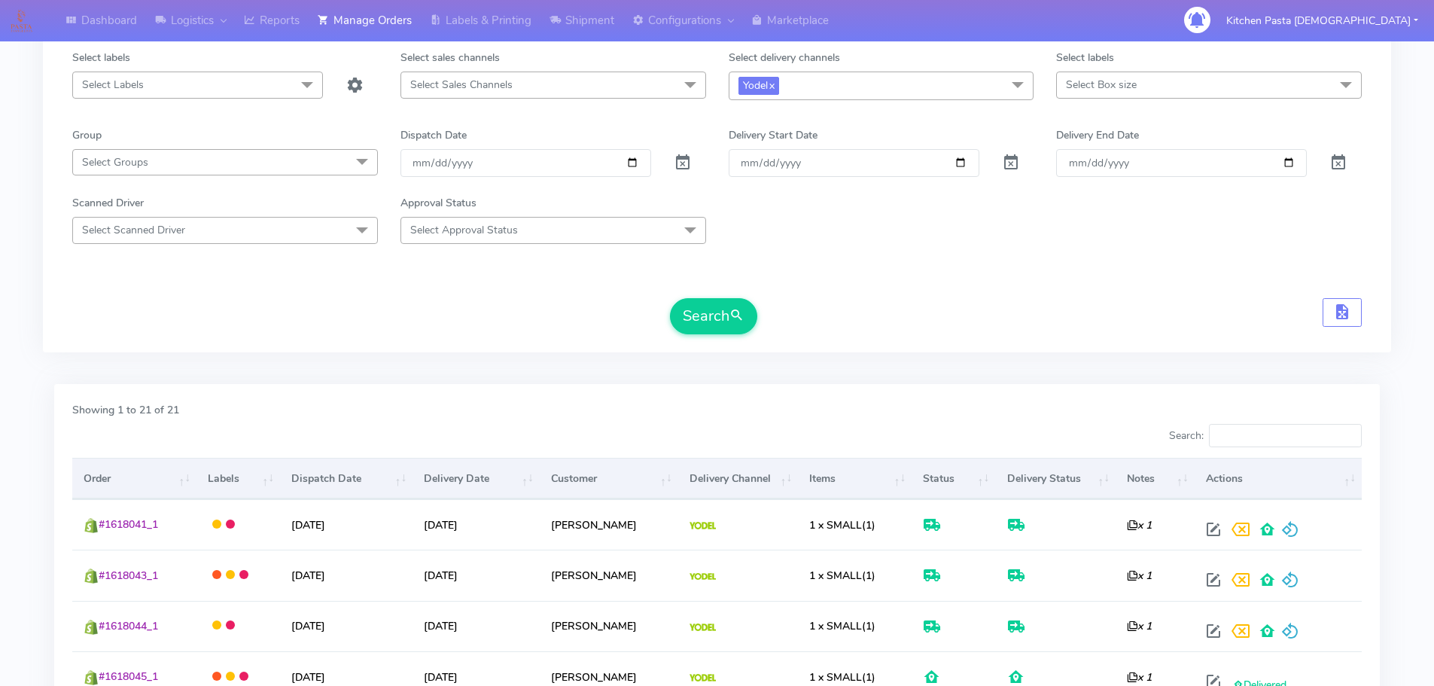
scroll to position [93, 0]
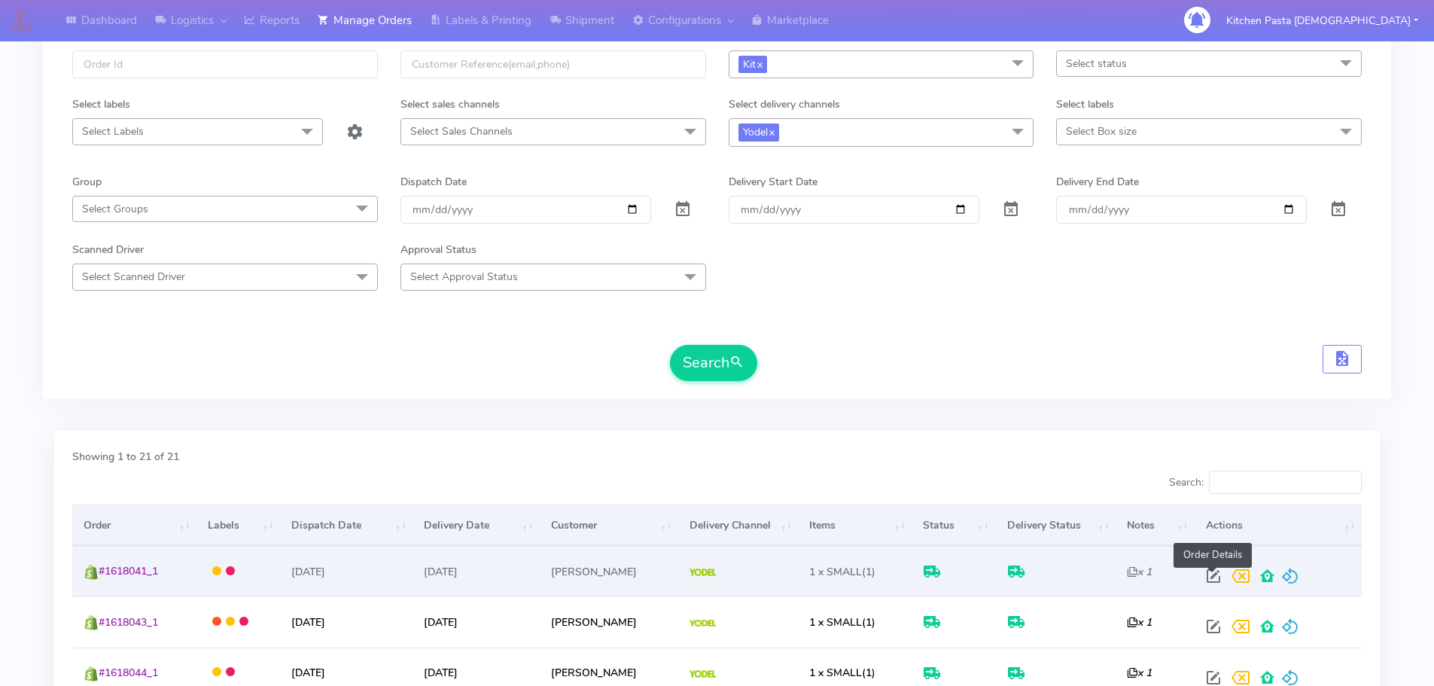
click at [1214, 572] on span at bounding box center [1213, 579] width 27 height 14
select select "5"
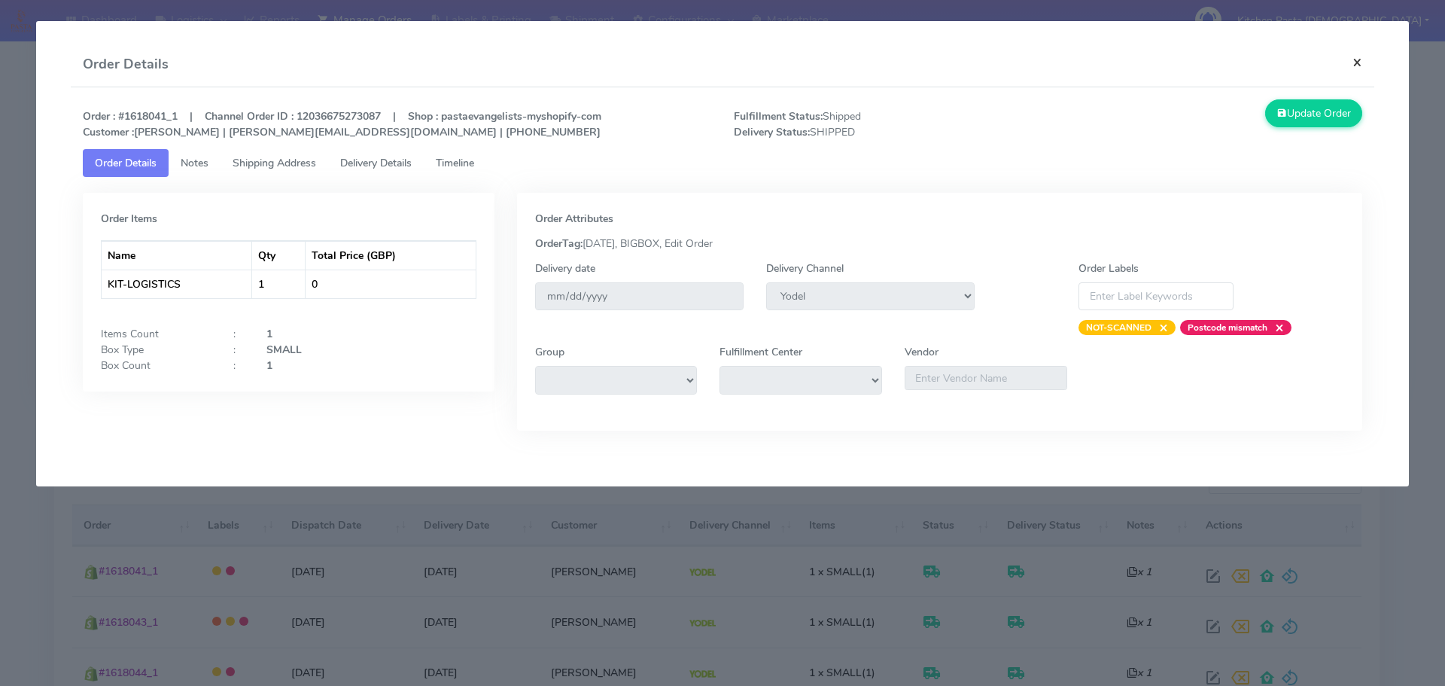
click at [1351, 59] on button "×" at bounding box center [1358, 62] width 34 height 40
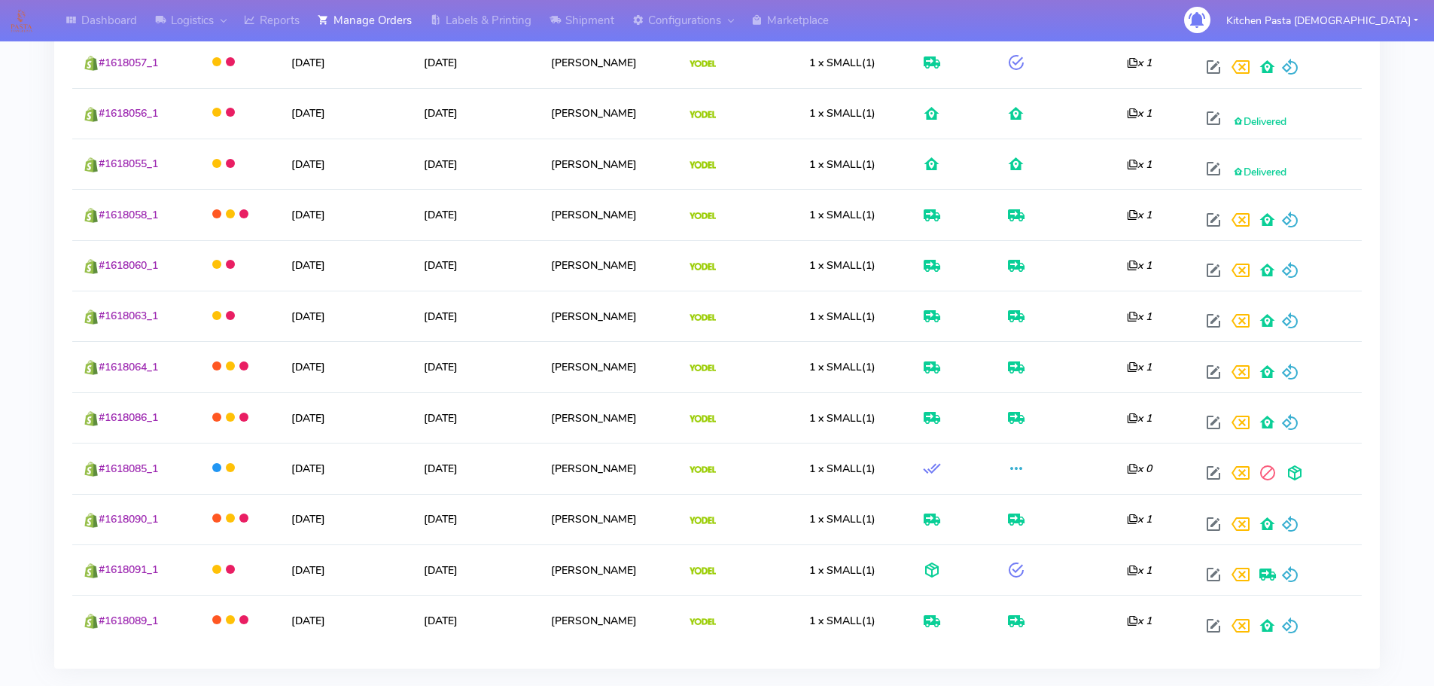
scroll to position [1147, 0]
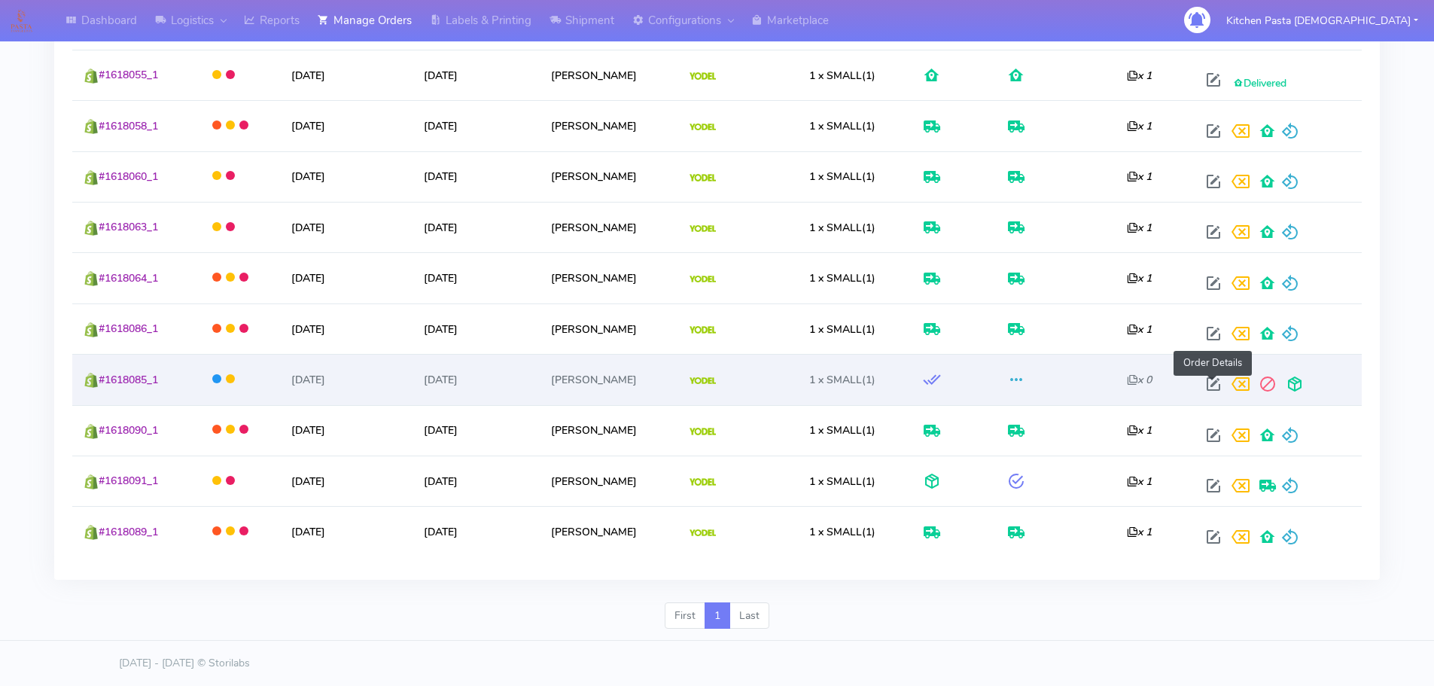
click at [1212, 383] on span at bounding box center [1213, 387] width 27 height 14
select select "5"
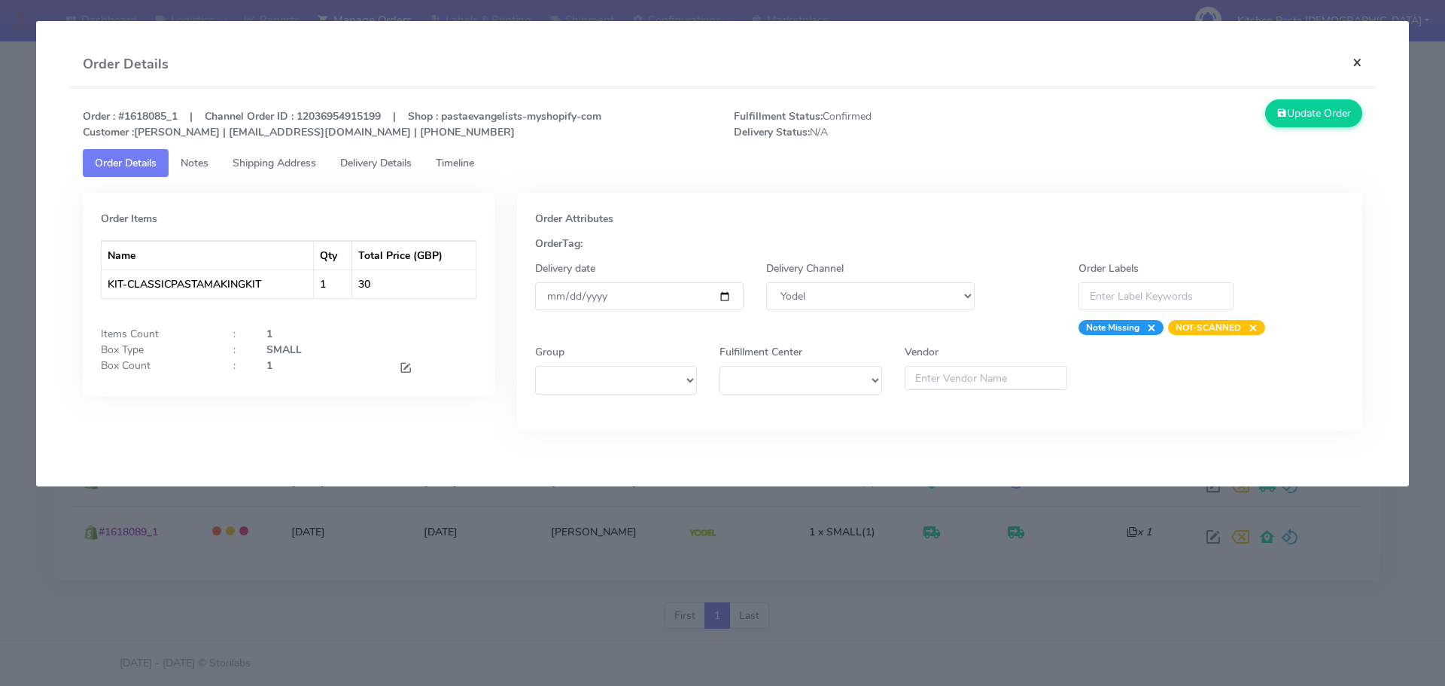
click at [1351, 65] on button "×" at bounding box center [1358, 62] width 34 height 40
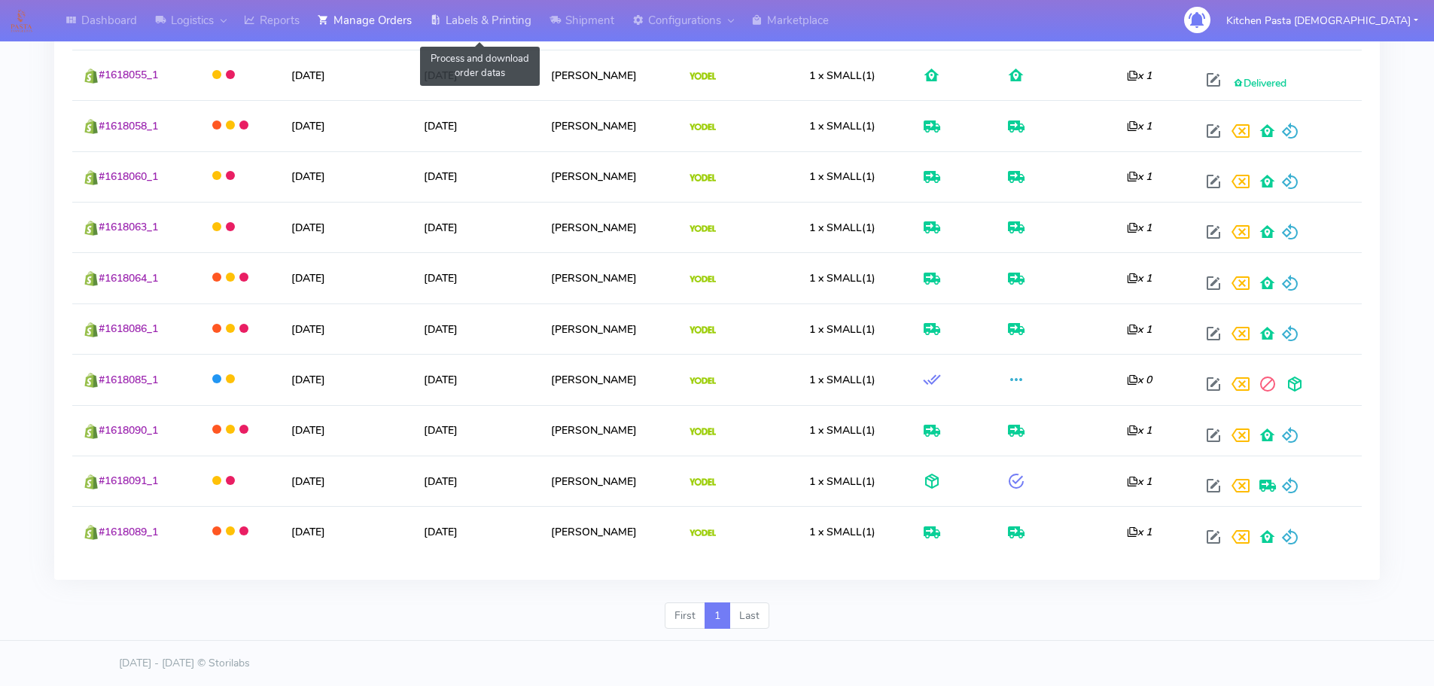
click at [528, 34] on link "Labels & Printing" at bounding box center [481, 20] width 120 height 41
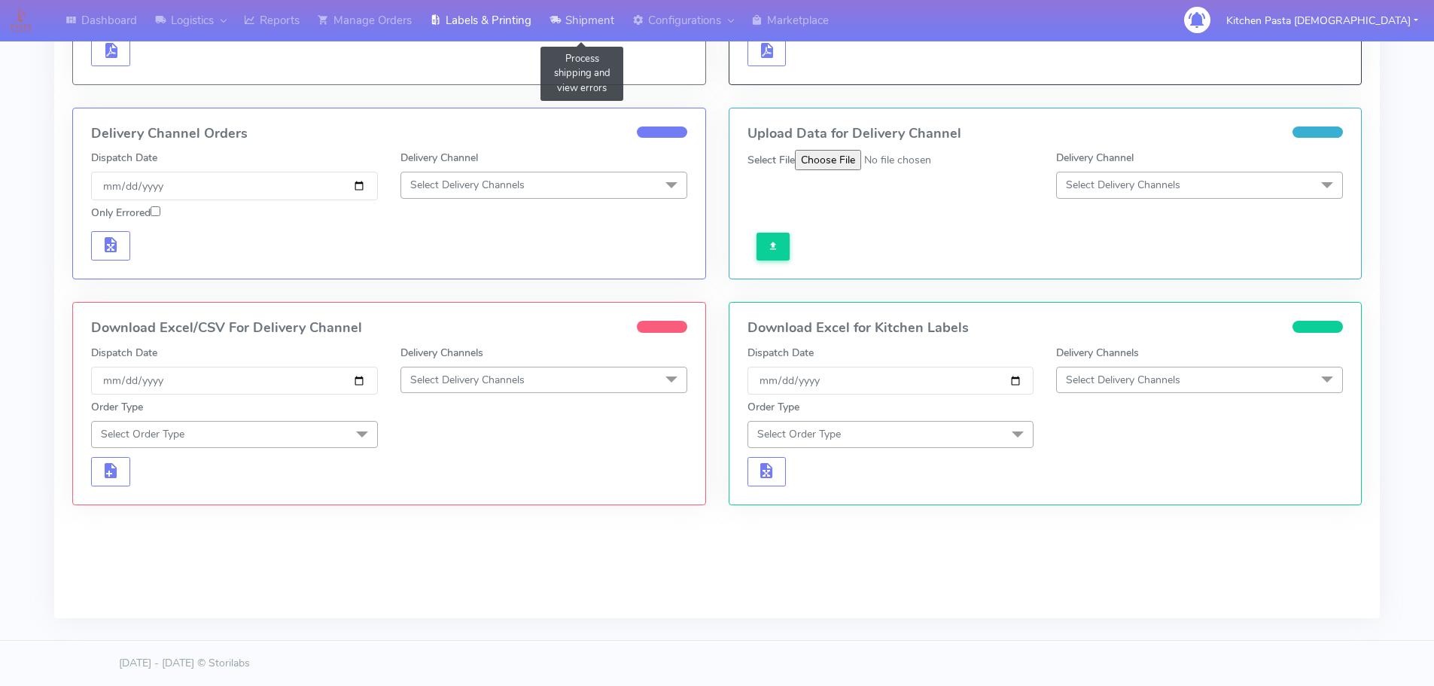
click at [607, 20] on link "Shipment" at bounding box center [582, 20] width 83 height 41
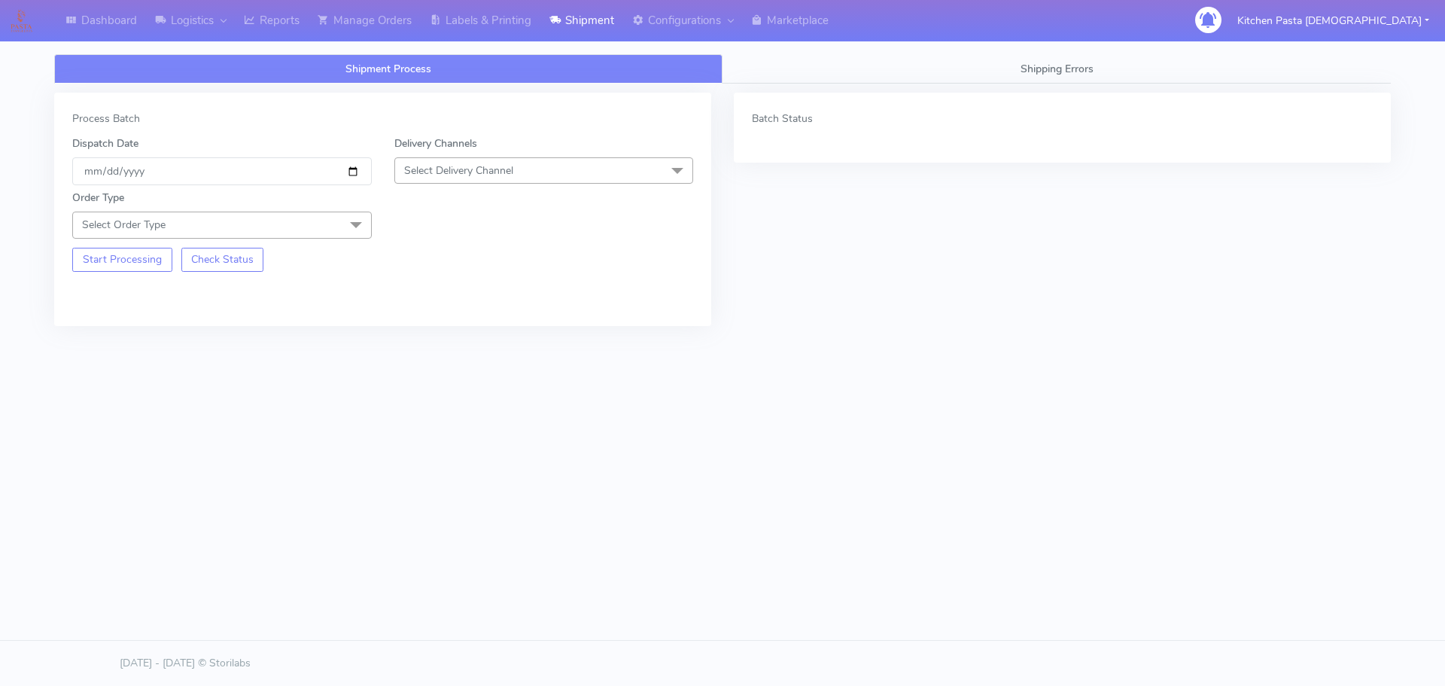
drag, startPoint x: 493, startPoint y: 166, endPoint x: 484, endPoint y: 190, distance: 25.7
click at [493, 166] on span "Select Delivery Channel" at bounding box center [458, 170] width 109 height 14
click at [446, 334] on div "Yodel" at bounding box center [544, 340] width 283 height 16
click at [338, 217] on span "Select Order Type" at bounding box center [222, 225] width 300 height 26
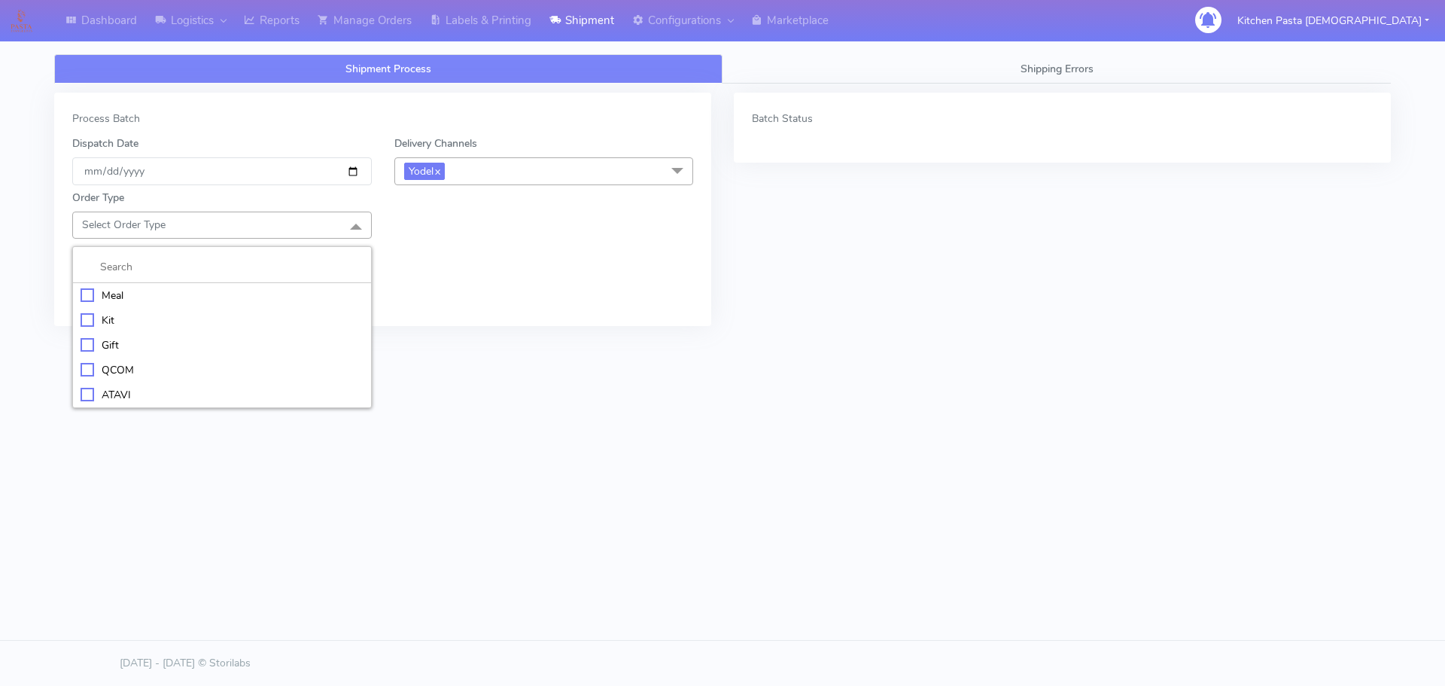
click at [152, 317] on div "Kit" at bounding box center [222, 320] width 283 height 16
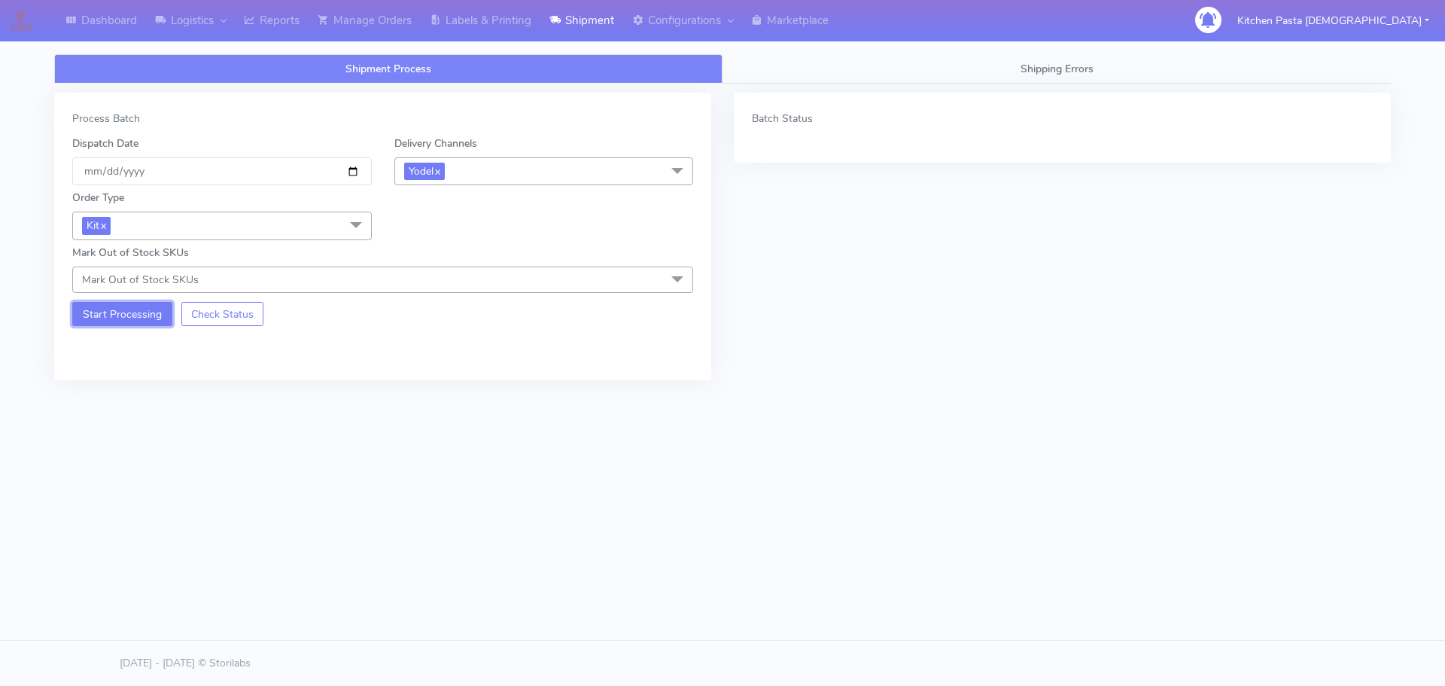
click at [125, 312] on button "Start Processing" at bounding box center [122, 314] width 100 height 24
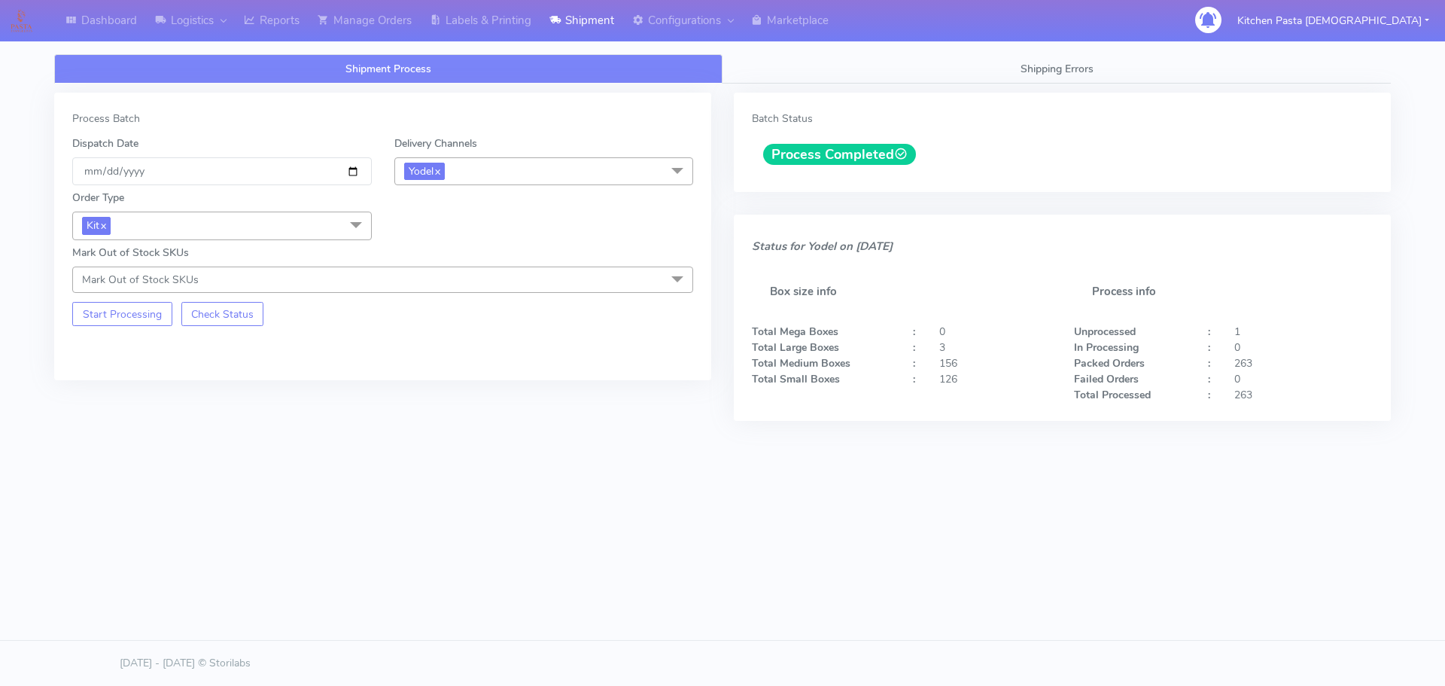
click at [512, 44] on div "Shipment Process Shipping Errors Process Batch Dispatch Date [DATE] Delivery Ch…" at bounding box center [722, 289] width 1337 height 525
click at [506, 19] on link "Labels & Printing" at bounding box center [481, 20] width 120 height 41
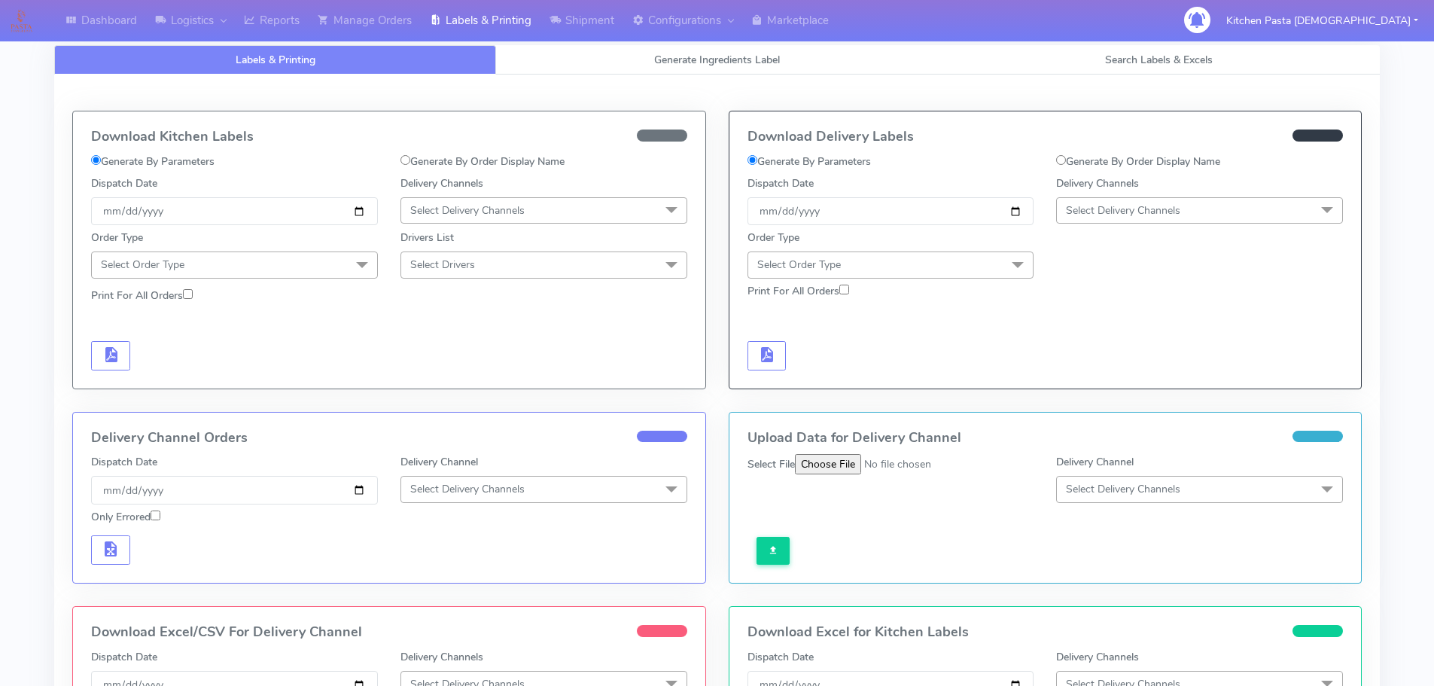
click at [1126, 192] on div "Delivery Channels Select Delivery Channels DHL OnFleet Royal Mail DPD Yodel Max…" at bounding box center [1199, 200] width 309 height 50
click at [1120, 206] on span "Select Delivery Channels" at bounding box center [1123, 210] width 114 height 14
click at [1083, 386] on div "Yodel" at bounding box center [1199, 380] width 270 height 16
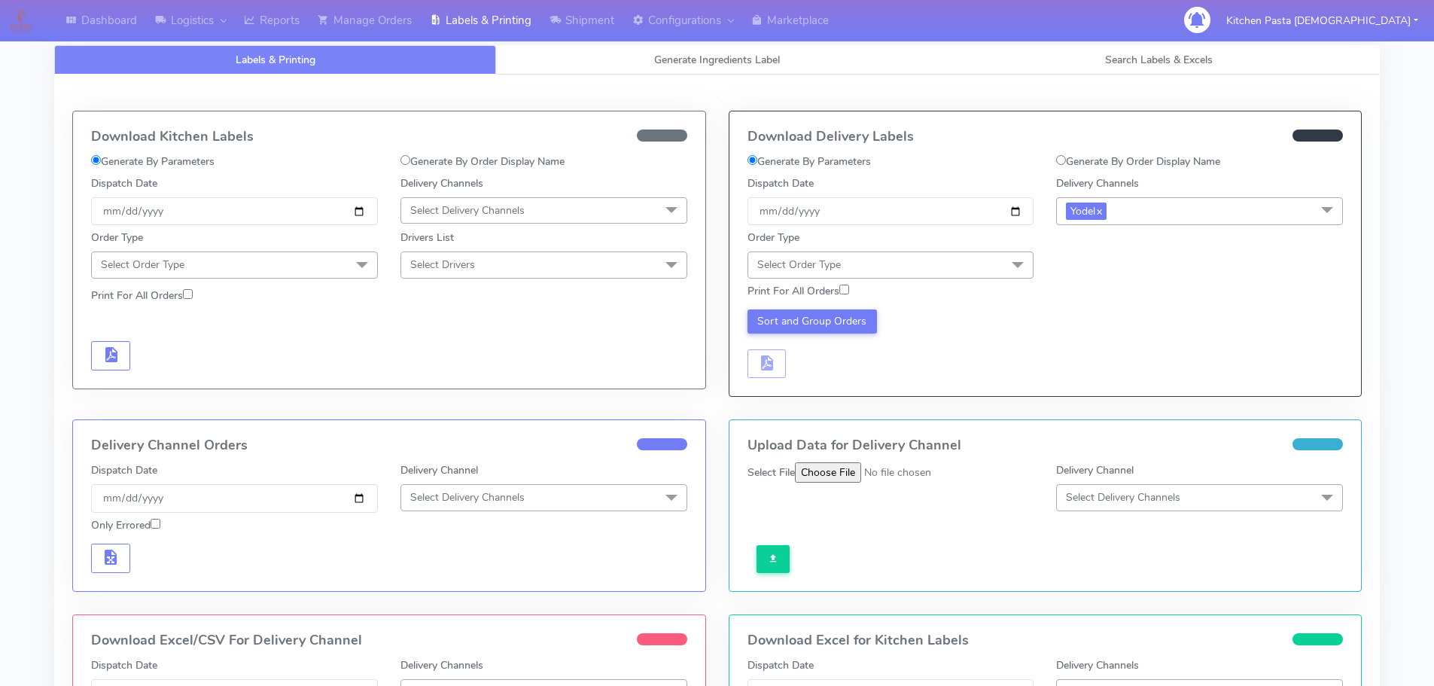
click at [952, 265] on span "Select Order Type" at bounding box center [891, 264] width 287 height 26
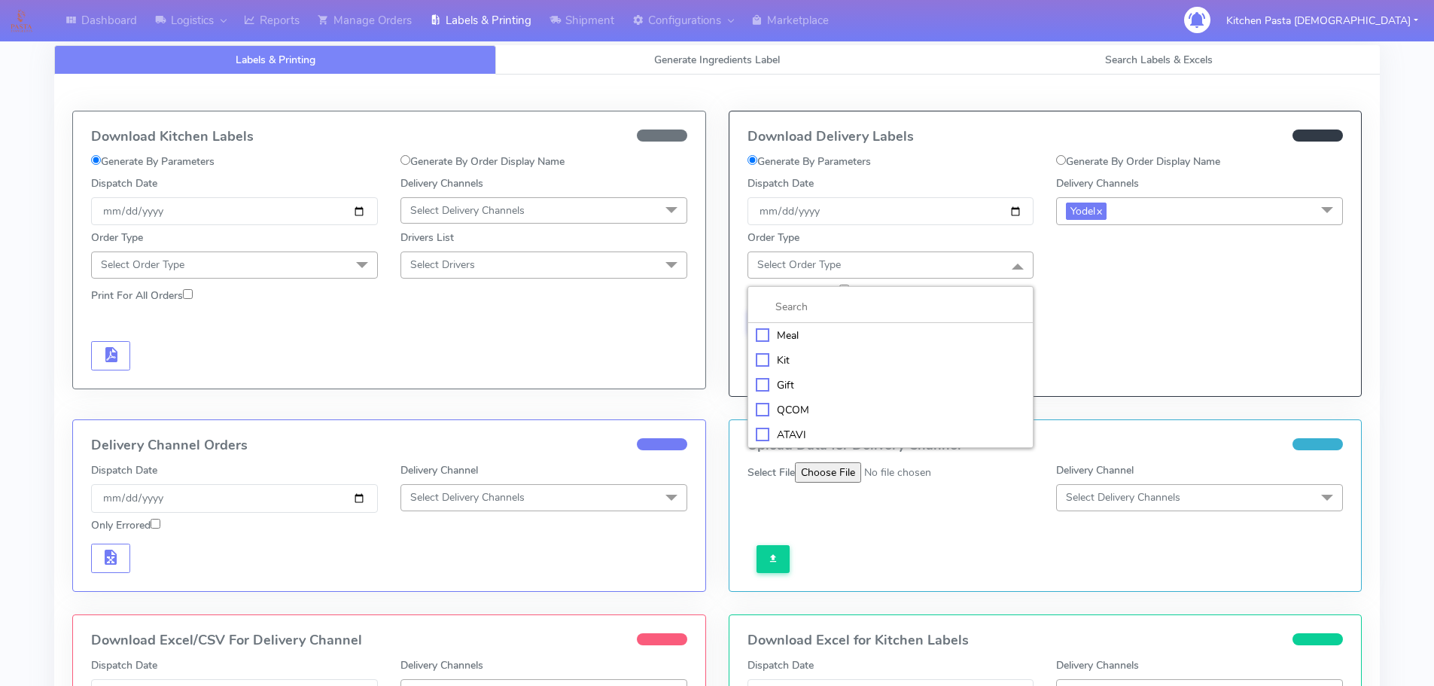
click at [826, 359] on div "Kit" at bounding box center [891, 360] width 270 height 16
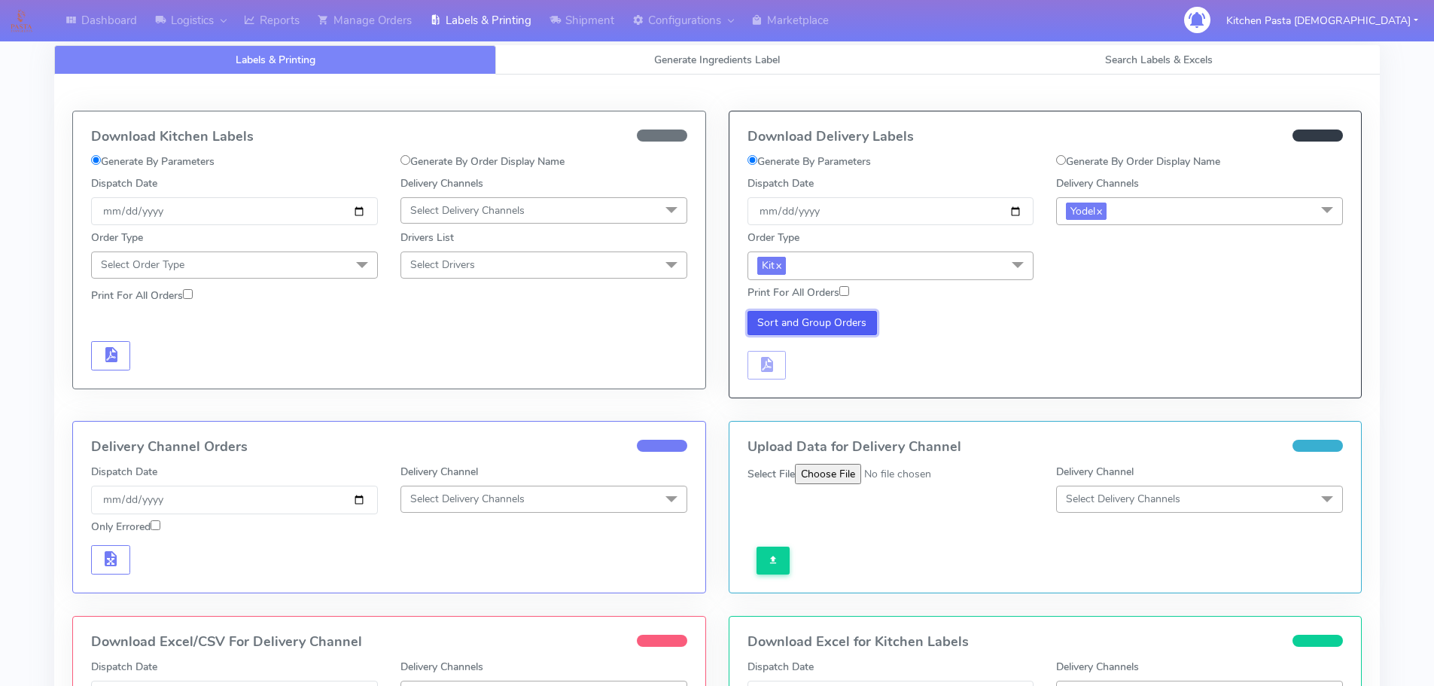
click at [813, 329] on button "Sort and Group Orders" at bounding box center [813, 323] width 130 height 24
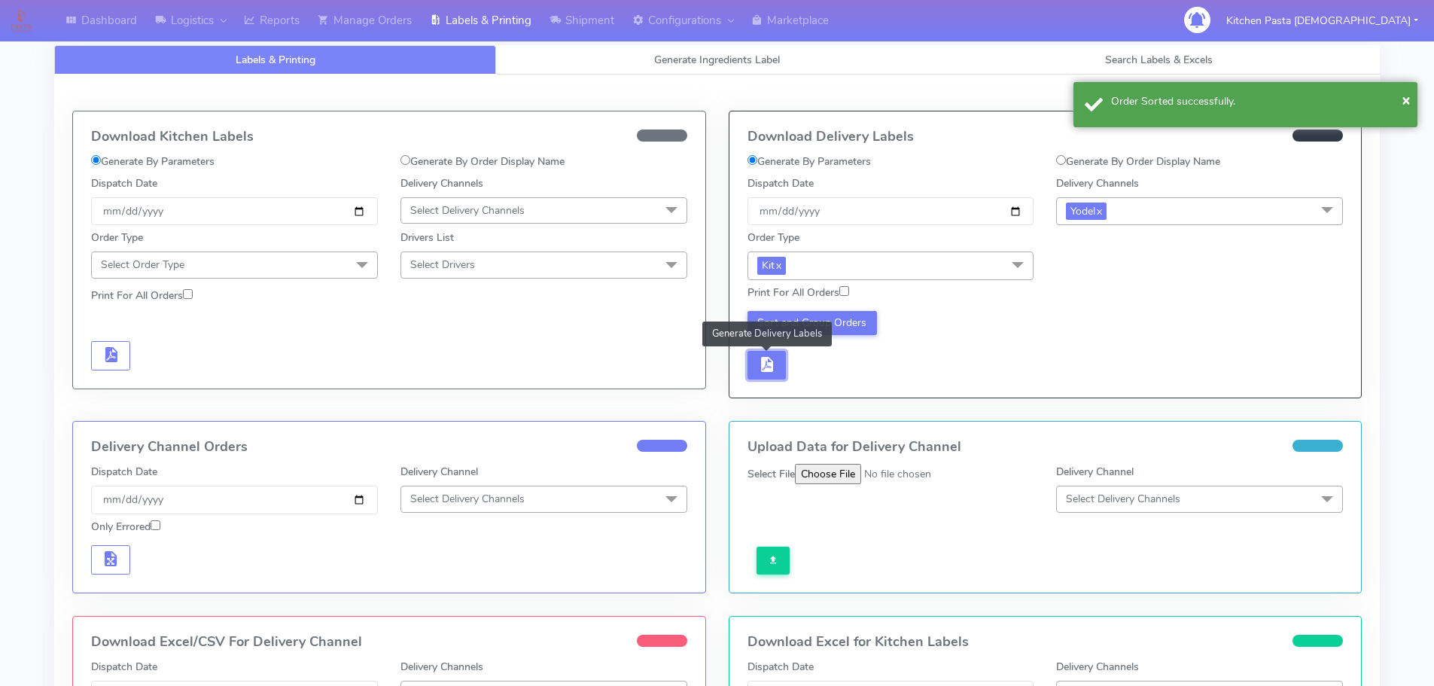
click at [779, 377] on button "button" at bounding box center [767, 365] width 39 height 29
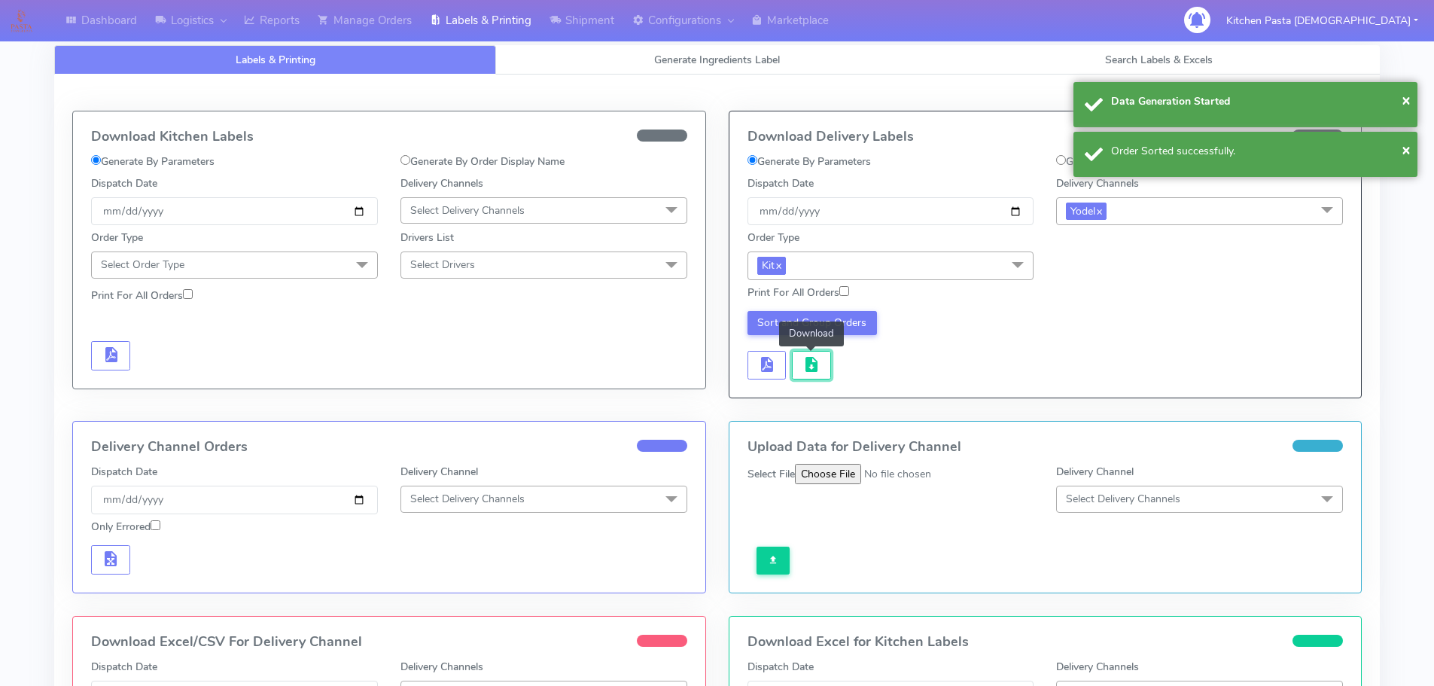
click at [799, 364] on button "button" at bounding box center [811, 365] width 39 height 29
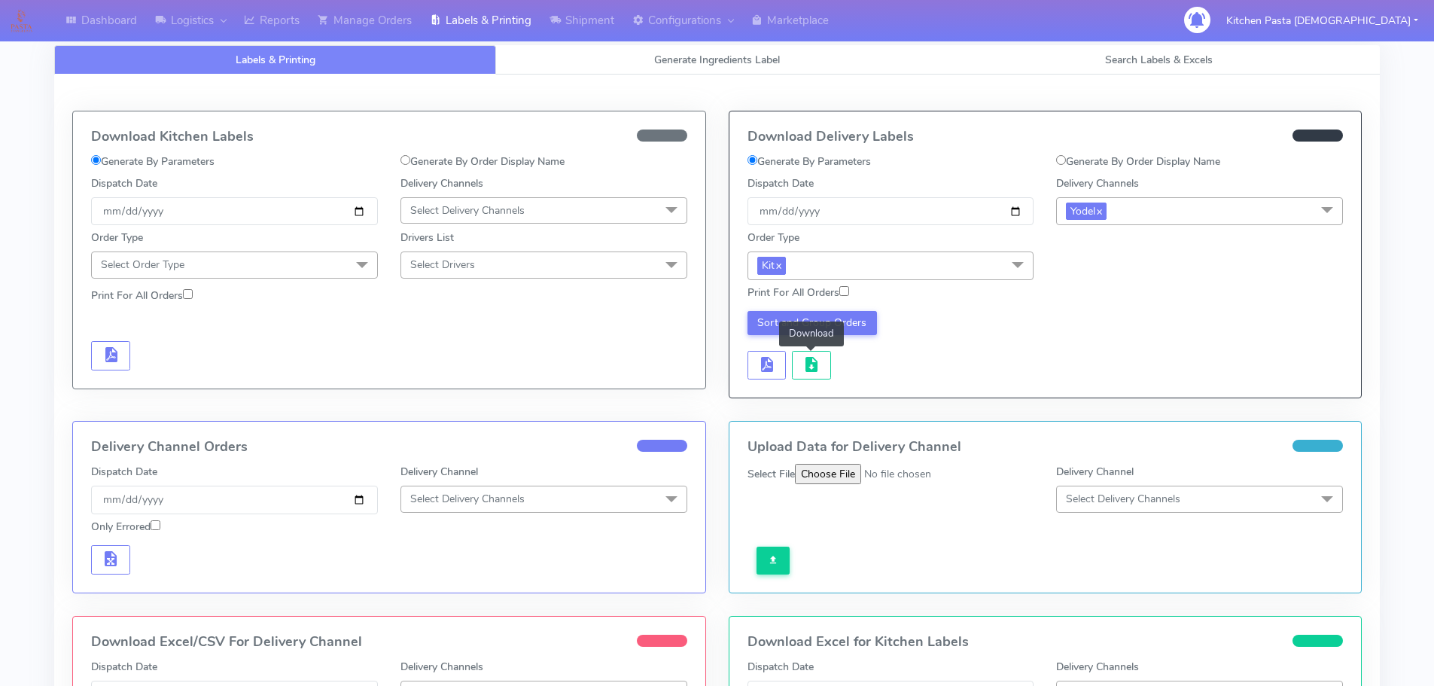
click at [300, 50] on link "Labels & Printing" at bounding box center [275, 59] width 442 height 29
click at [289, 22] on link "Reports" at bounding box center [272, 20] width 74 height 41
